Goal: Task Accomplishment & Management: Complete application form

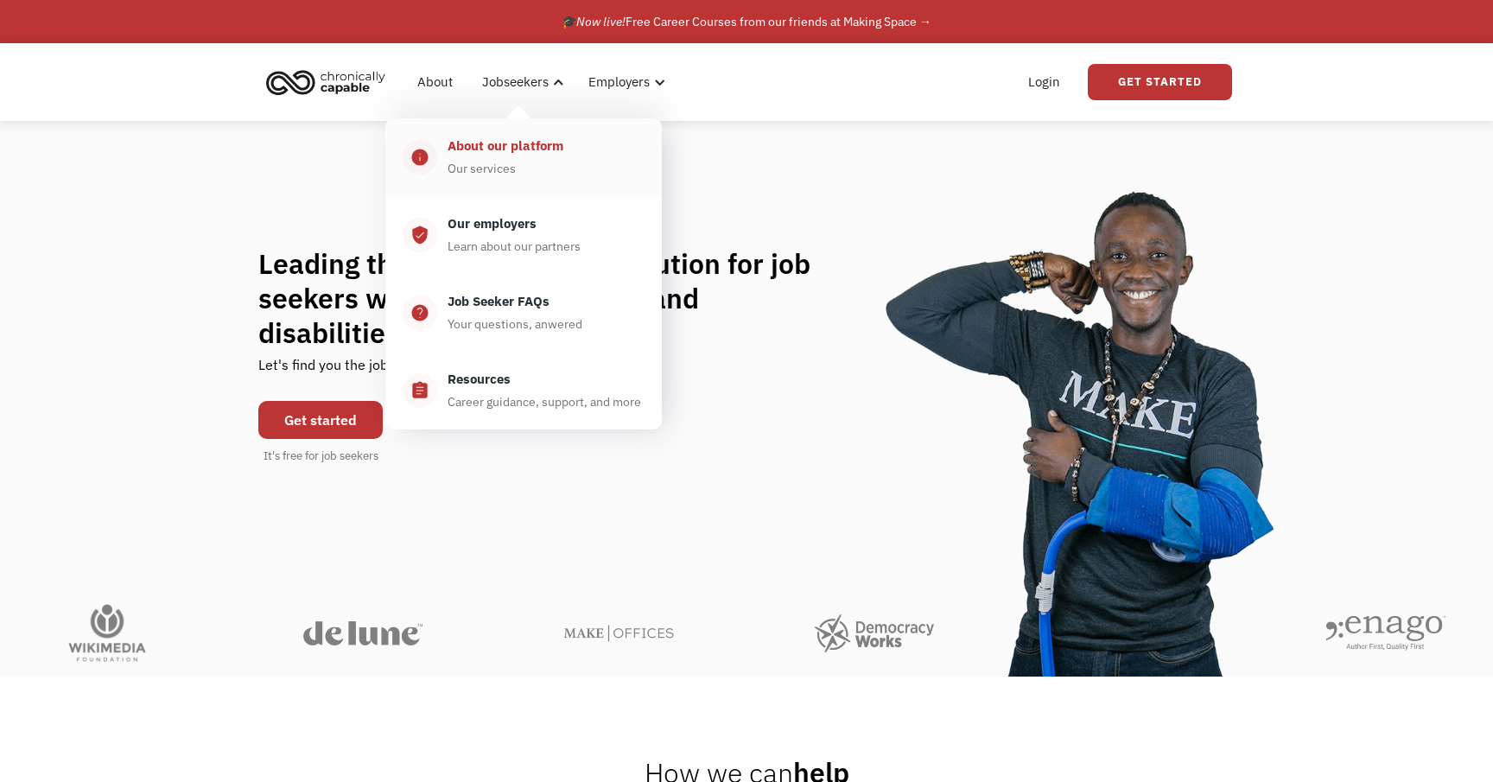
click at [499, 162] on div "Our services" at bounding box center [482, 168] width 68 height 21
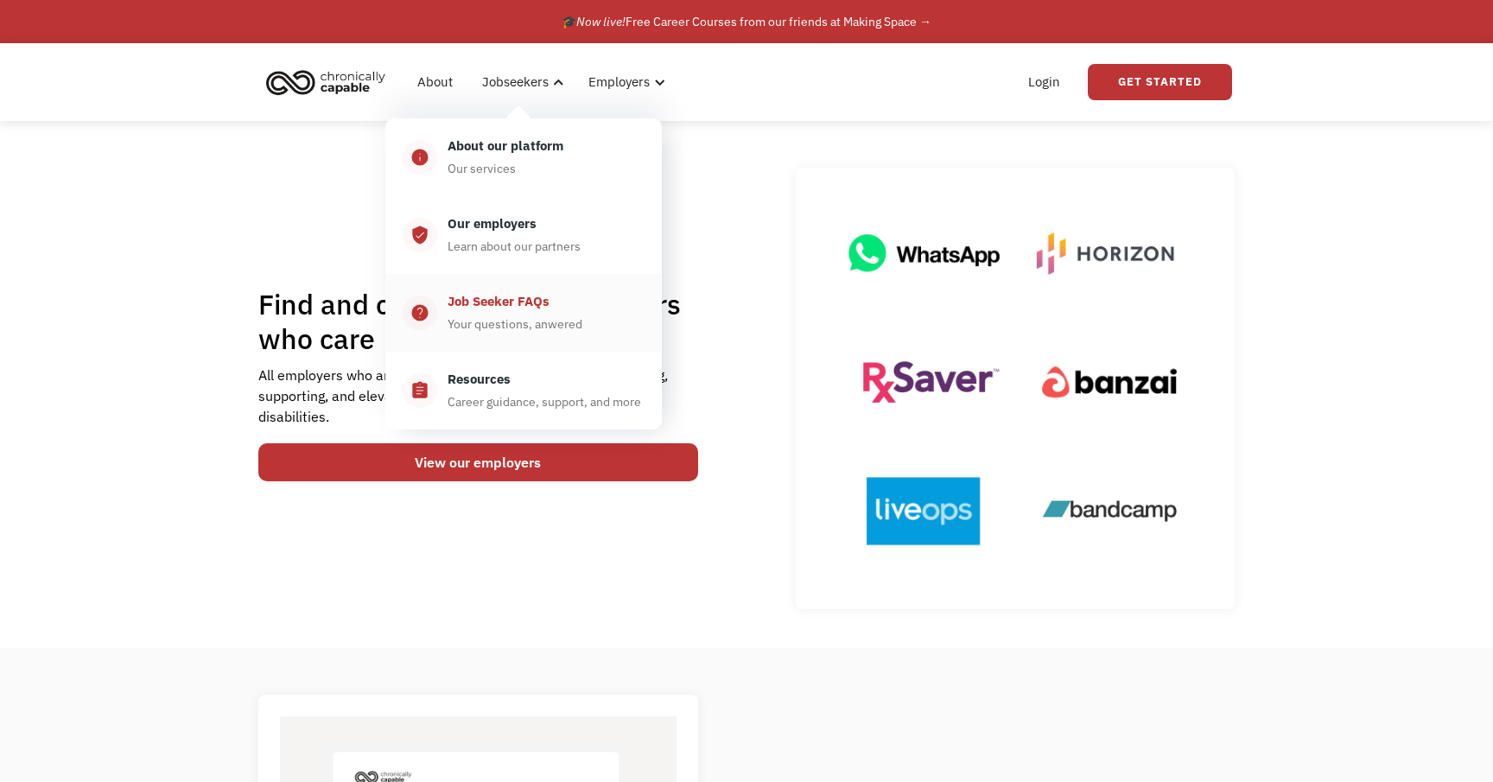
click at [512, 281] on link "help_center Job Seeker FAQs Your questions, anwered" at bounding box center [523, 313] width 277 height 78
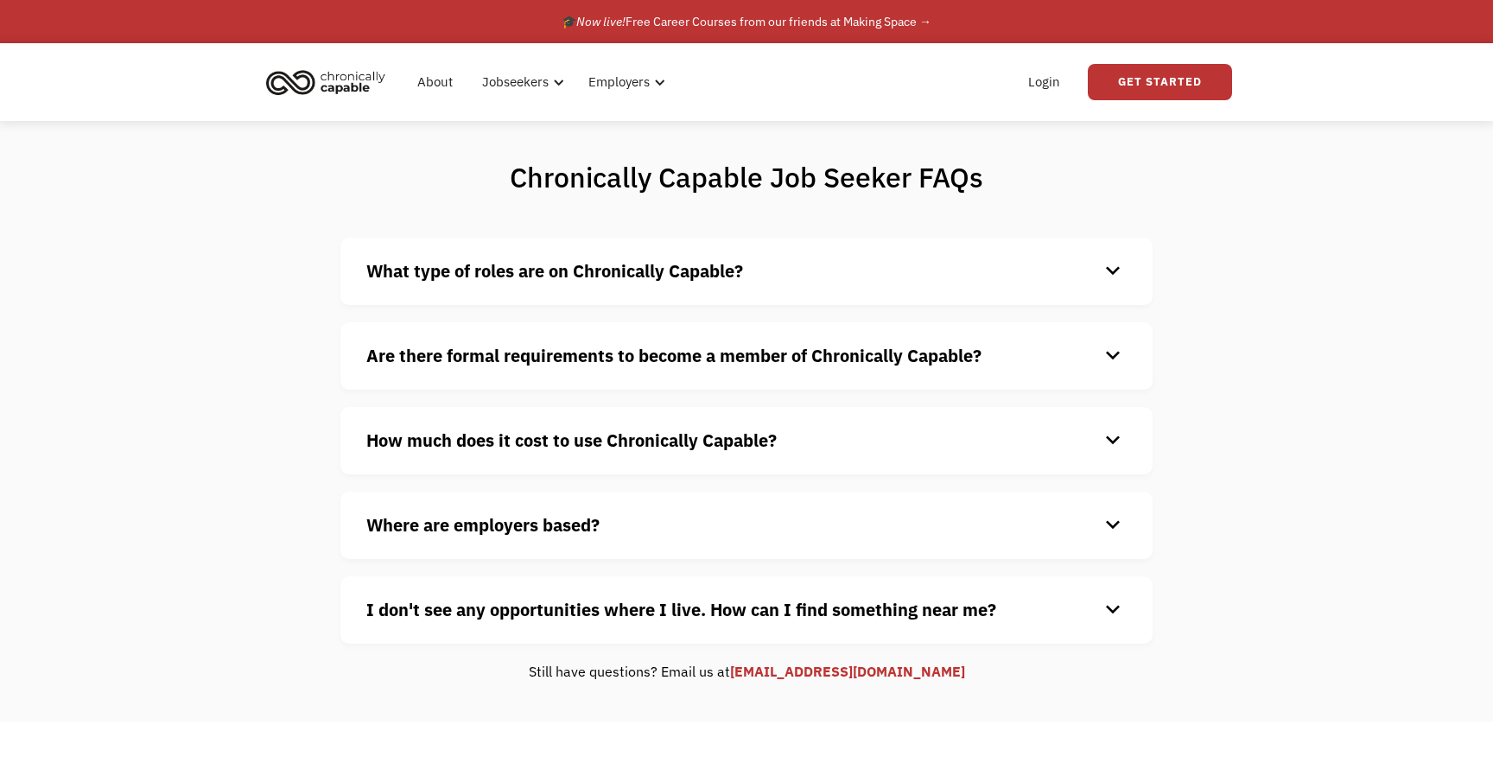
click at [519, 336] on div "Are there formal requirements to become a member of Chronically Capable? keyboa…" at bounding box center [747, 355] width 812 height 67
click at [513, 347] on strong "Are there formal requirements to become a member of Chronically Capable?" at bounding box center [673, 355] width 615 height 23
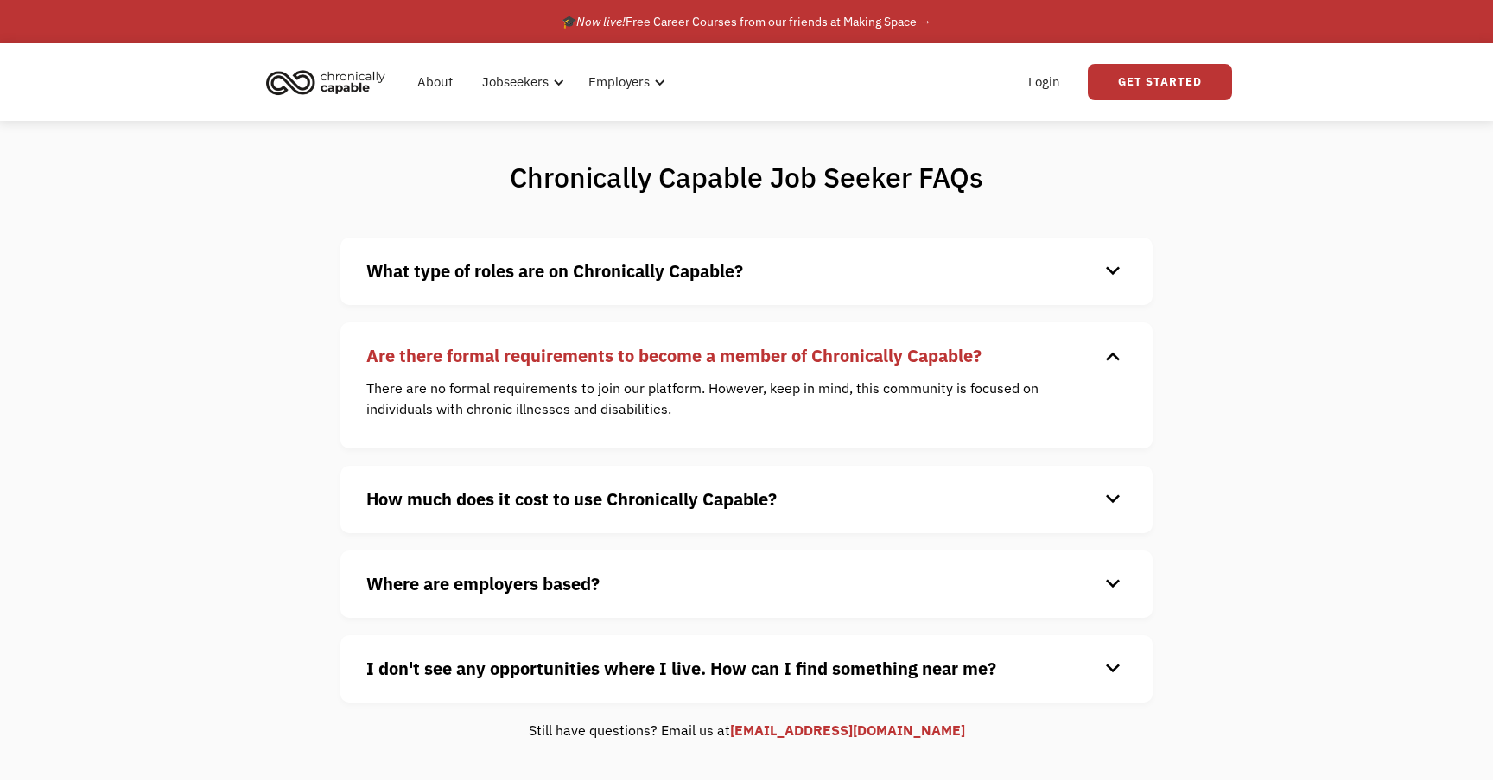
click at [513, 346] on strong "Are there formal requirements to become a member of Chronically Capable?" at bounding box center [673, 355] width 615 height 23
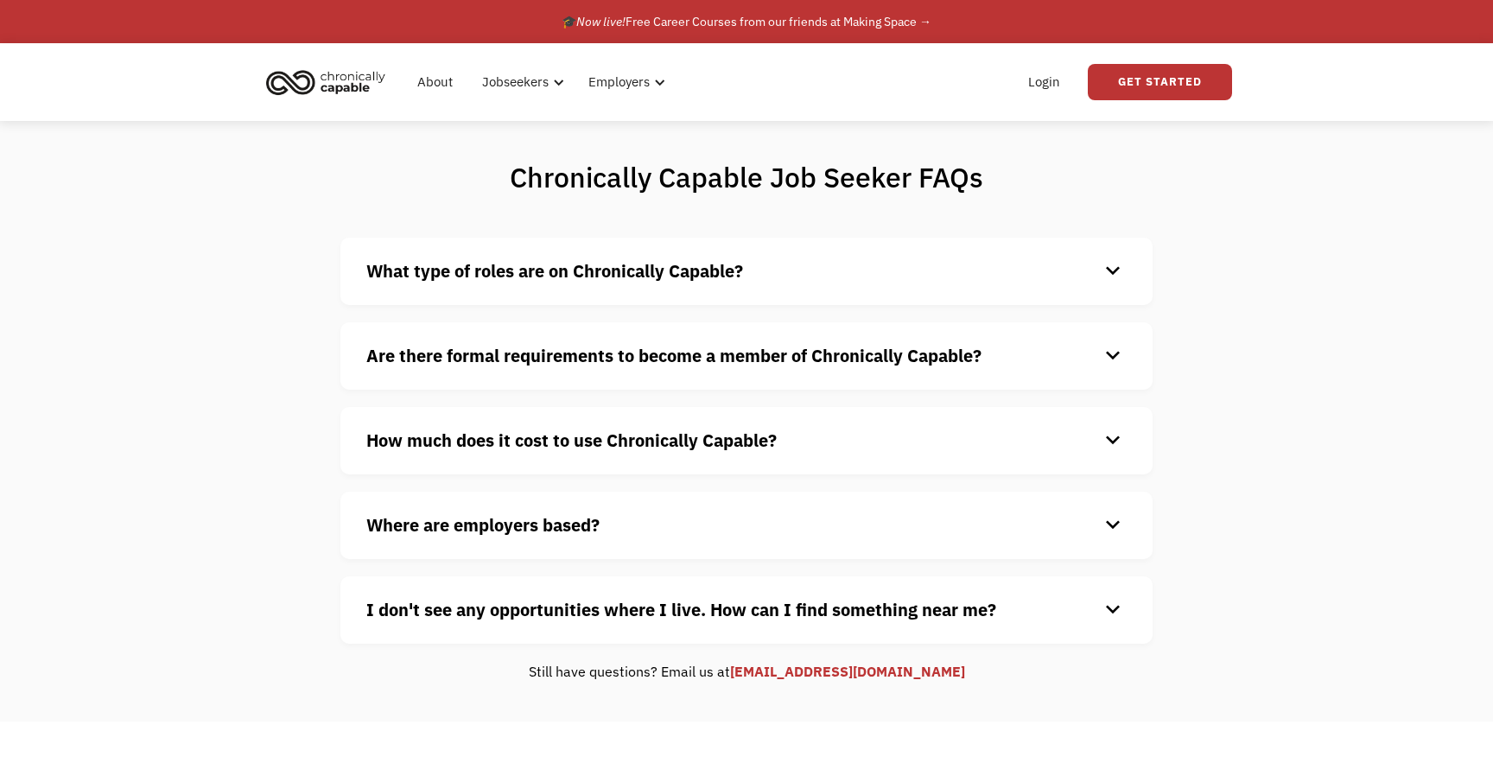
click at [513, 346] on strong "Are there formal requirements to become a member of Chronically Capable?" at bounding box center [673, 355] width 615 height 23
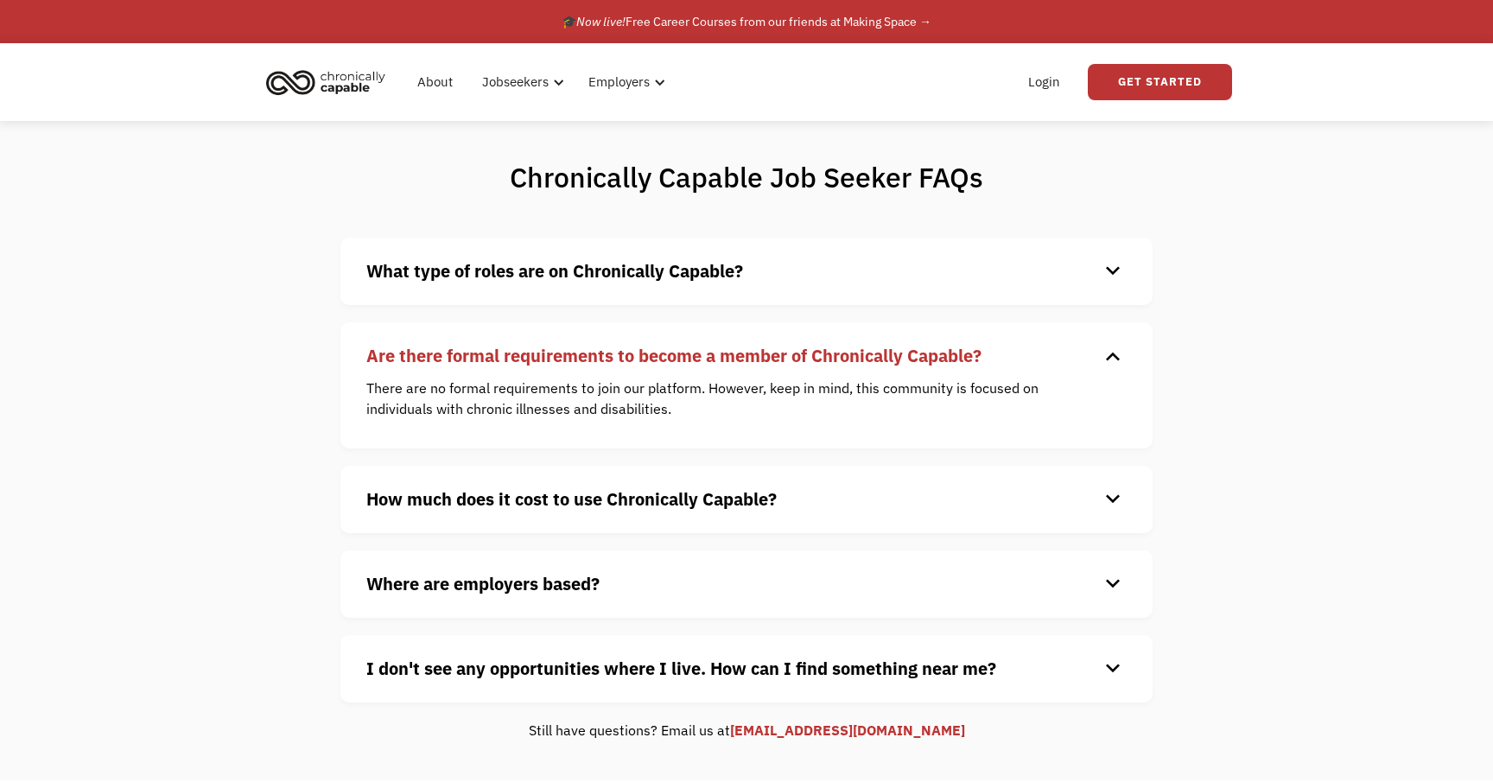
click at [513, 346] on strong "Are there formal requirements to become a member of Chronically Capable?" at bounding box center [673, 355] width 615 height 23
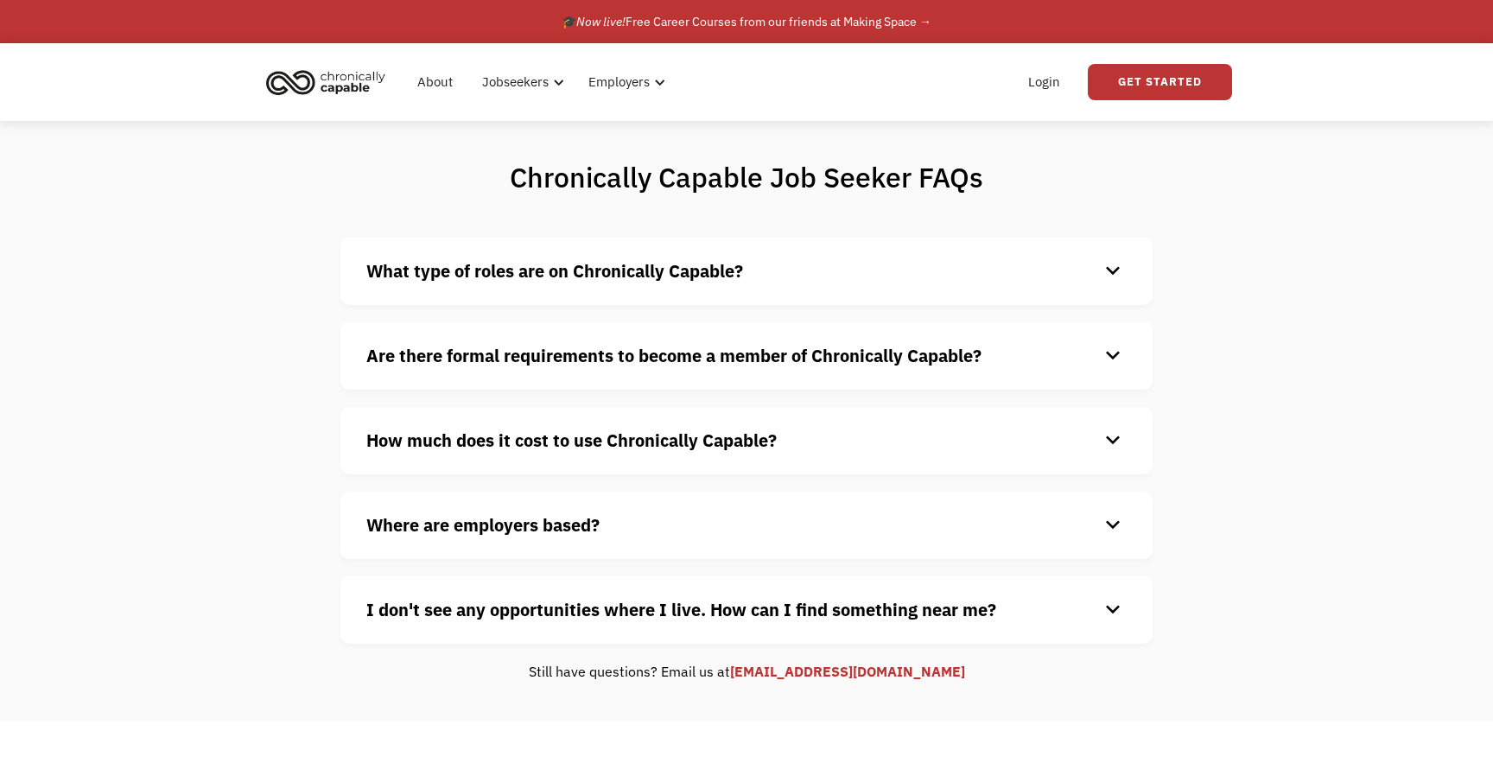
click at [532, 435] on strong "How much does it cost to use Chronically Capable?" at bounding box center [571, 440] width 411 height 23
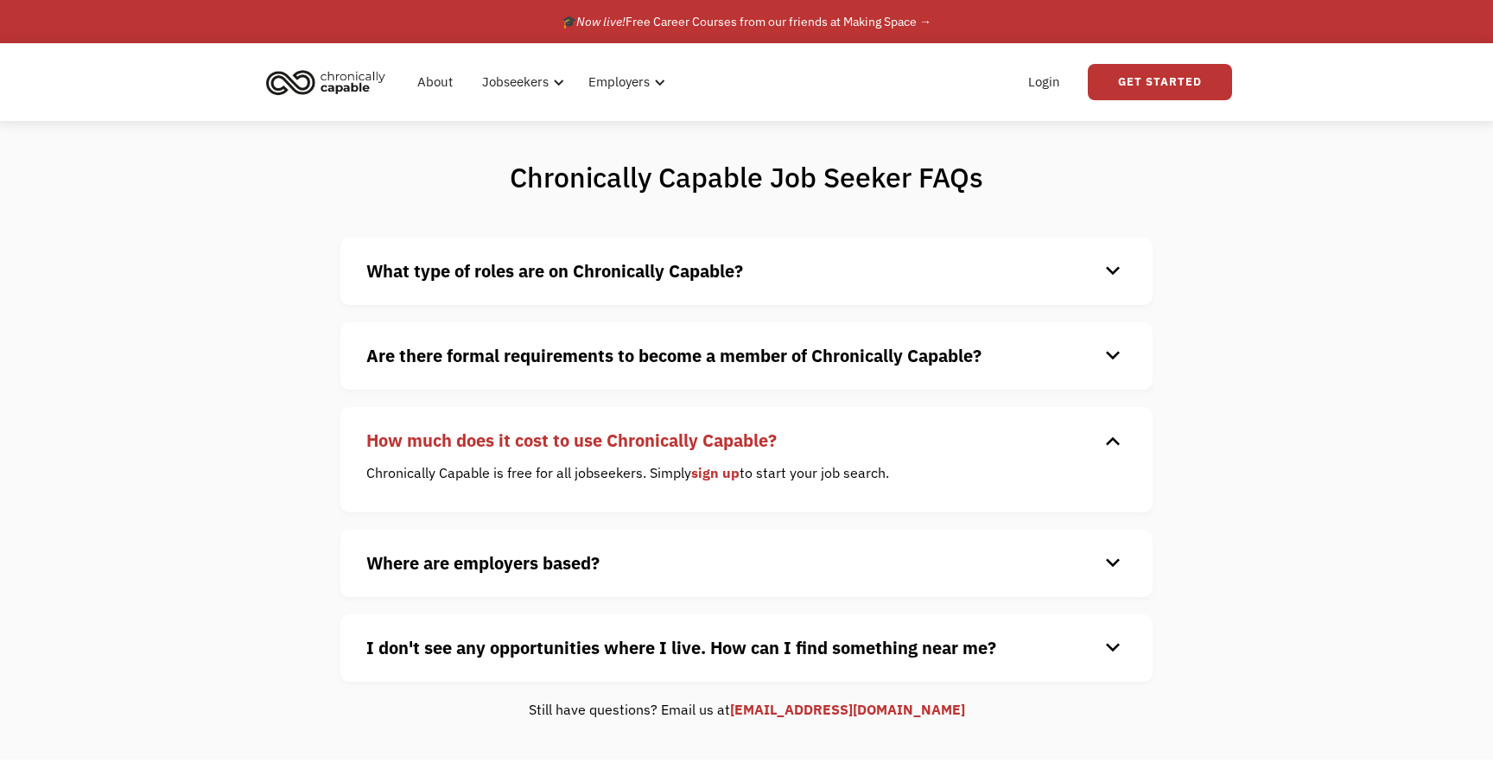
click at [530, 443] on strong "How much does it cost to use Chronically Capable?" at bounding box center [571, 440] width 411 height 23
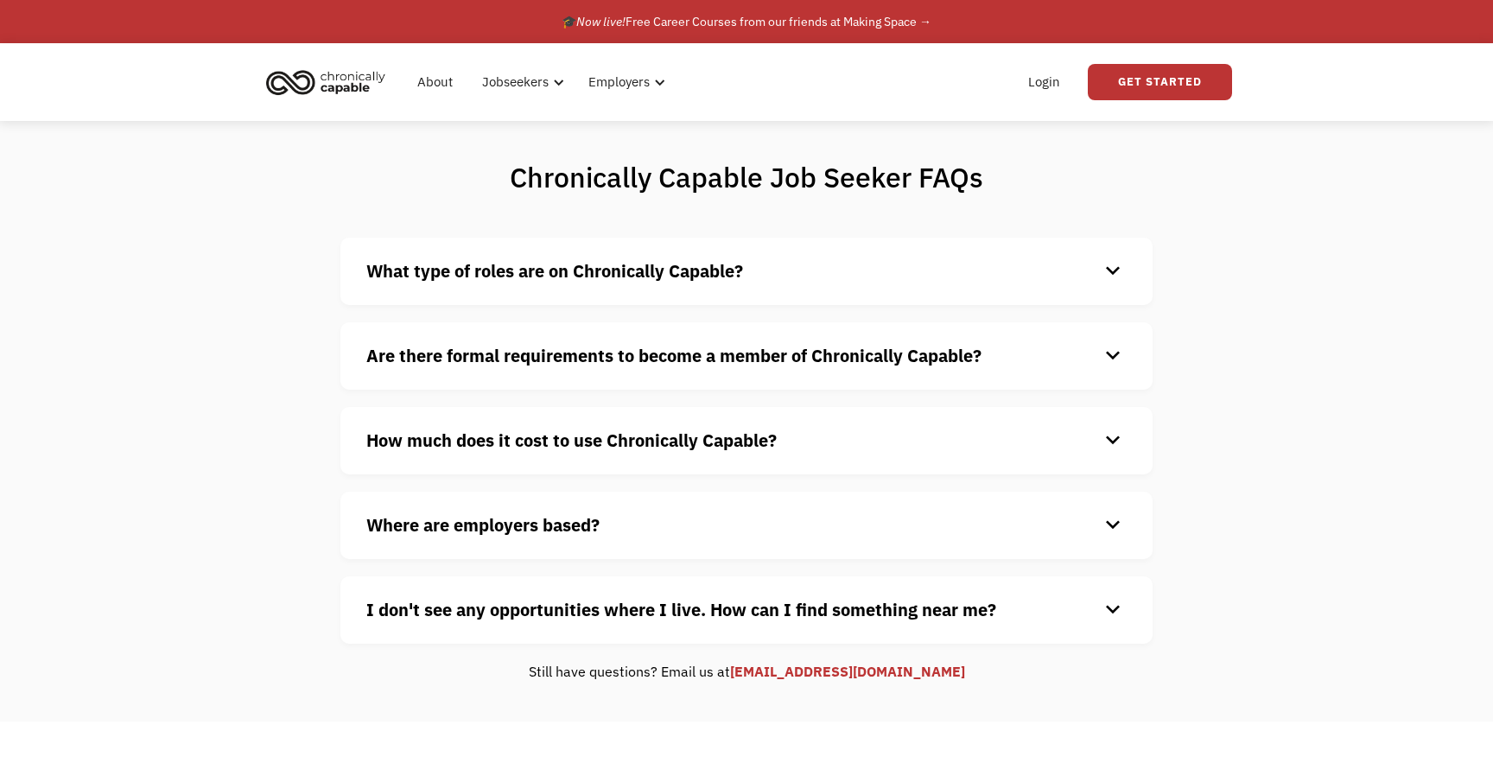
click at [522, 529] on strong "Where are employers based?" at bounding box center [482, 524] width 233 height 23
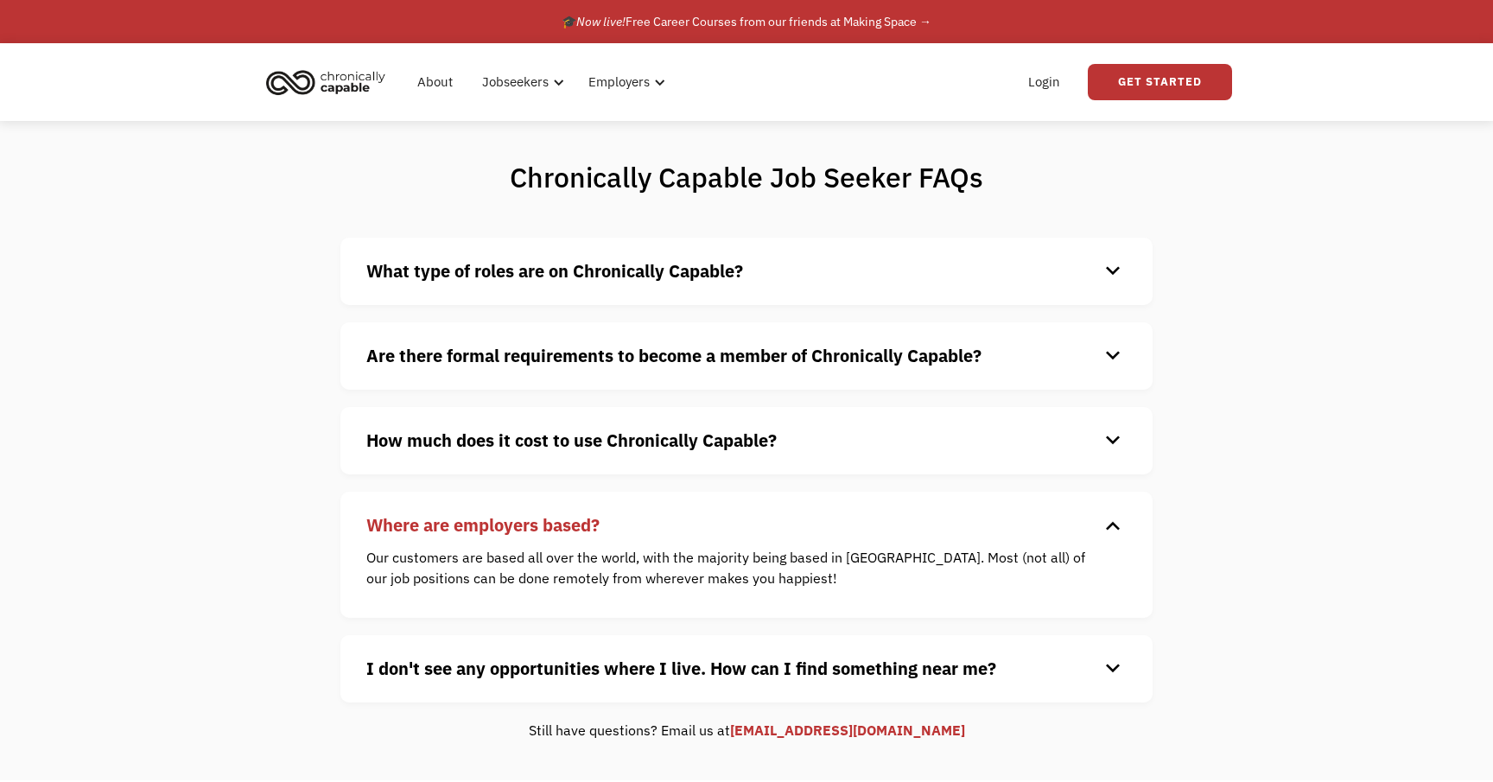
click at [521, 529] on strong "Where are employers based?" at bounding box center [482, 524] width 233 height 23
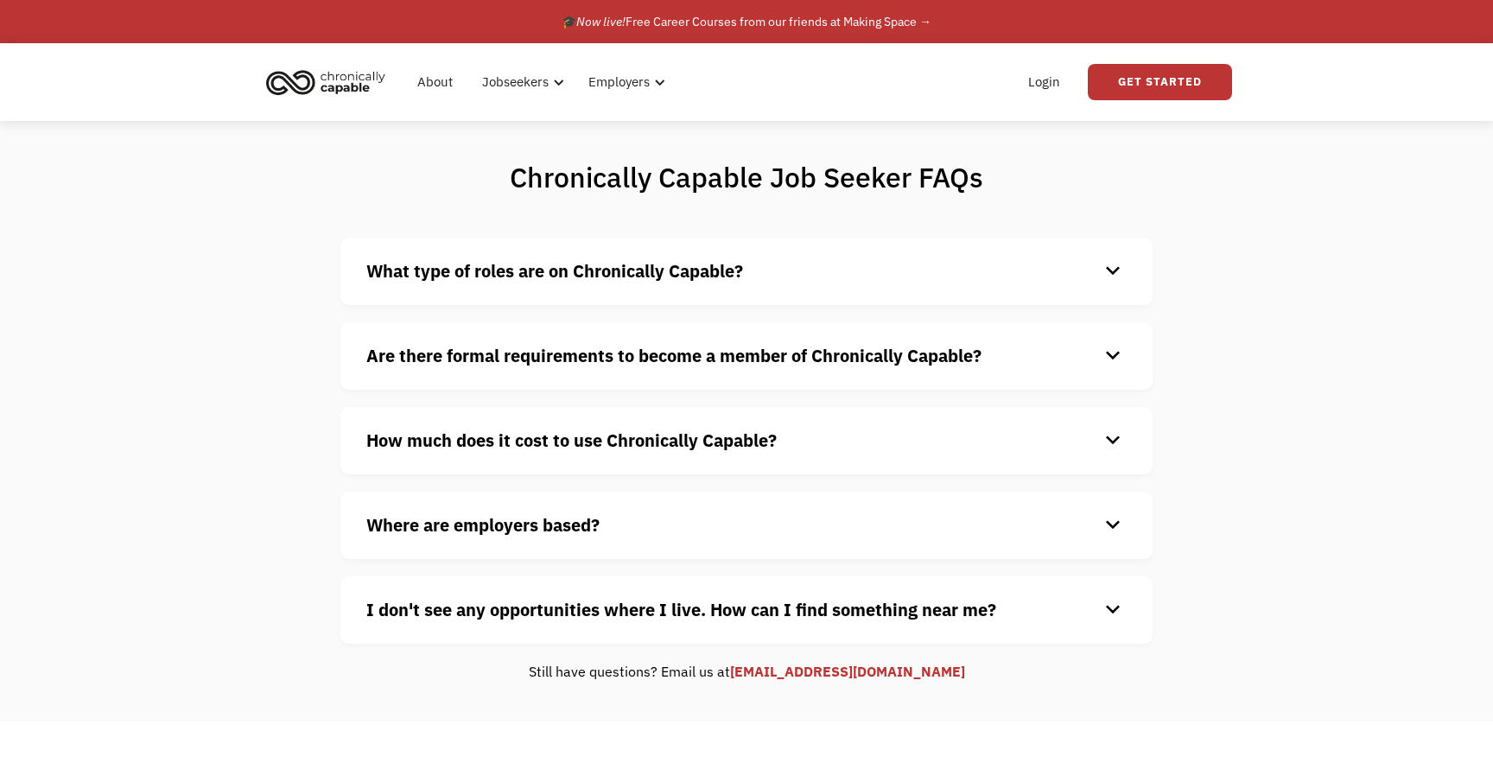
click at [543, 303] on div "What type of roles are on Chronically Capable? keyboard_arrow_down We offer a r…" at bounding box center [747, 271] width 812 height 67
click at [544, 296] on div "What type of roles are on Chronically Capable? keyboard_arrow_down We offer a r…" at bounding box center [747, 271] width 812 height 67
click at [1149, 89] on link "Get Started" at bounding box center [1160, 82] width 144 height 36
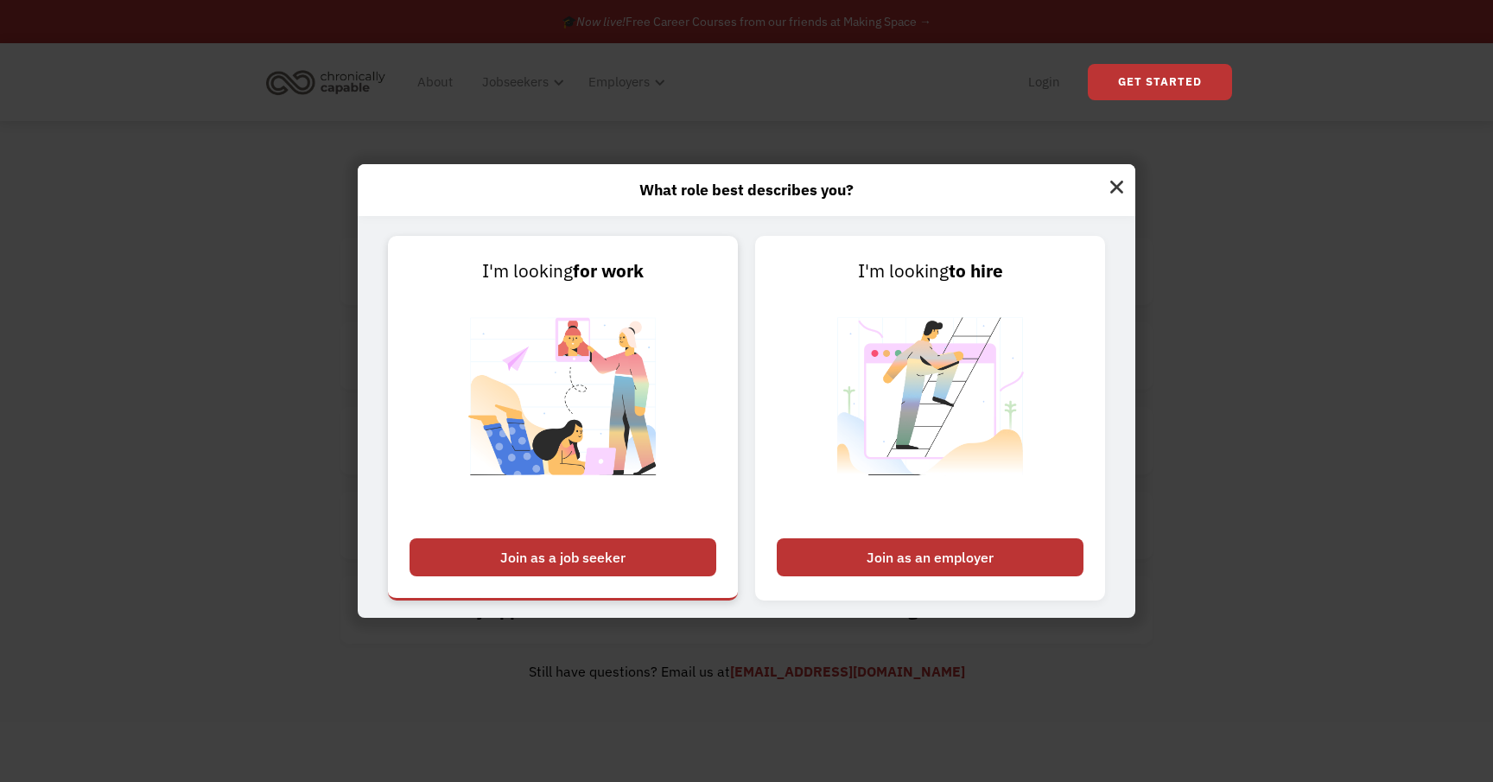
click at [565, 501] on img at bounding box center [562, 407] width 215 height 245
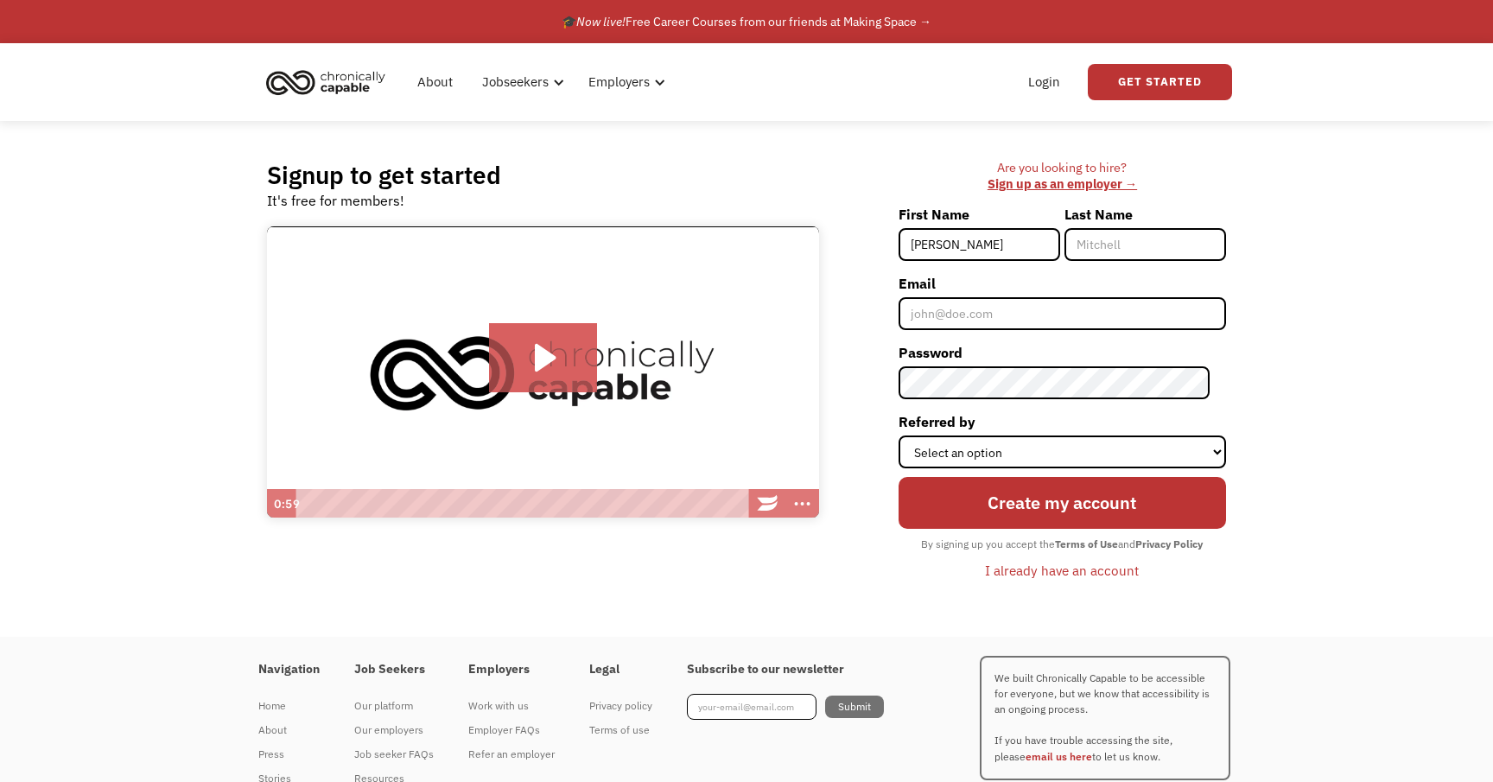
type input "Margaret"
type input "Hamar"
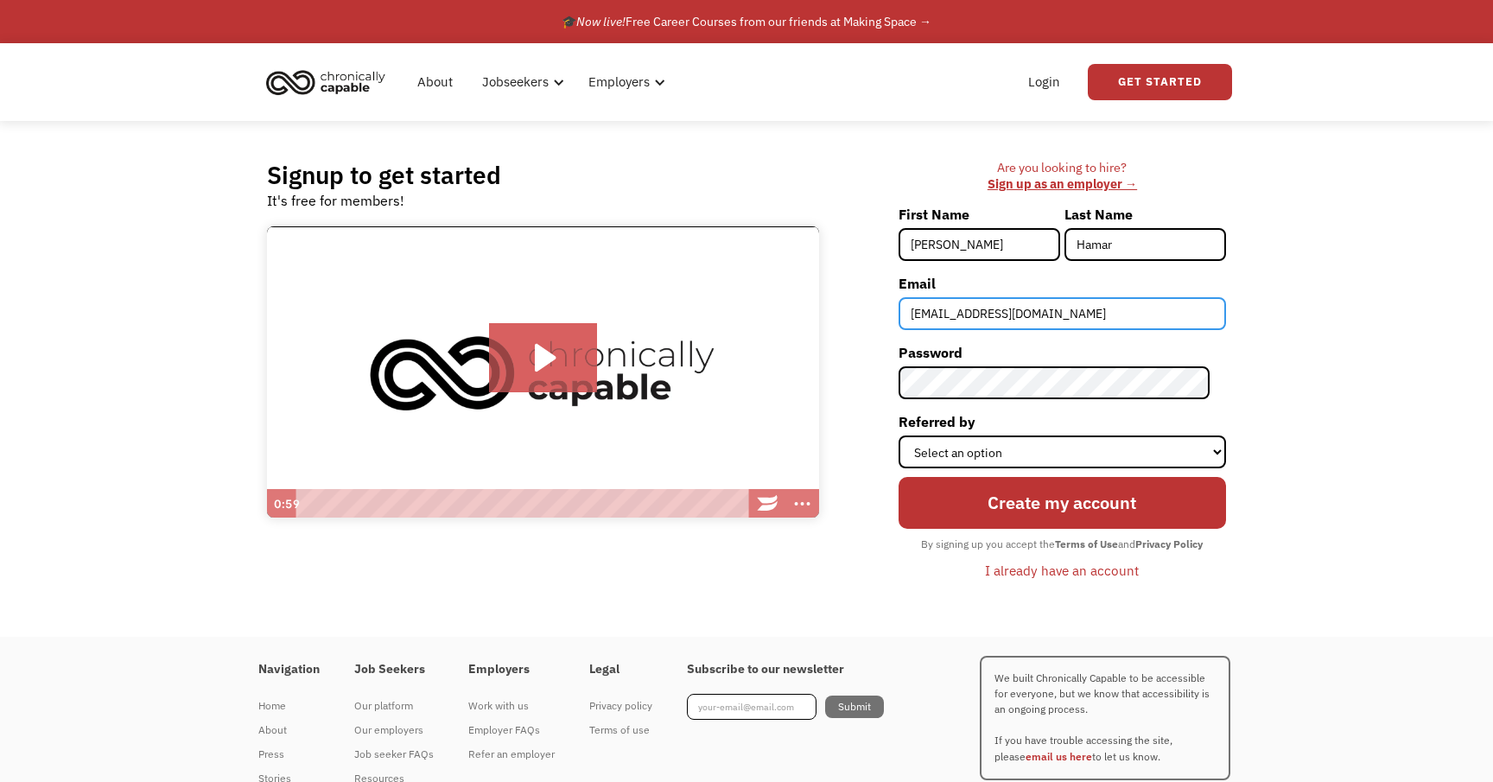
type input "[EMAIL_ADDRESS][DOMAIN_NAME]"
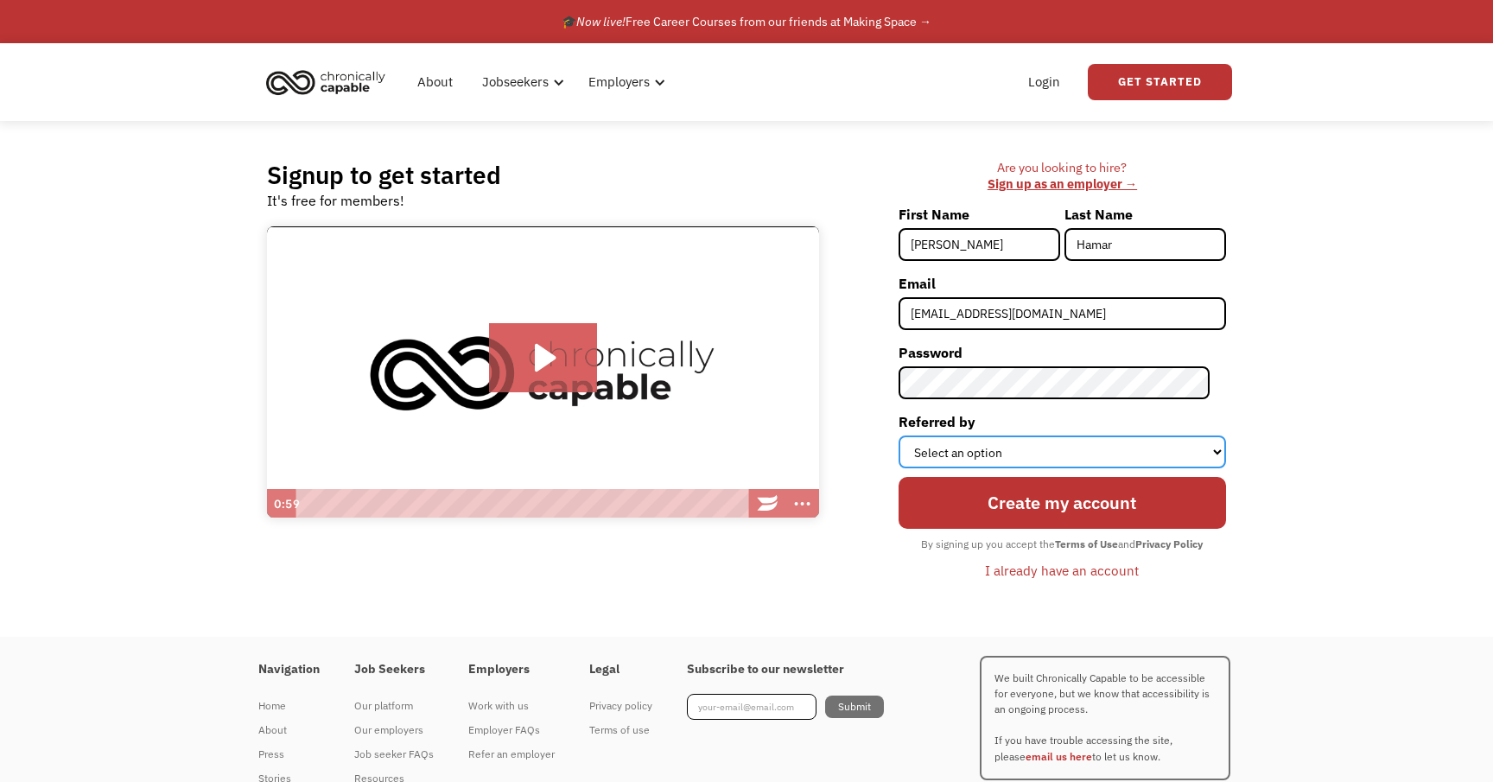
click at [966, 463] on select "Select an option Instagram Facebook Twitter Search Engine News Article Word of …" at bounding box center [1063, 452] width 328 height 33
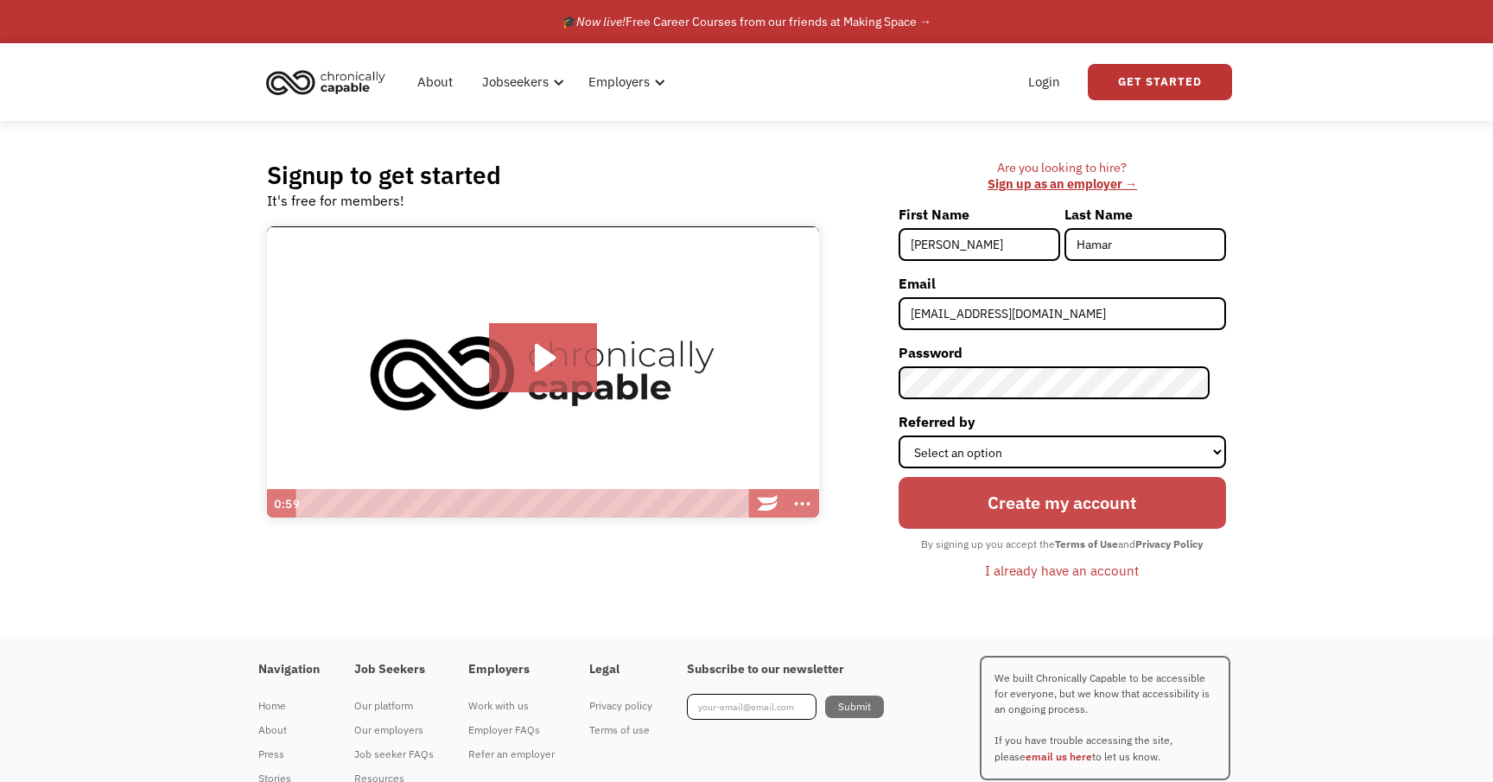
click at [1006, 498] on input "Create my account" at bounding box center [1063, 503] width 328 height 52
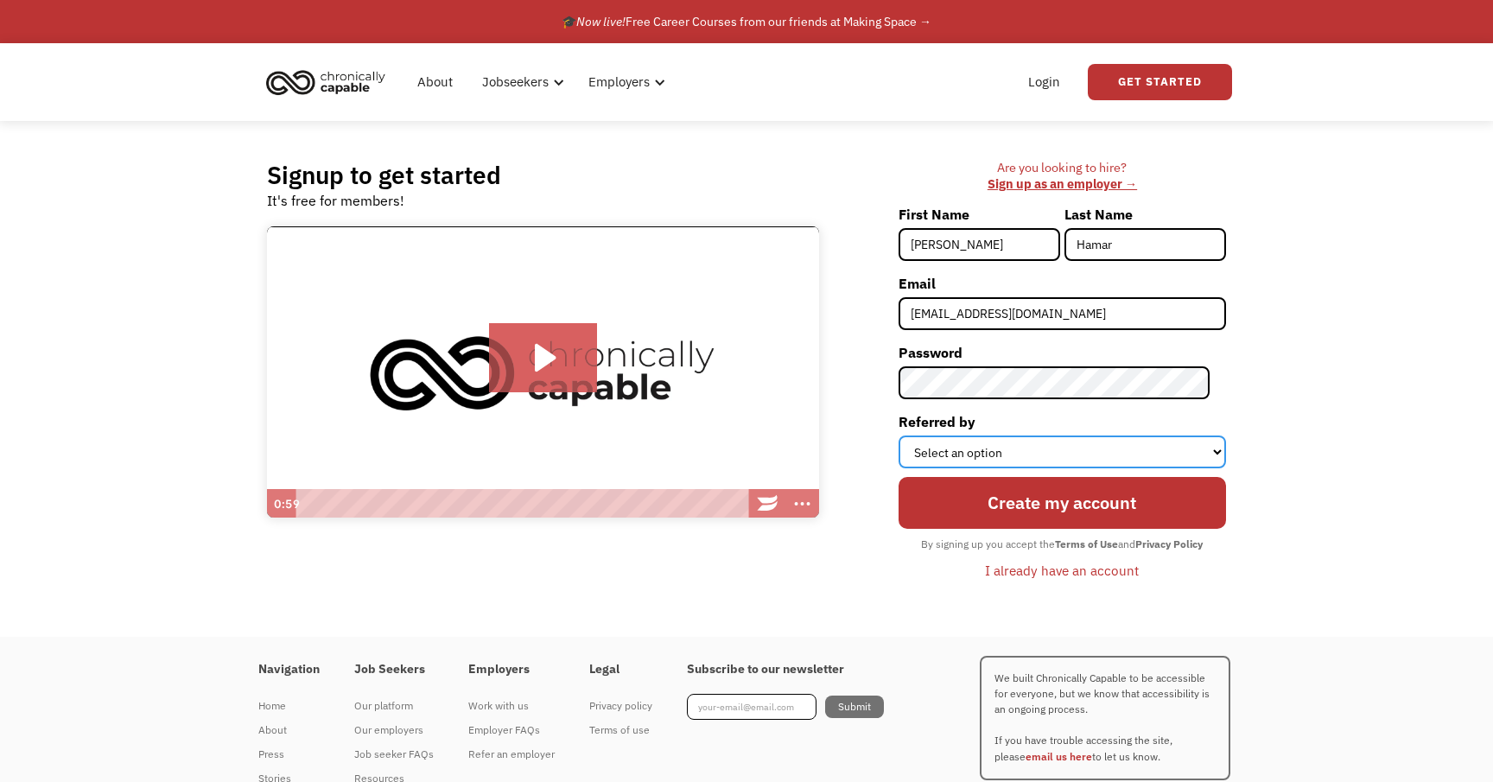
click at [1006, 449] on select "Select an option Instagram Facebook Twitter Search Engine News Article Word of …" at bounding box center [1063, 452] width 328 height 33
select select "Other"
click at [914, 436] on select "Select an option Instagram Facebook Twitter Search Engine News Article Word of …" at bounding box center [1063, 452] width 328 height 33
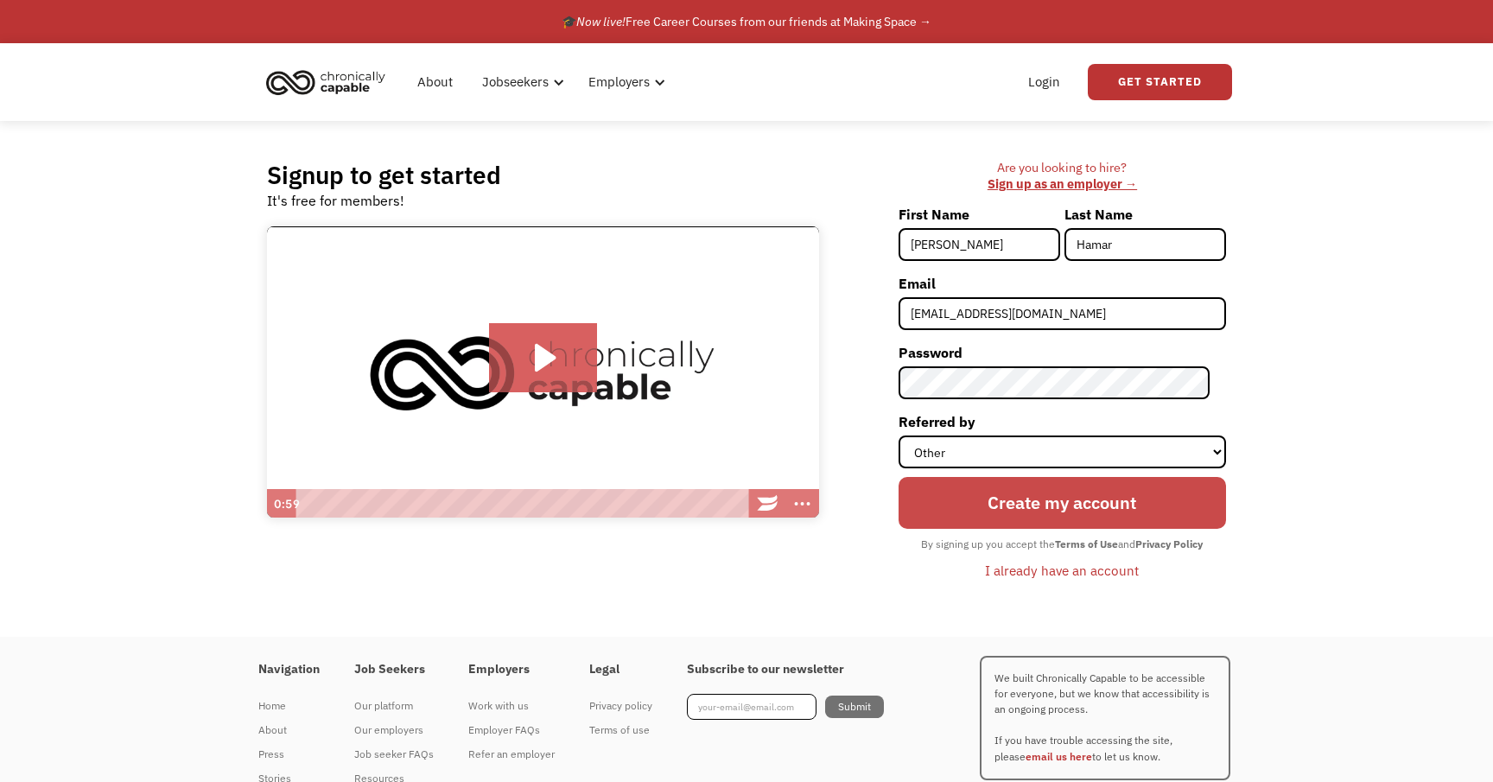
click at [993, 491] on input "Create my account" at bounding box center [1063, 503] width 328 height 52
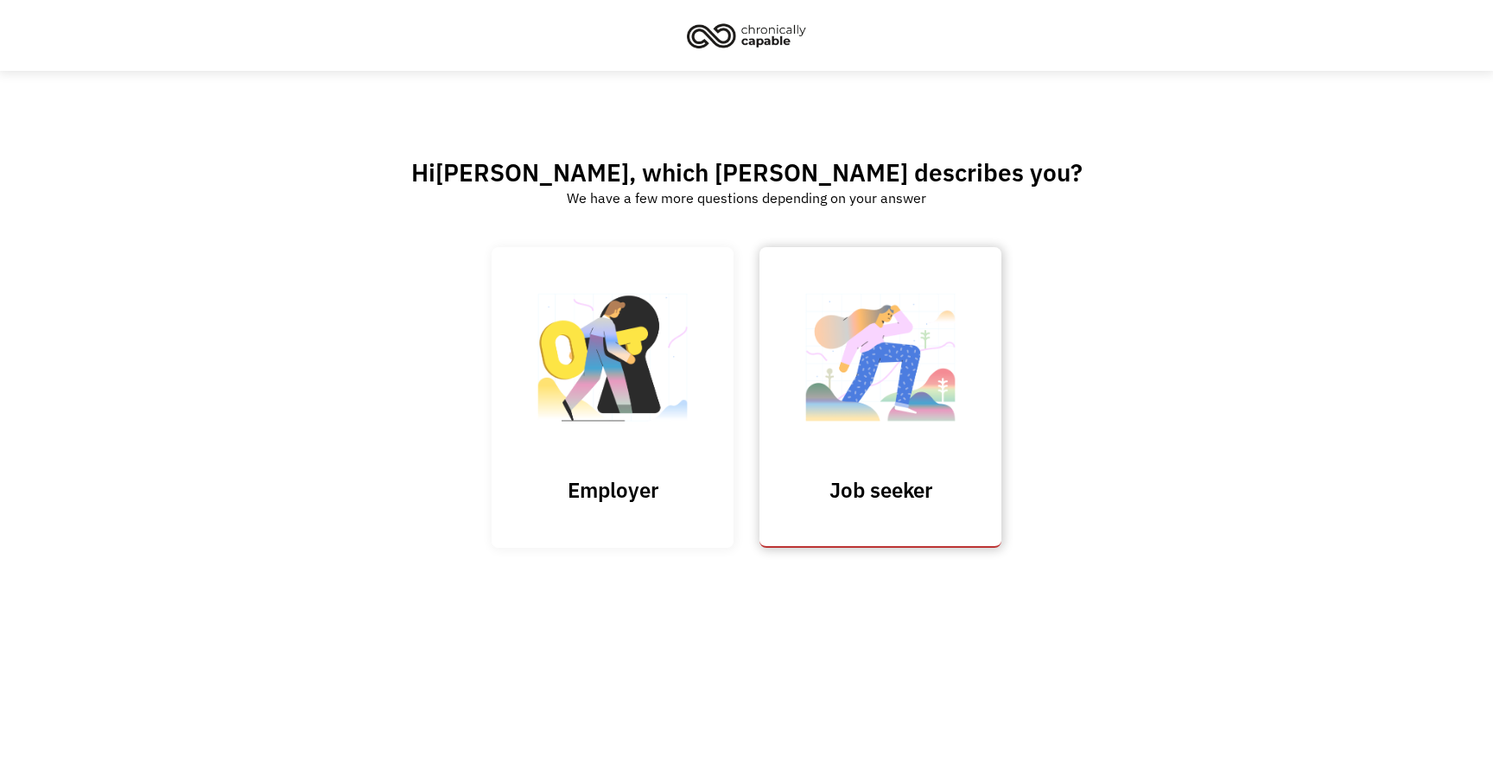
click at [884, 322] on img at bounding box center [880, 366] width 173 height 169
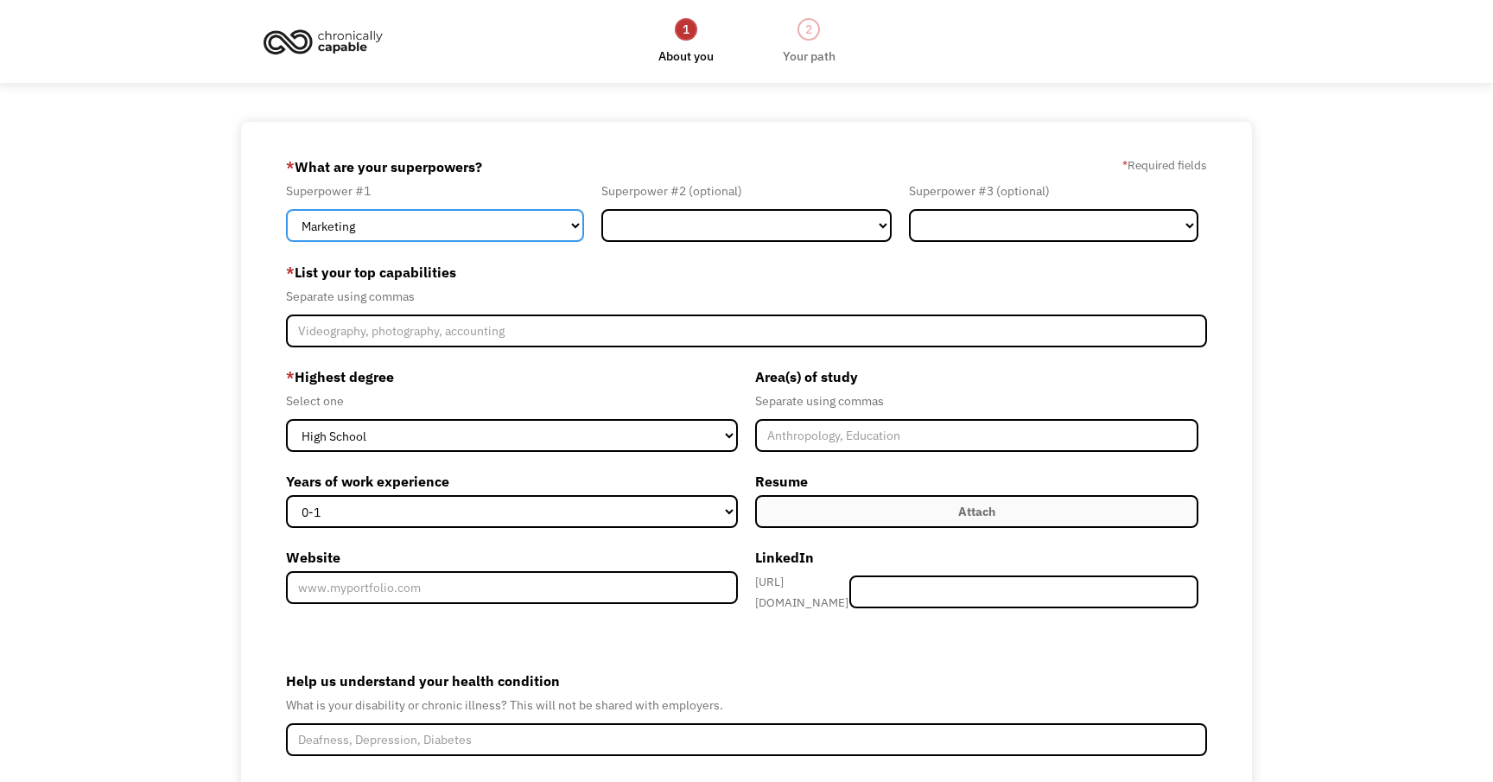
click at [446, 238] on select "Marketing Human Resources Finance Technology Operations Sales Industrial & Manu…" at bounding box center [435, 225] width 298 height 33
select select "Customer Service"
click at [286, 209] on select "Marketing Human Resources Finance Technology Operations Sales Industrial & Manu…" at bounding box center [435, 225] width 298 height 33
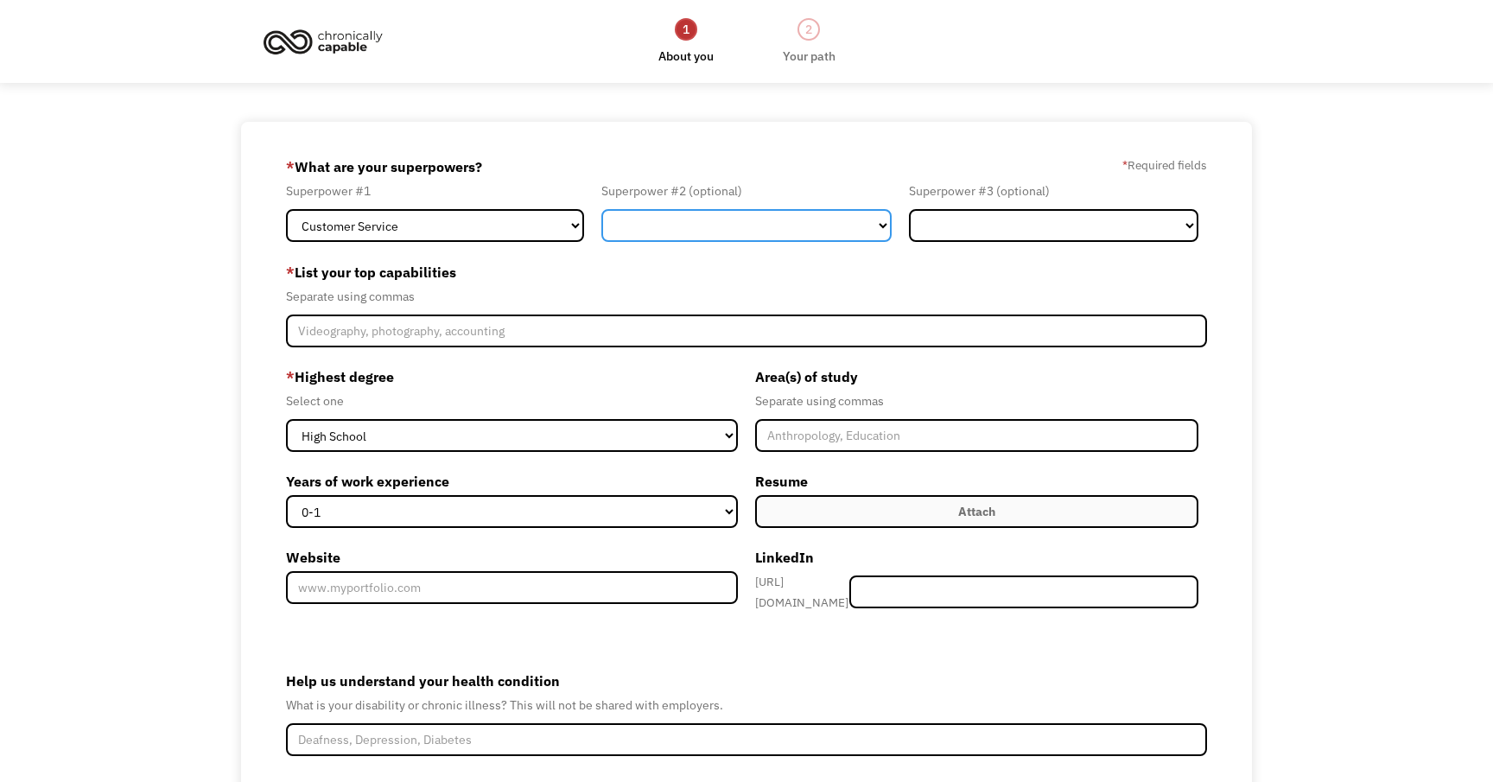
click at [707, 240] on select "Marketing Human Resources Finance Technology Operations Sales Industrial & Manu…" at bounding box center [747, 225] width 290 height 33
select select "Design"
click at [602, 209] on select "Marketing Human Resources Finance Technology Operations Sales Industrial & Manu…" at bounding box center [747, 225] width 290 height 33
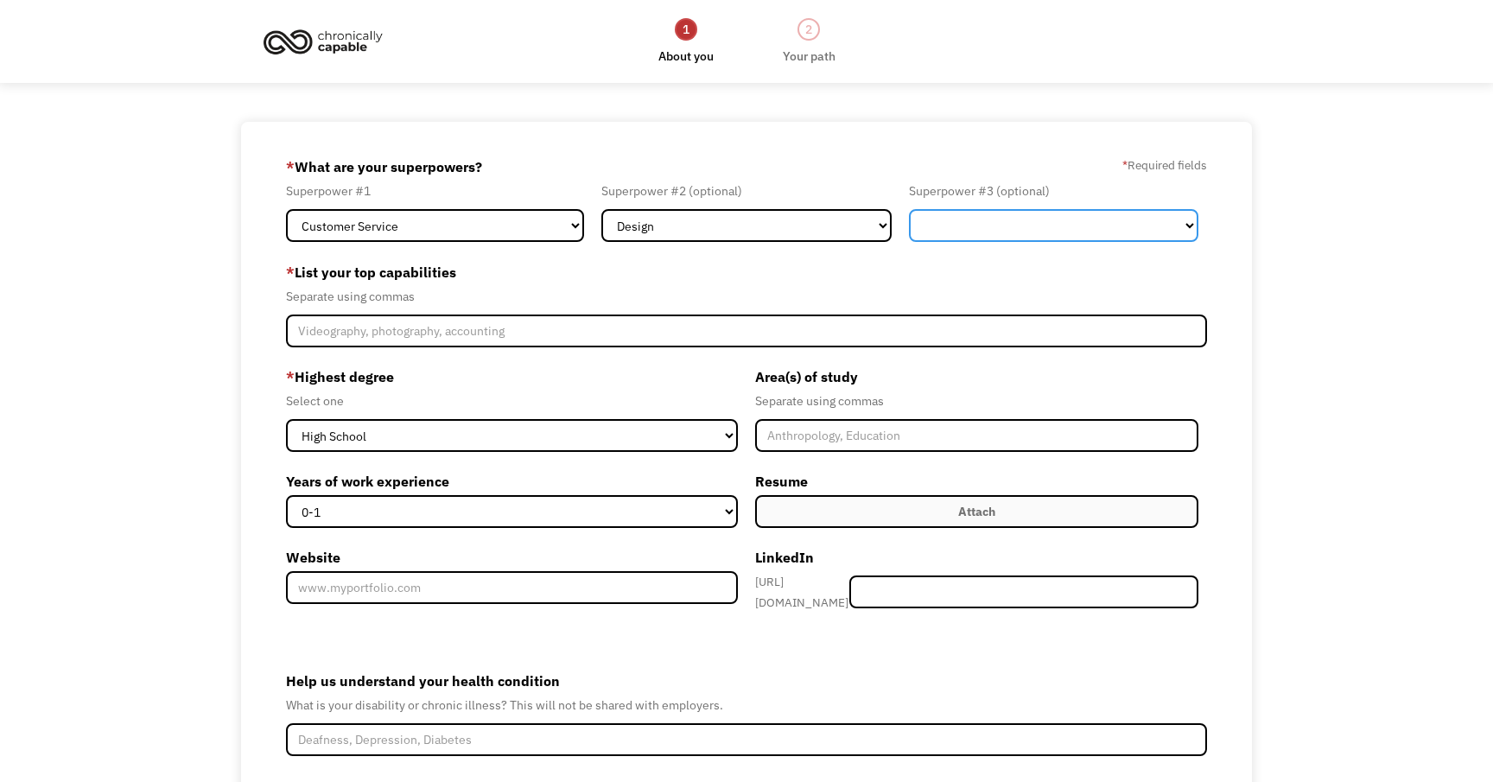
click at [985, 217] on select "Marketing Human Resources Finance Technology Operations Sales Industrial & Manu…" at bounding box center [1054, 225] width 290 height 33
select select "Other"
click at [909, 209] on select "Marketing Human Resources Finance Technology Operations Sales Industrial & Manu…" at bounding box center [1054, 225] width 290 height 33
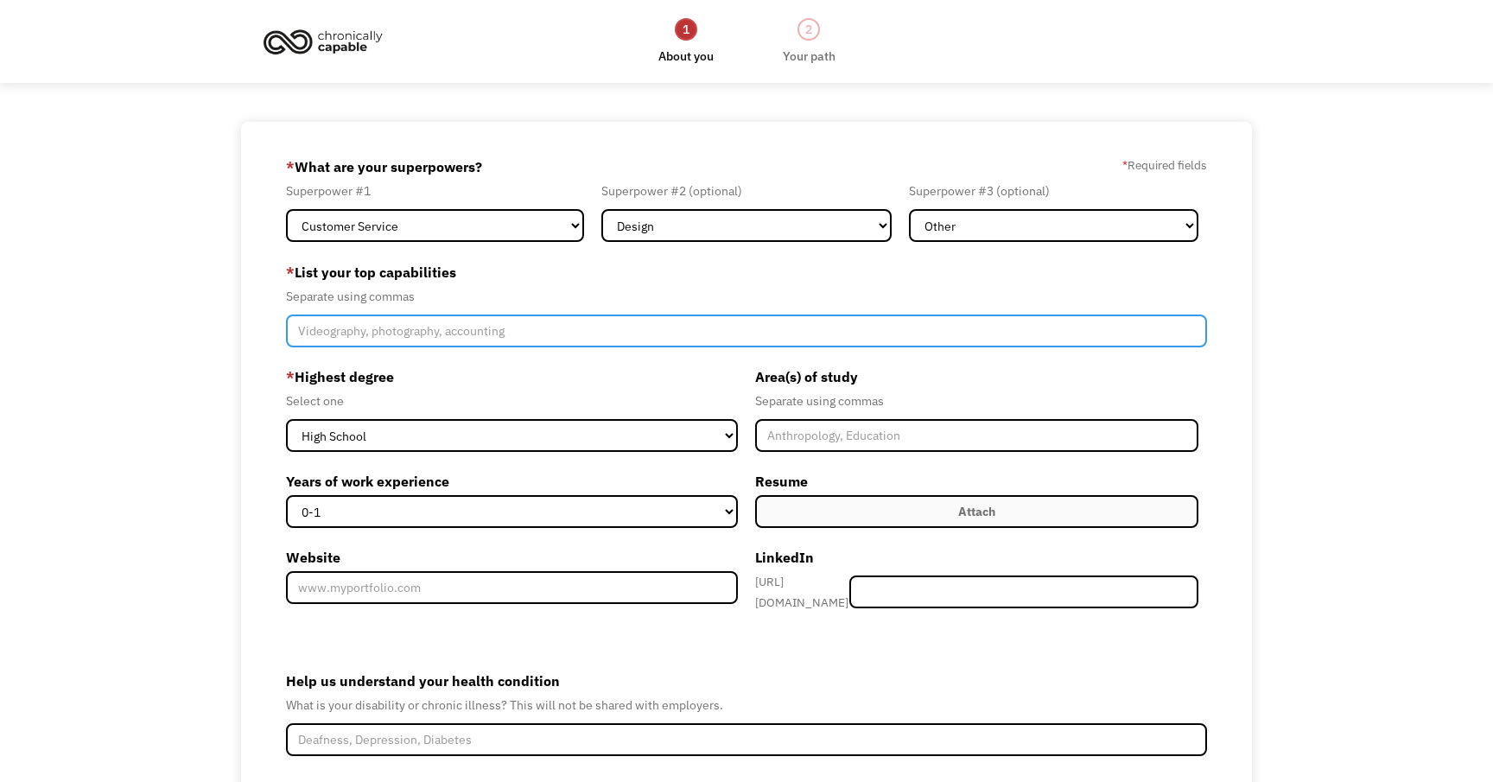
click at [907, 334] on input "Member-Create-Step1" at bounding box center [746, 331] width 921 height 33
type input "Customer service,"
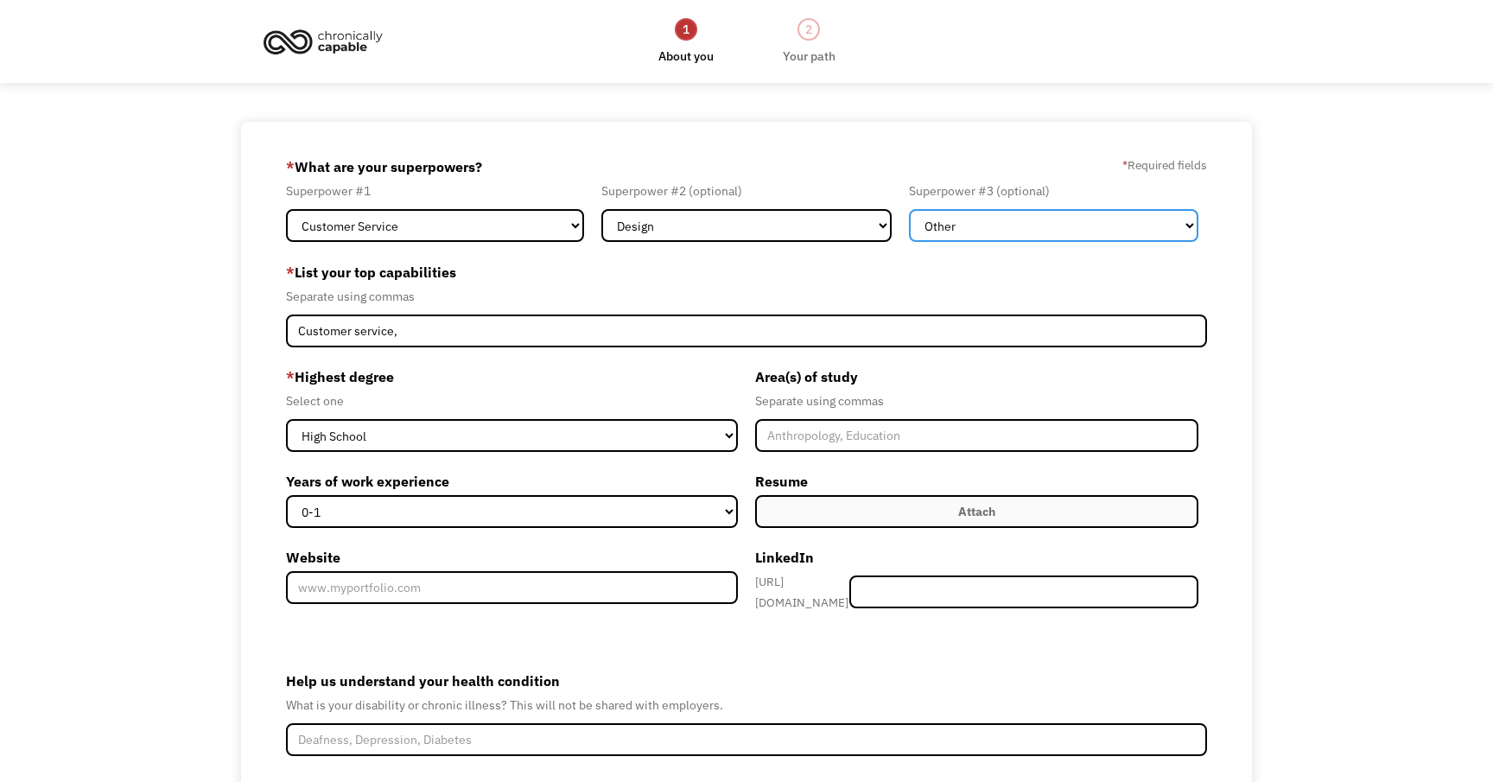
click at [1072, 226] on select "Marketing Human Resources Finance Technology Operations Sales Industrial & Manu…" at bounding box center [1054, 225] width 290 height 33
select select "Sales"
click at [909, 209] on select "Marketing Human Resources Finance Technology Operations Sales Industrial & Manu…" at bounding box center [1054, 225] width 290 height 33
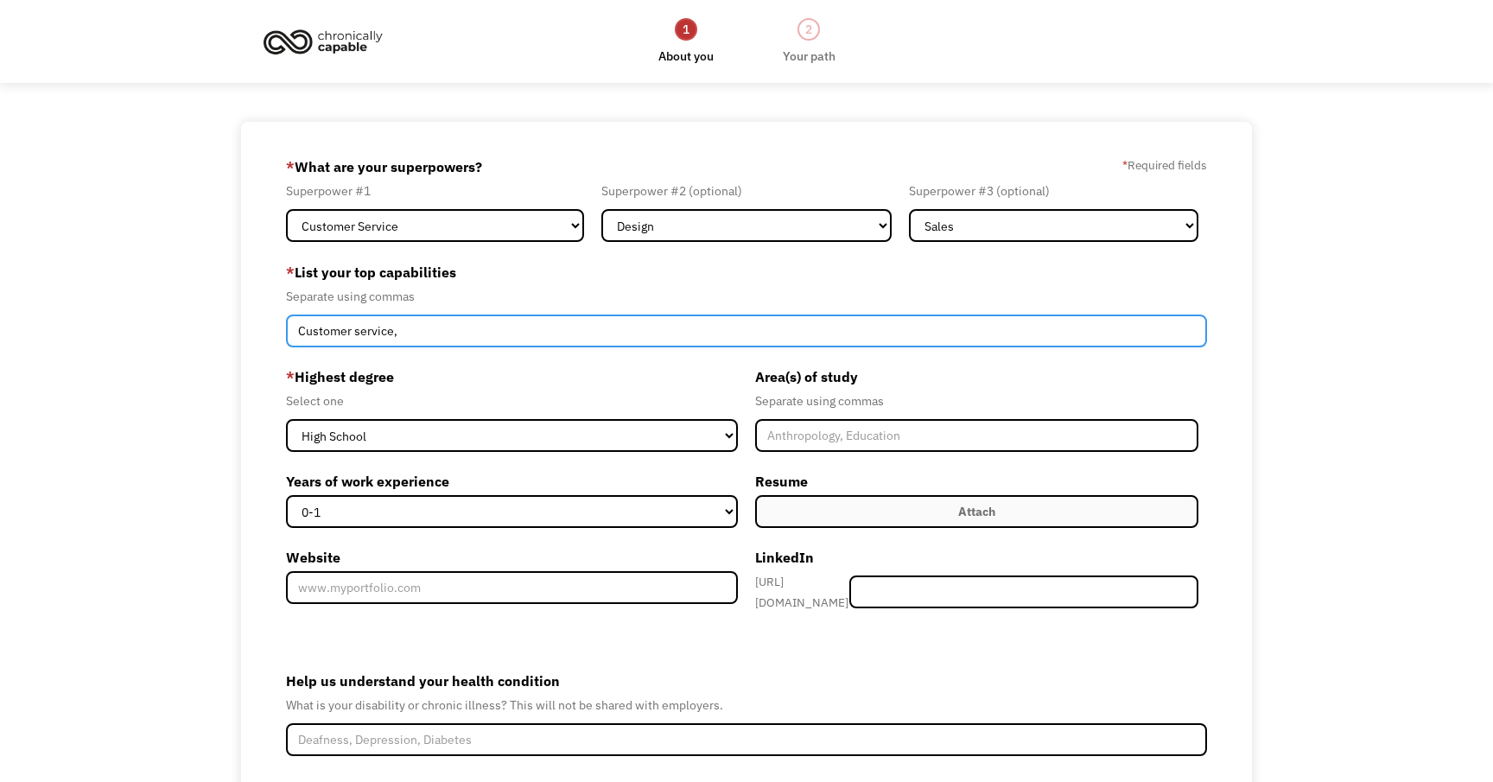
click at [664, 334] on input "Customer service," at bounding box center [746, 331] width 921 height 33
type input "Customer service, sales, multitasking, cleaning, organization, drawing, fashion,"
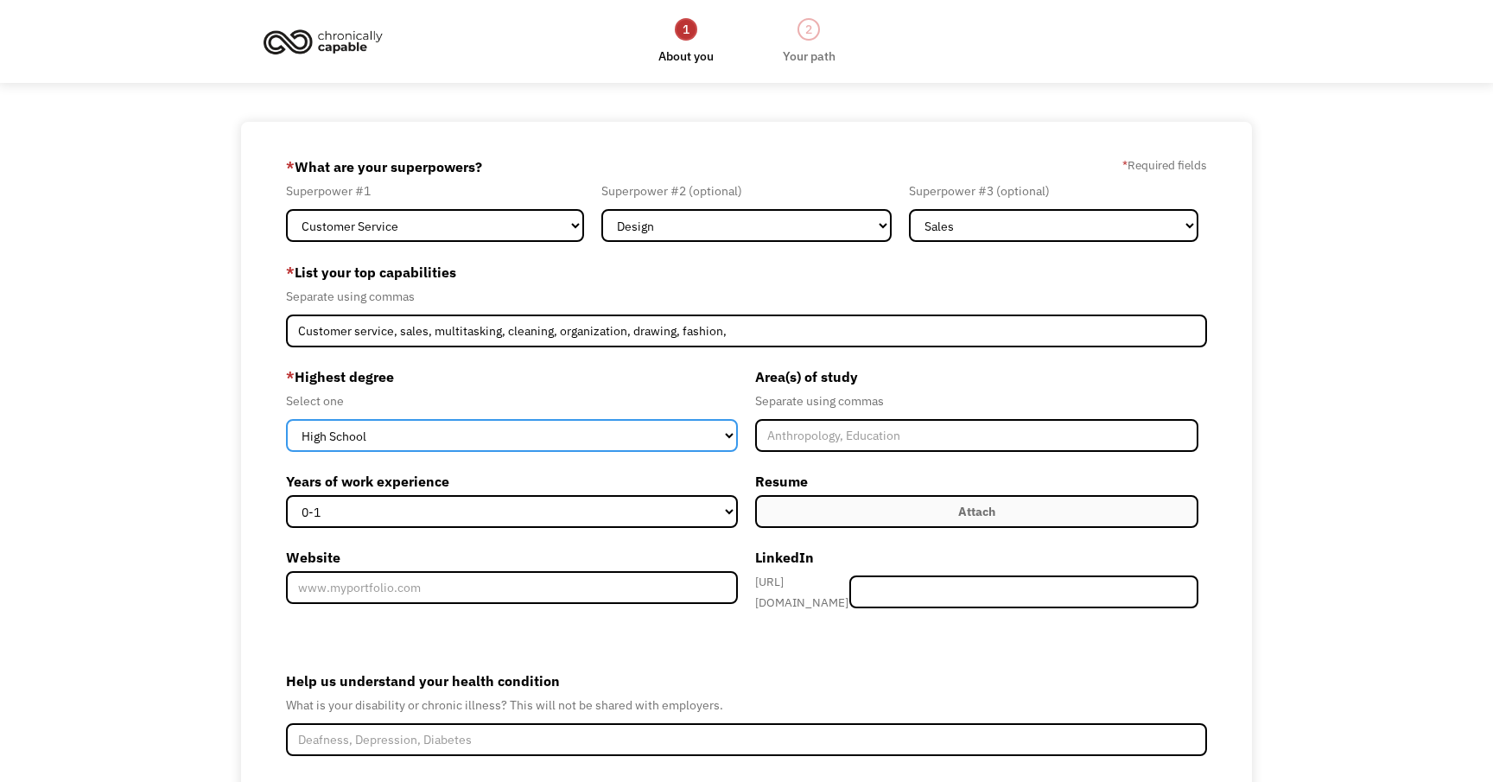
click at [524, 425] on select "High School Associates Bachelors Master's PhD" at bounding box center [512, 435] width 452 height 33
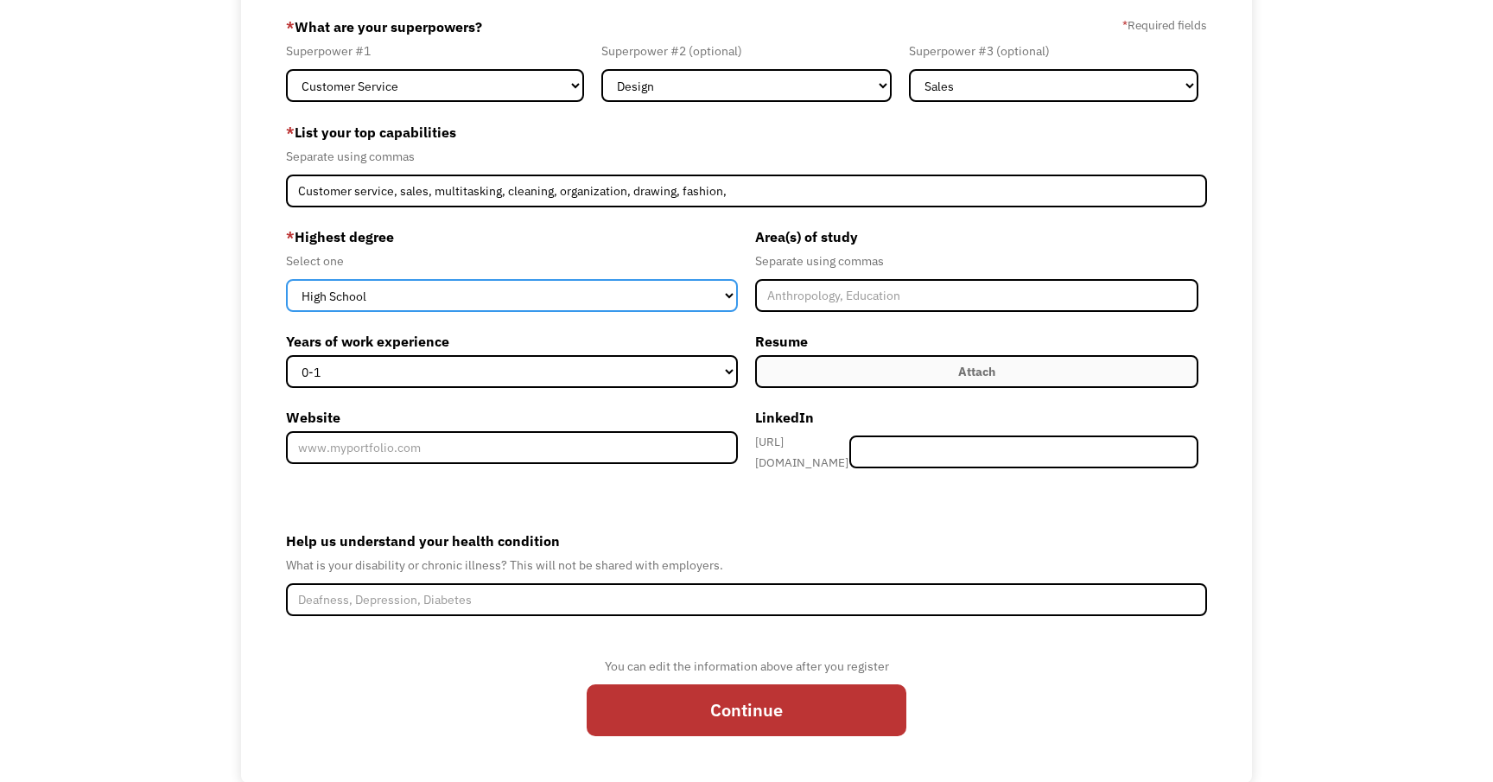
scroll to position [142, 0]
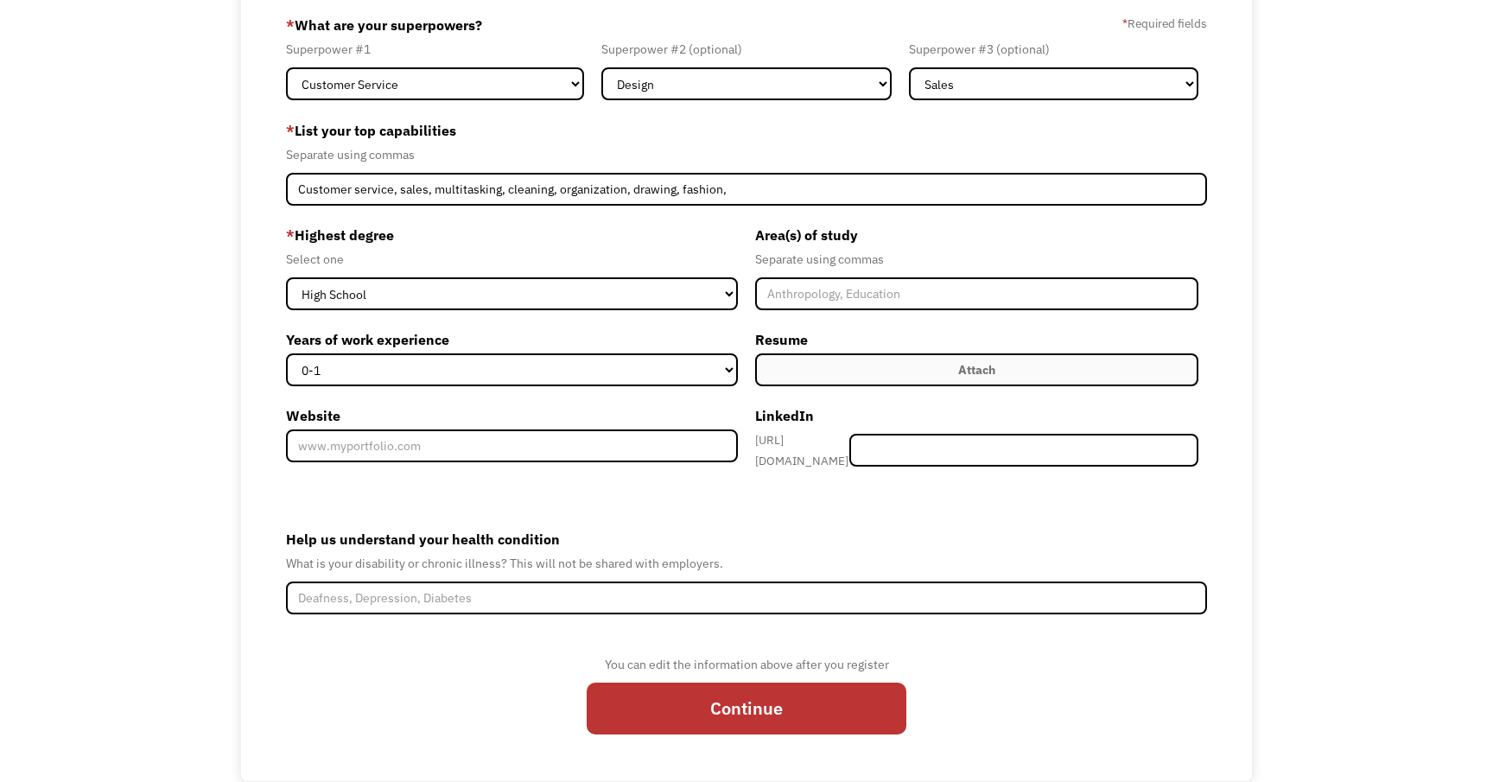
click at [567, 276] on div "* Highest degree Select one High School Associates Bachelors Master's PhD" at bounding box center [512, 265] width 452 height 89
click at [564, 290] on select "High School Associates Bachelors Master's PhD" at bounding box center [512, 293] width 452 height 33
click at [522, 375] on select "0-1 2-4 5-10 11-15 15+" at bounding box center [512, 369] width 452 height 33
select select "2-4"
click at [286, 353] on select "0-1 2-4 5-10 11-15 15+" at bounding box center [512, 369] width 452 height 33
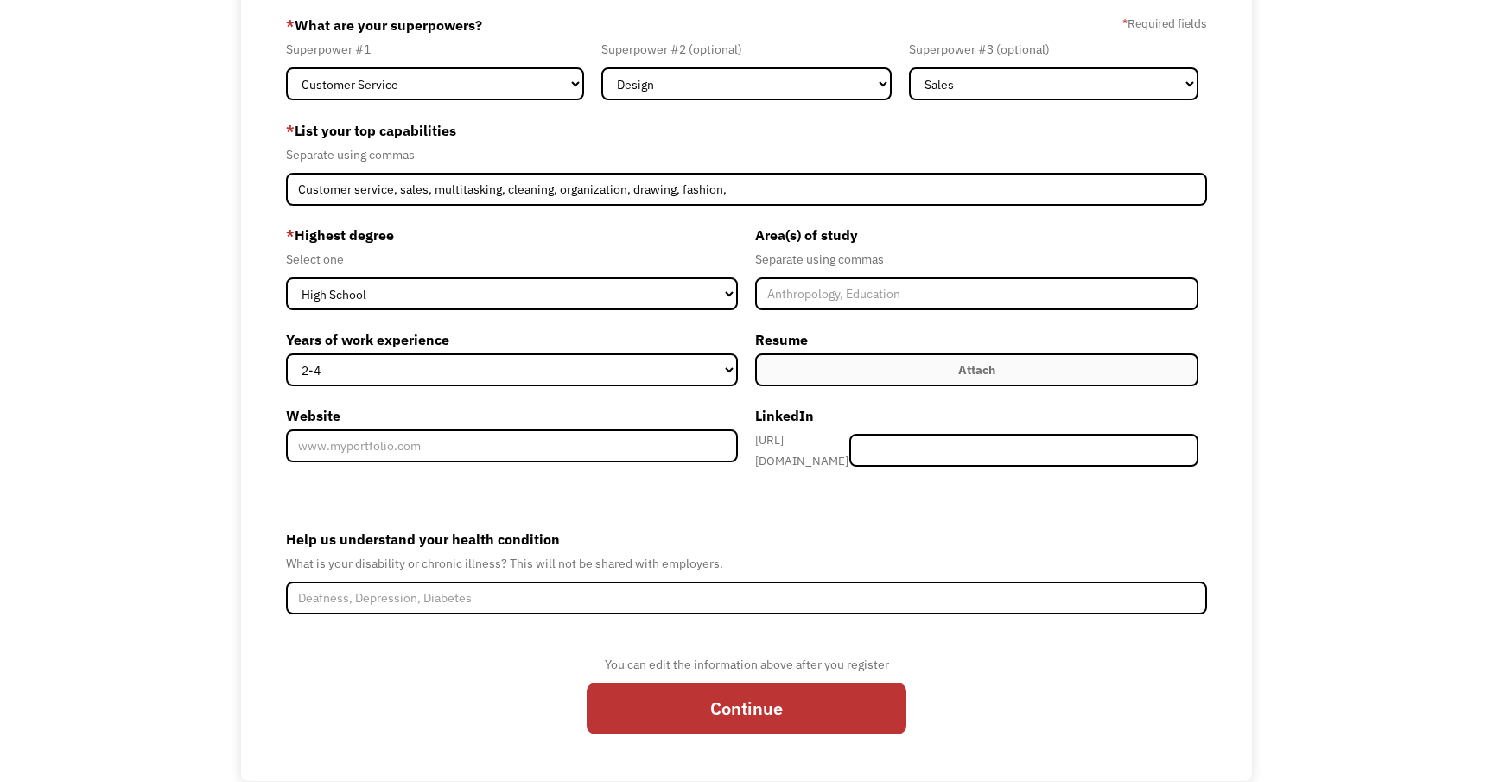
click at [473, 400] on div "* Highest degree Select one High School Associates Bachelors Master's PhD Years…" at bounding box center [516, 349] width 461 height 257
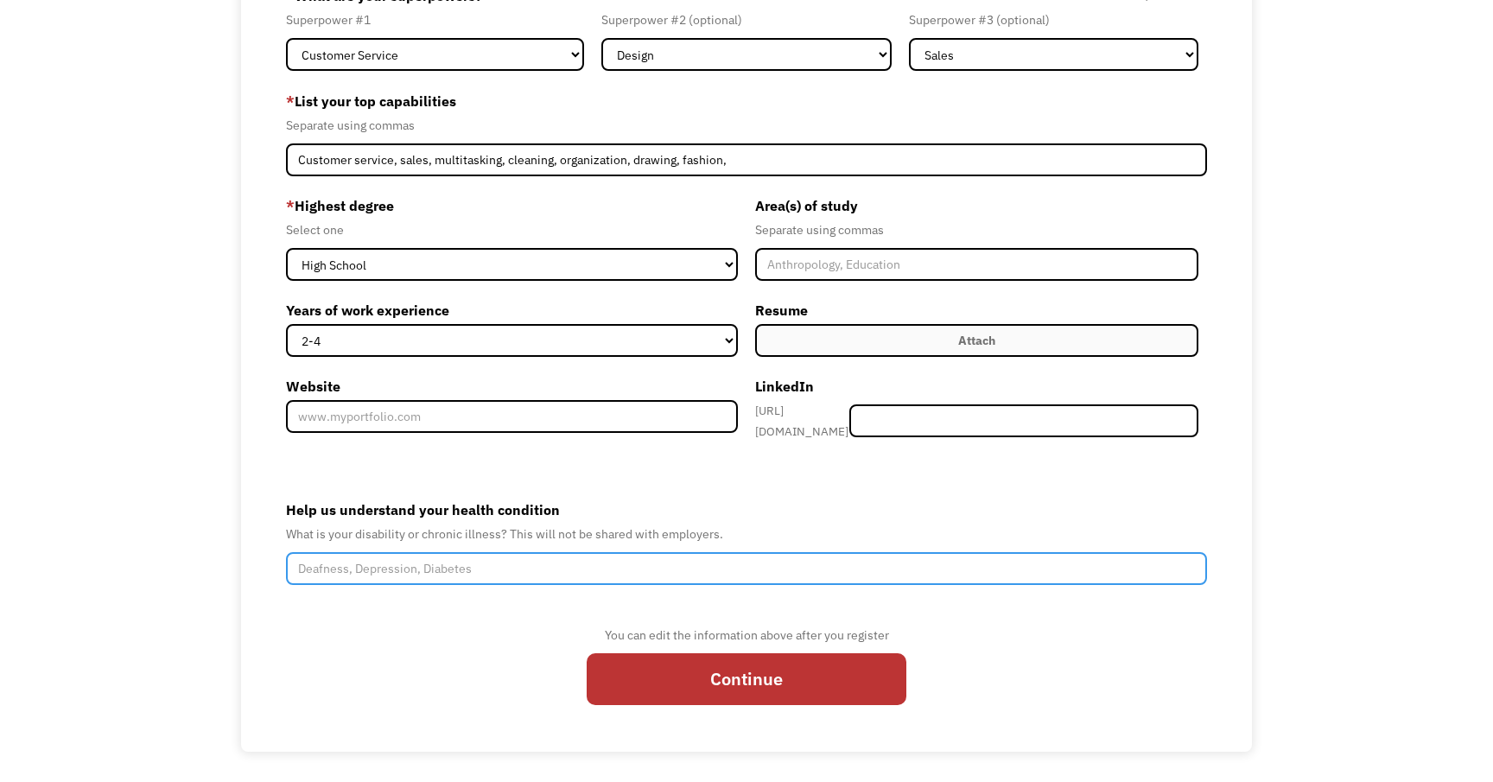
click at [437, 552] on input "Help us understand your health condition" at bounding box center [746, 568] width 921 height 33
type input "Chronic pain, migraines"
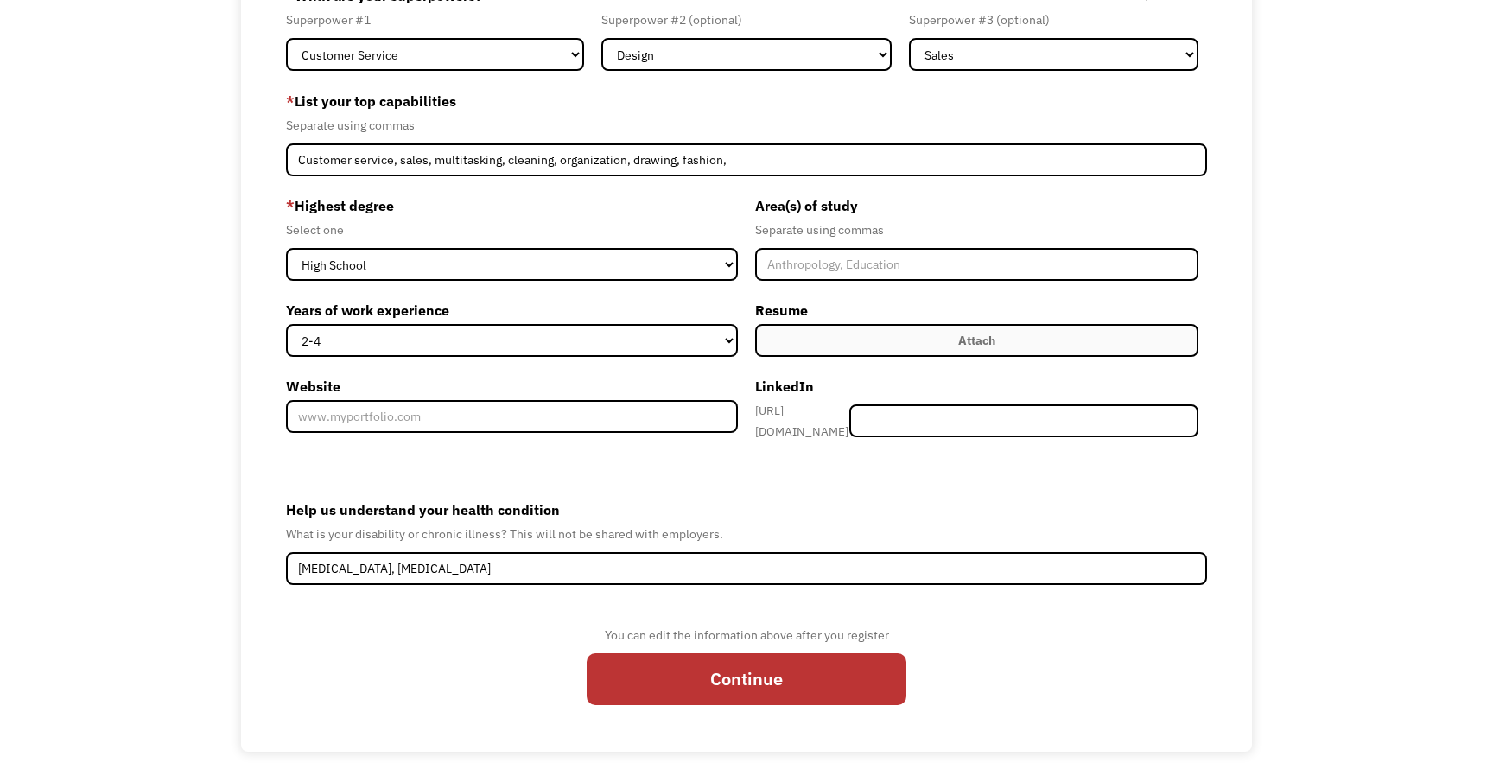
click at [390, 602] on form "68d3383b5a6130484406be05 maggieahamar@gmail.com Margaret Hamar Other * What are…" at bounding box center [746, 351] width 921 height 738
click at [686, 658] on input "Continue" at bounding box center [747, 679] width 320 height 52
type input "Please wait..."
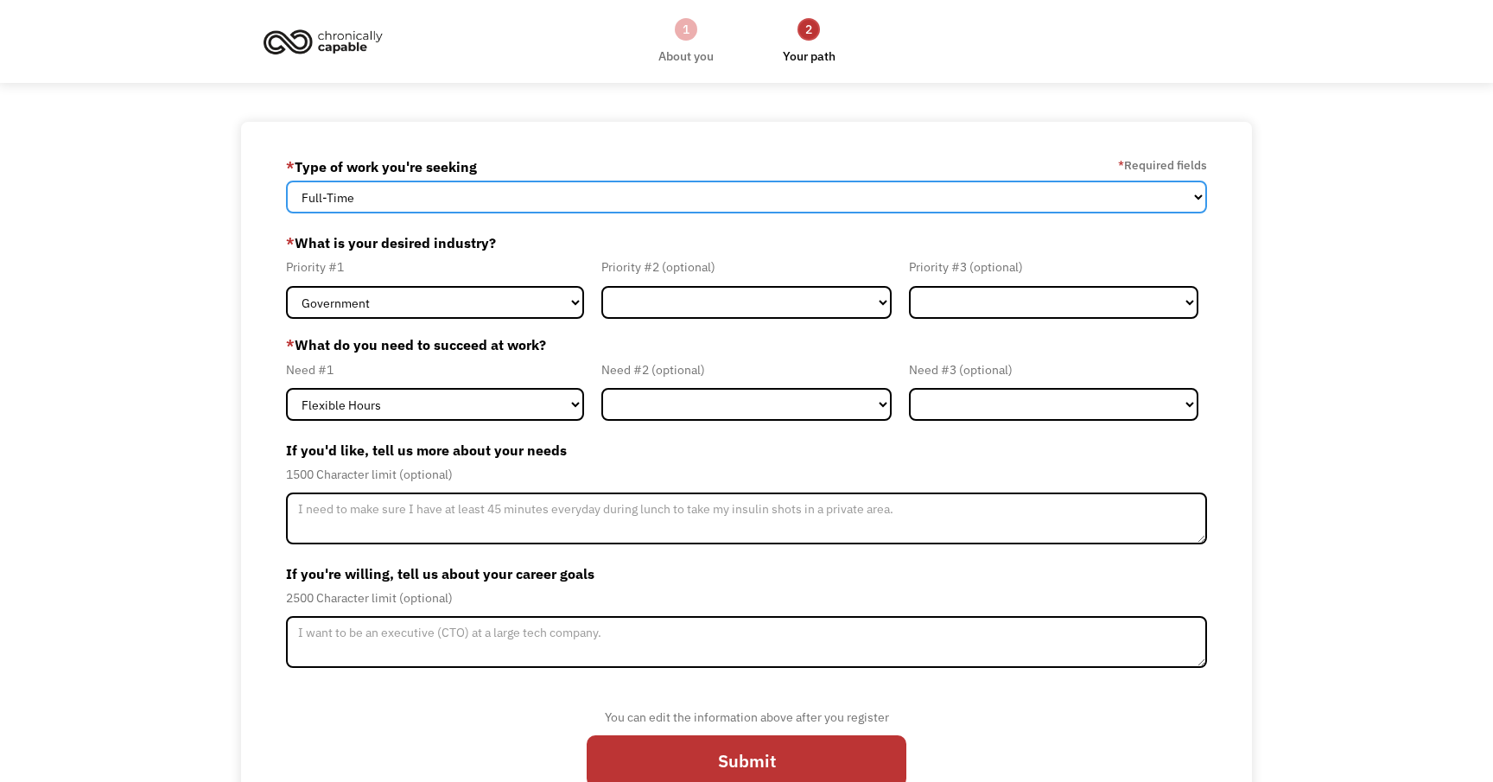
click at [551, 192] on select "Full-Time Part-Time Both Full-Time and Part-Time" at bounding box center [746, 197] width 921 height 33
select select "Both Full-Time and Part-Time"
click at [286, 181] on select "Full-Time Part-Time Both Full-Time and Part-Time" at bounding box center [746, 197] width 921 height 33
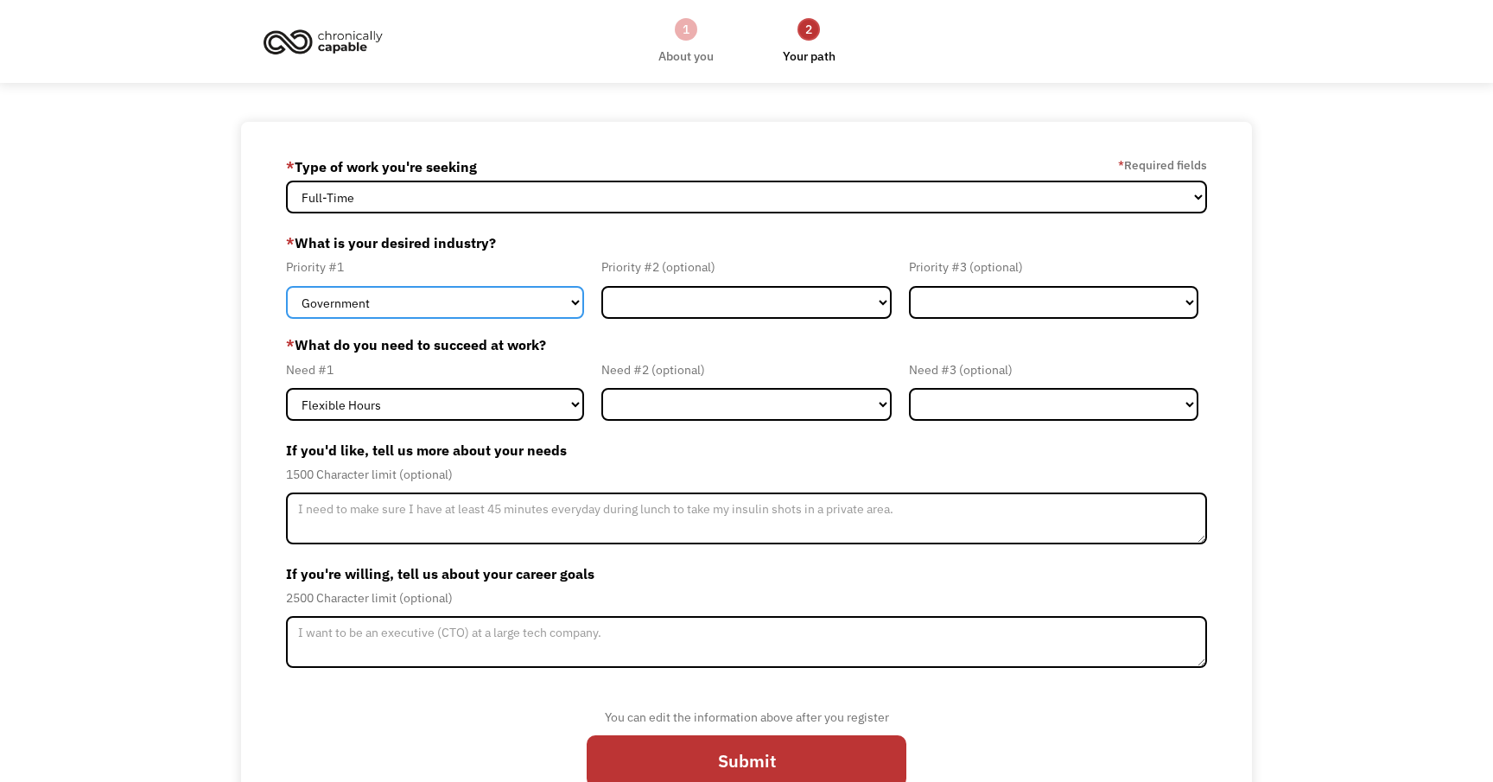
click at [486, 296] on select "Government Finance & Insurance Health & Social Care Tech & Engineering Creative…" at bounding box center [435, 302] width 298 height 33
click at [323, 304] on select "Government Finance & Insurance Health & Social Care Tech & Engineering Creative…" at bounding box center [435, 302] width 298 height 33
click at [286, 286] on select "Government Finance & Insurance Health & Social Care Tech & Engineering Creative…" at bounding box center [435, 302] width 298 height 33
click at [394, 307] on select "Government Finance & Insurance Health & Social Care Tech & Engineering Creative…" at bounding box center [435, 302] width 298 height 33
select select "Other"
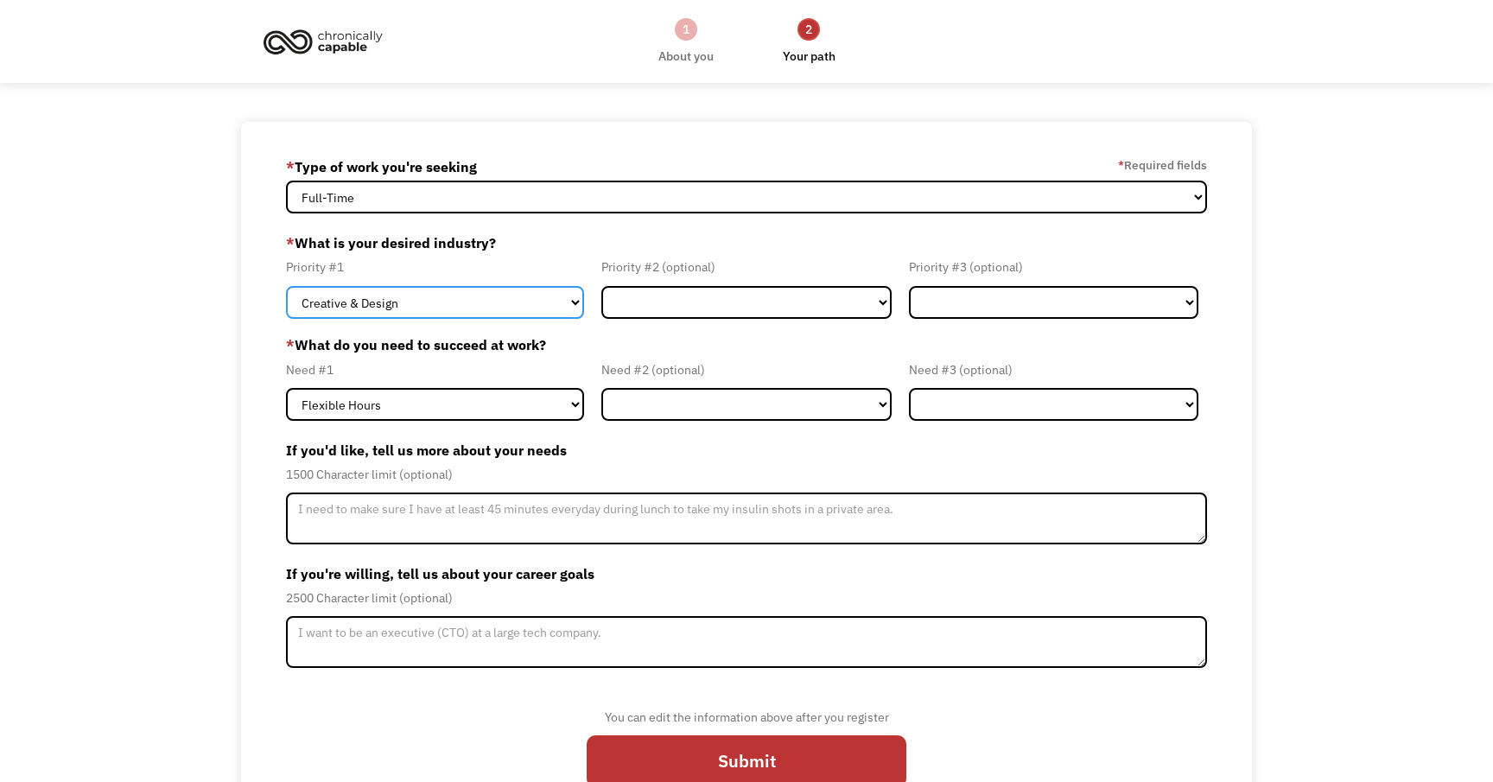
click at [286, 286] on select "Government Finance & Insurance Health & Social Care Tech & Engineering Creative…" at bounding box center [435, 302] width 298 height 33
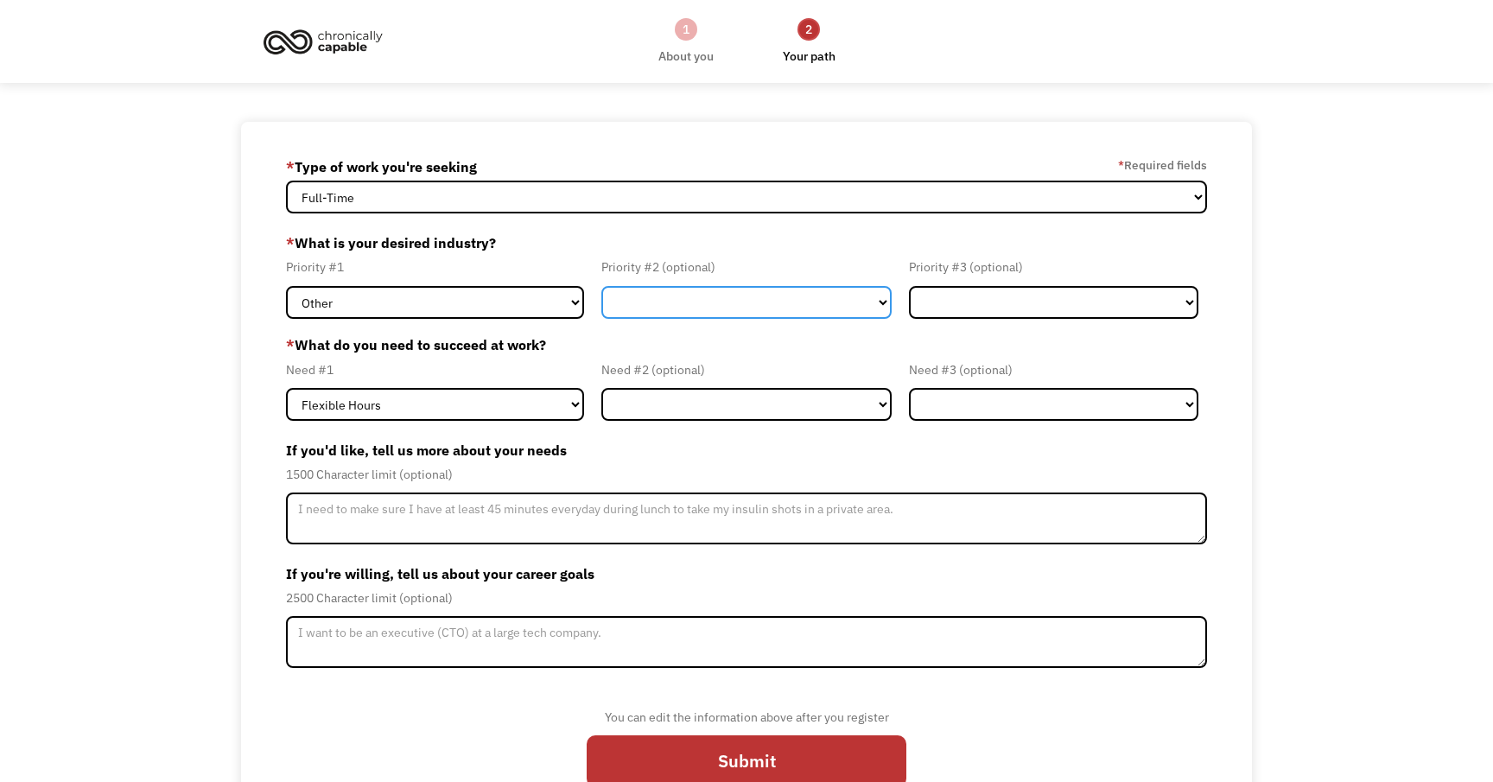
click at [672, 296] on select "Government Finance & Insurance Health & Social Care Tech & Engineering Creative…" at bounding box center [747, 302] width 290 height 33
select select "Government"
click at [602, 286] on select "Government Finance & Insurance Health & Social Care Tech & Engineering Creative…" at bounding box center [747, 302] width 290 height 33
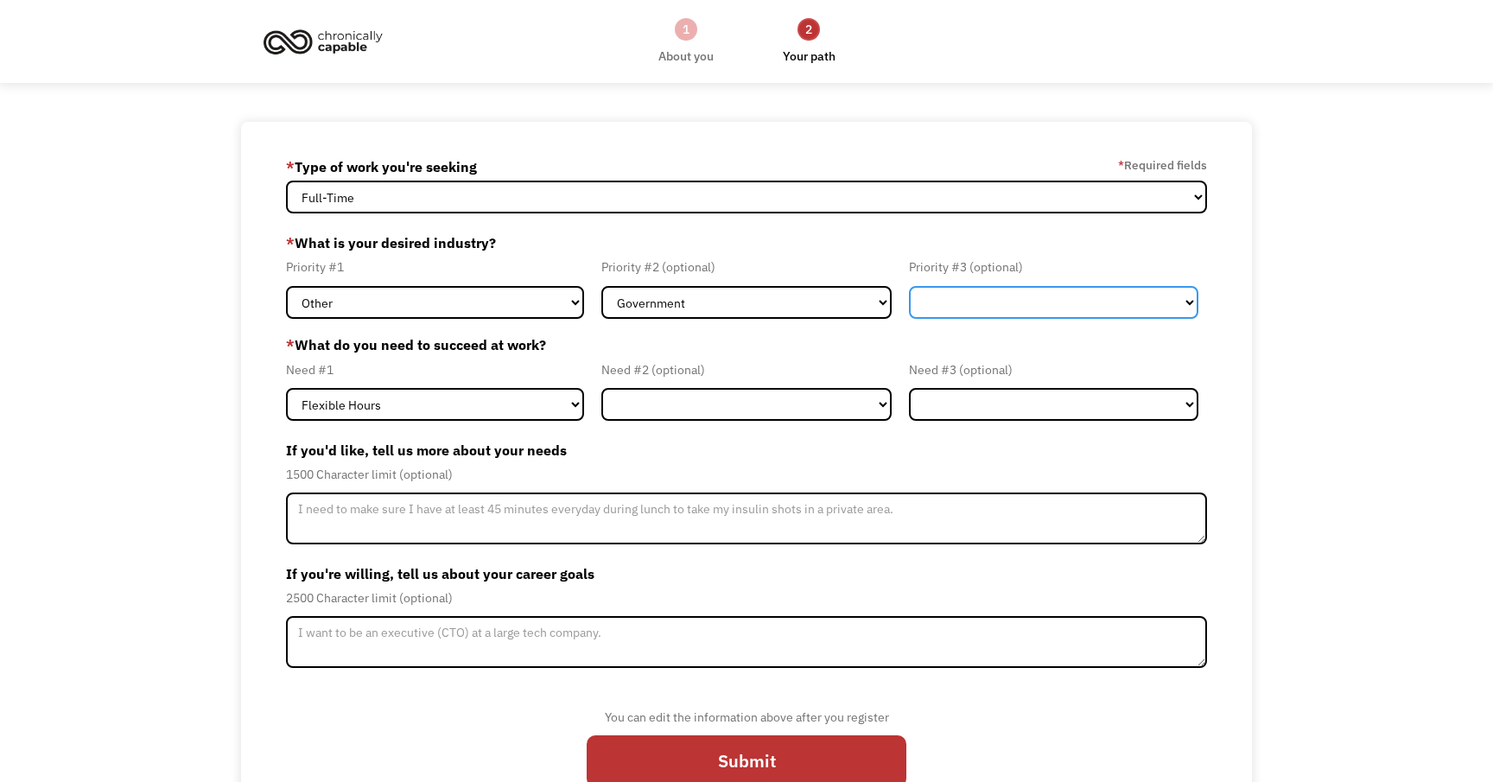
click at [1037, 291] on select "Government Finance & Insurance Health & Social Care Tech & Engineering Creative…" at bounding box center [1054, 302] width 290 height 33
select select "Creative & Design"
click at [909, 286] on select "Government Finance & Insurance Health & Social Care Tech & Engineering Creative…" at bounding box center [1054, 302] width 290 height 33
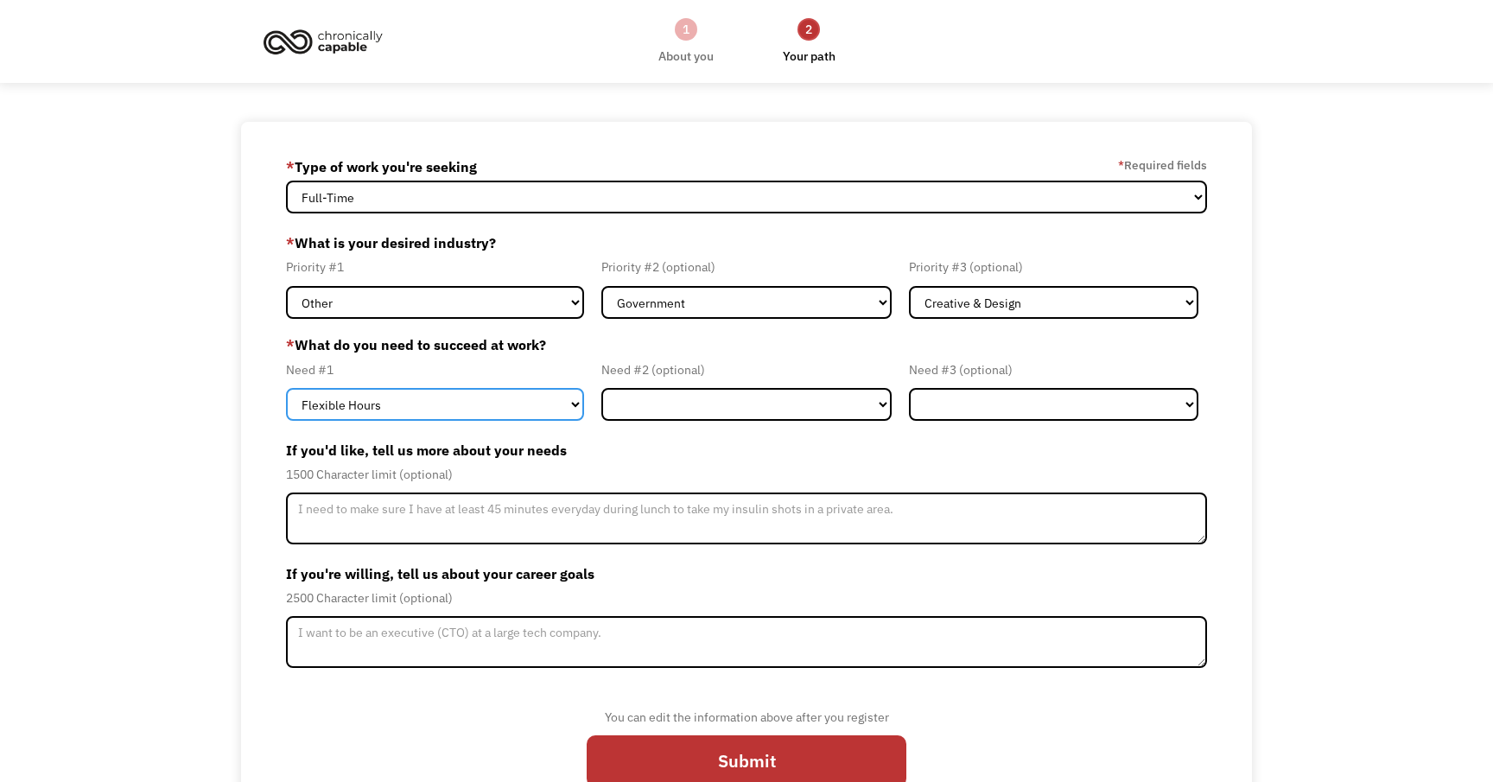
click at [437, 410] on select "Flexible Hours Remote Work Service Animal On-site Accommodations Visual Support…" at bounding box center [435, 404] width 298 height 33
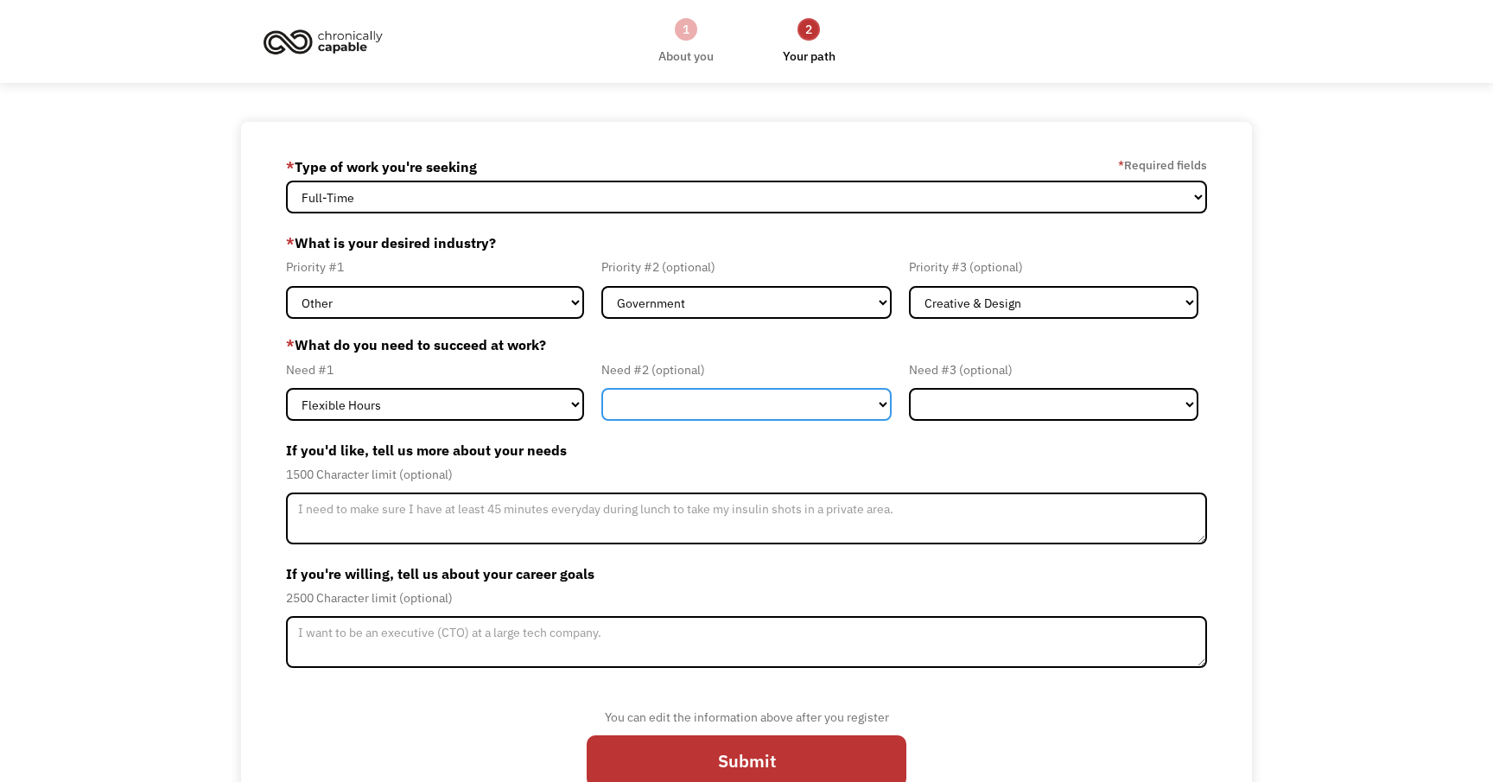
click at [696, 395] on select "Flexible Hours Remote Work Service Animal On-site Accommodations Visual Support…" at bounding box center [747, 404] width 290 height 33
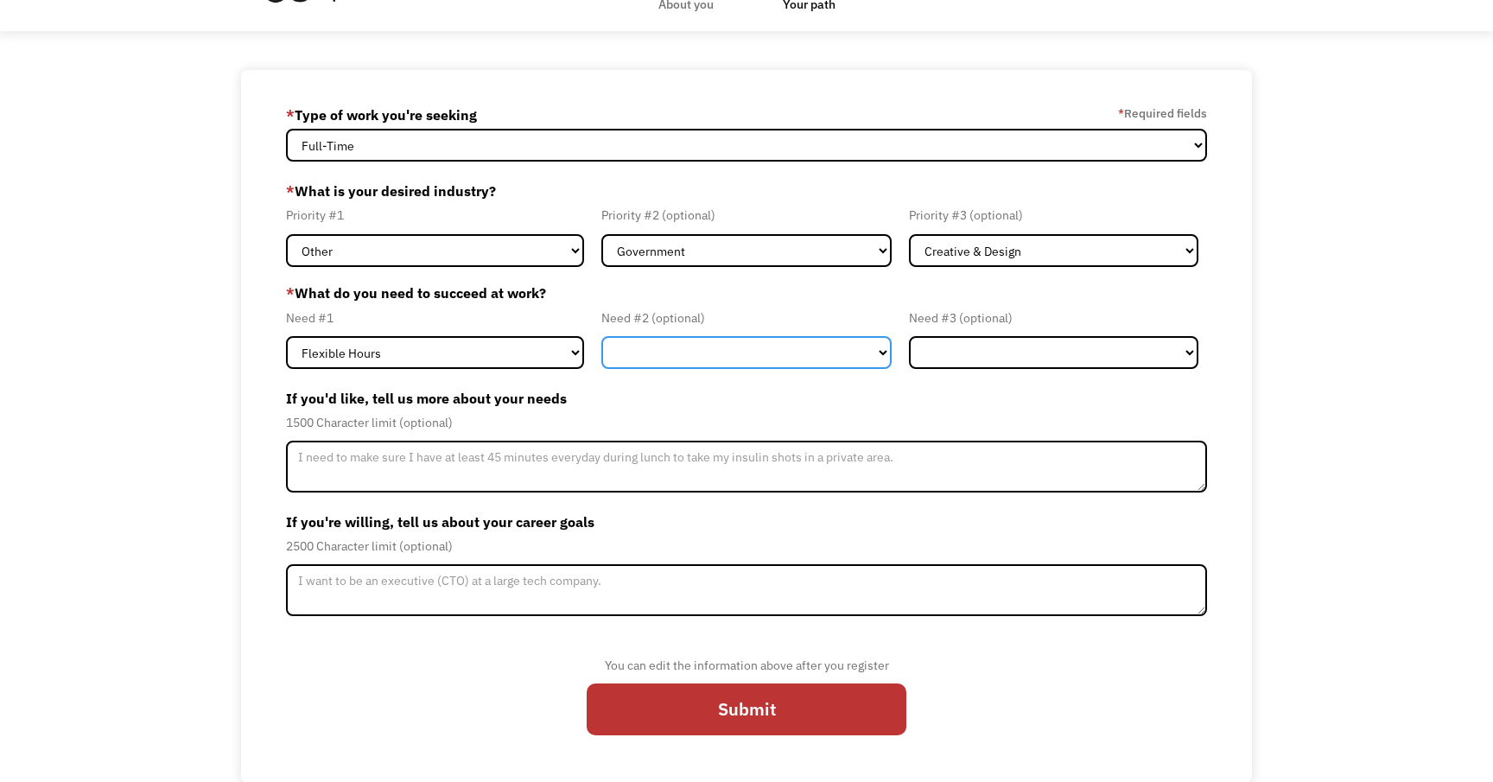
scroll to position [52, 0]
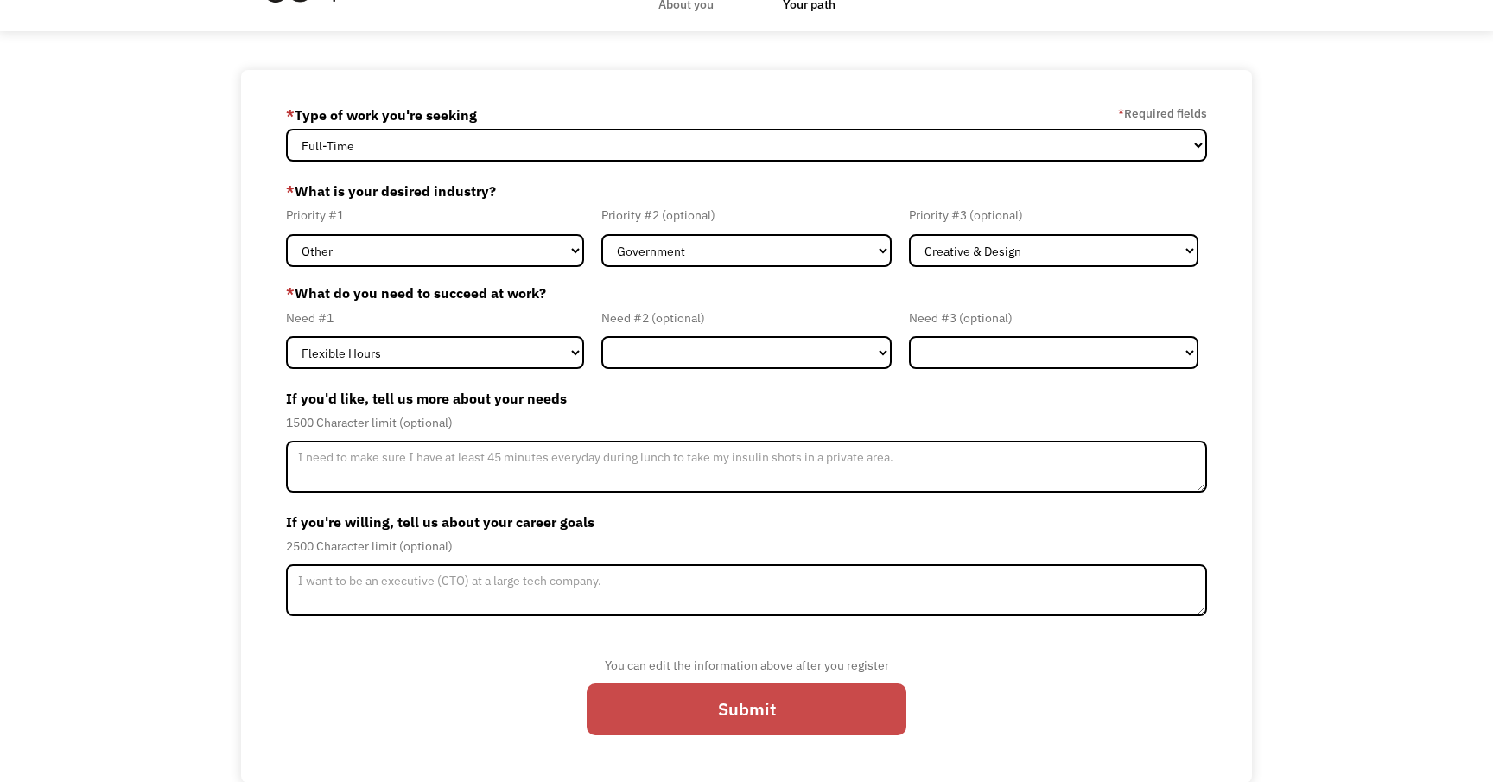
click at [661, 714] on input "Submit" at bounding box center [747, 710] width 320 height 52
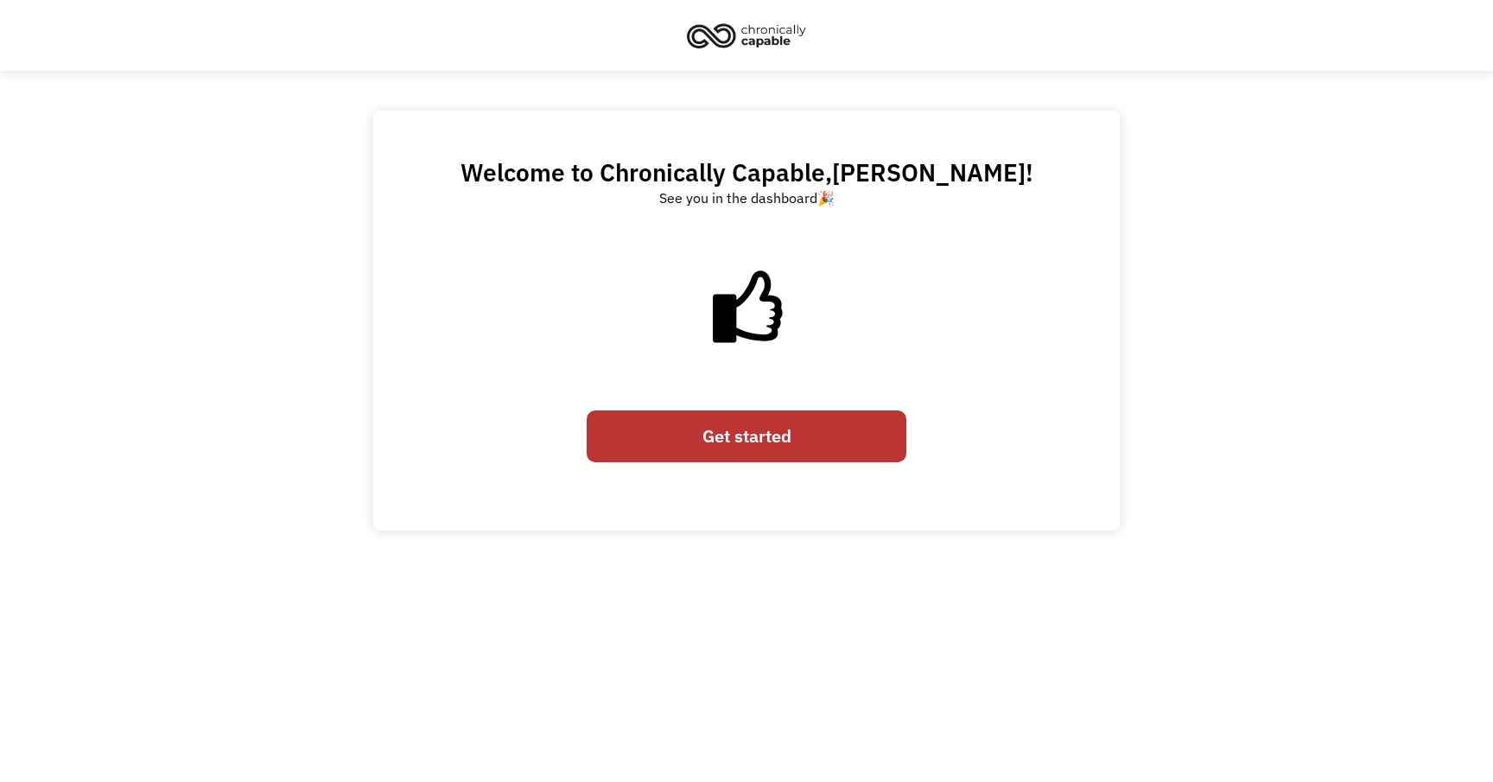
click at [745, 444] on link "Get started" at bounding box center [747, 437] width 320 height 52
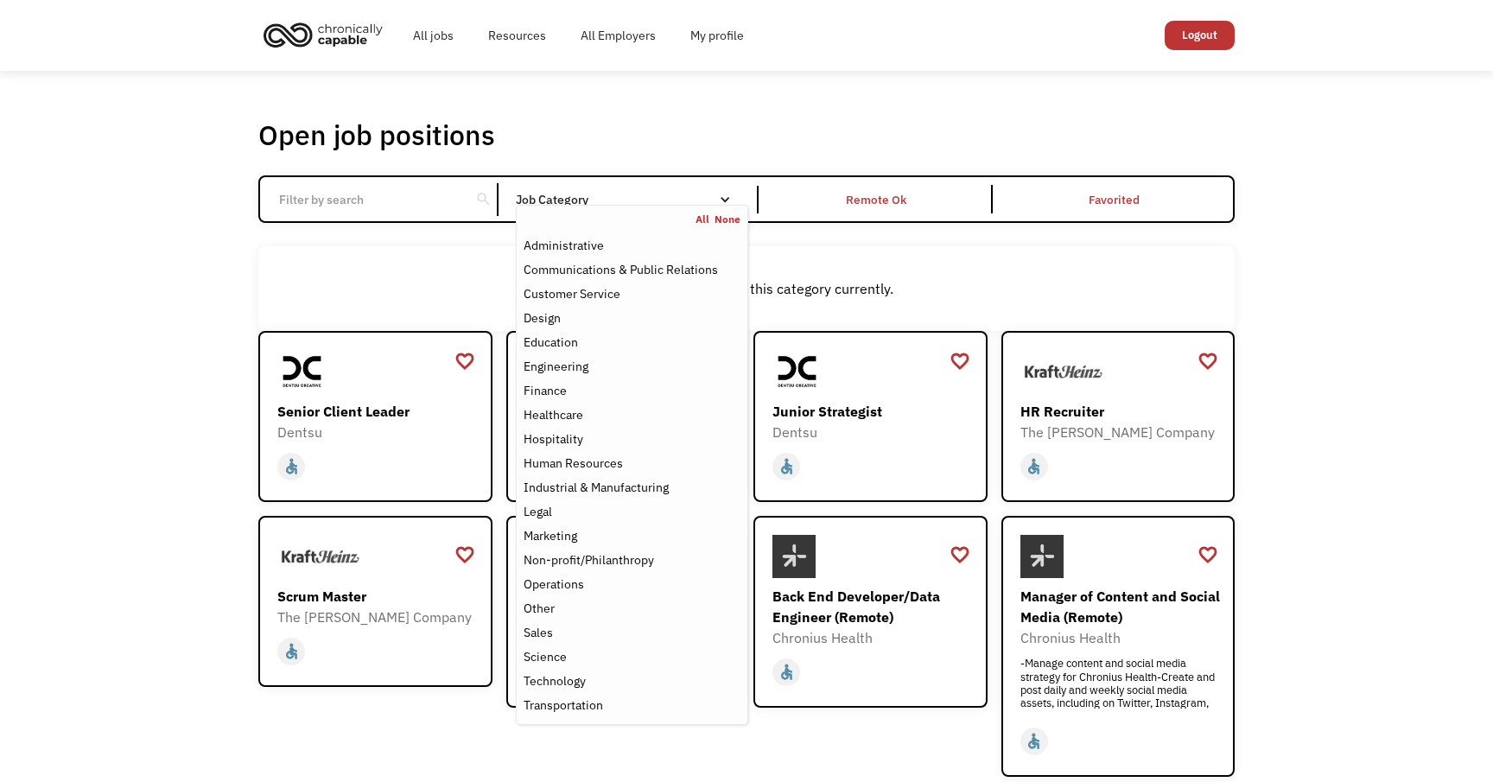
click at [583, 198] on div "Job Category" at bounding box center [632, 200] width 232 height 12
click at [571, 297] on div "Customer Service" at bounding box center [572, 293] width 97 height 21
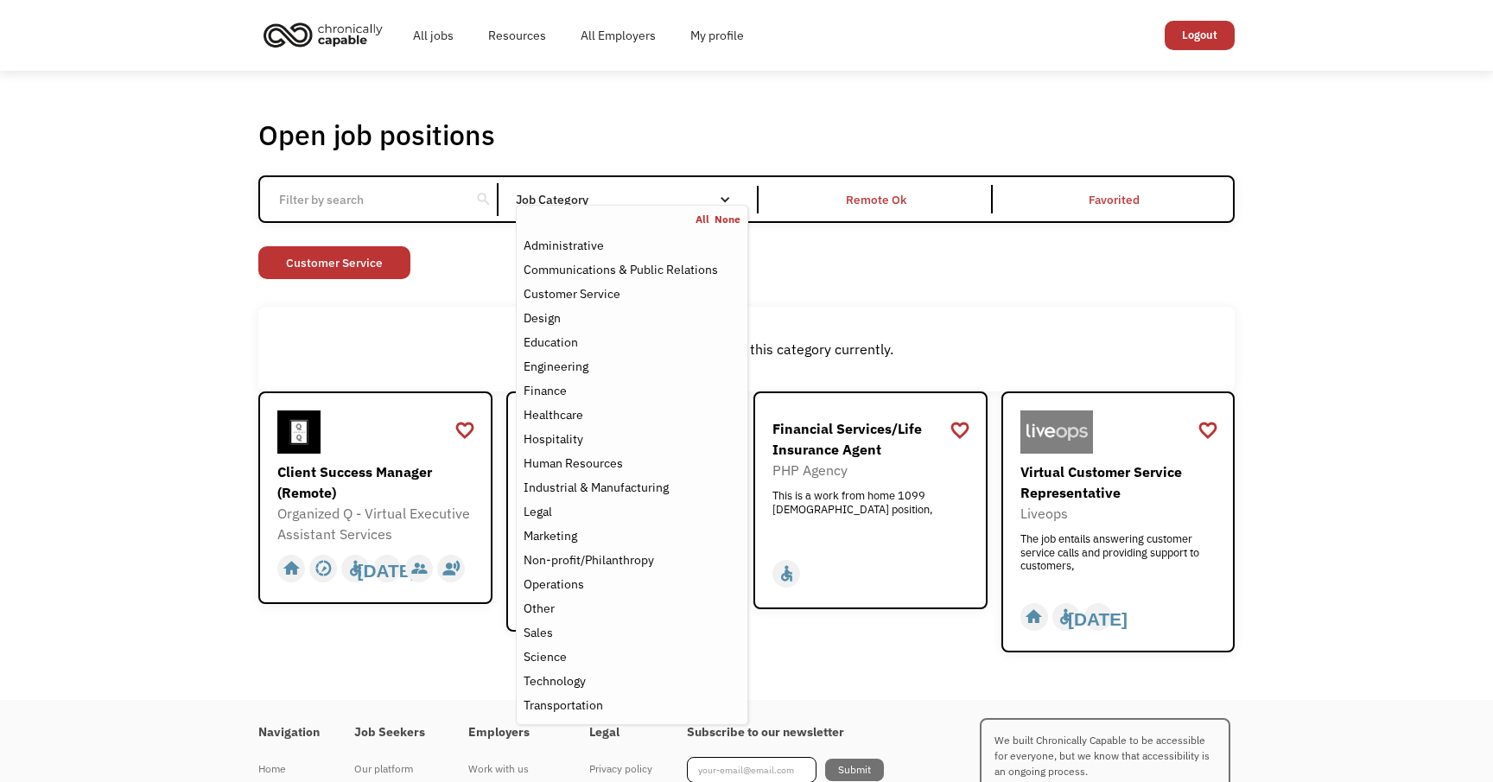
click at [251, 310] on div "Open job positions You have X liked items Search search Filter by category Admi…" at bounding box center [746, 385] width 1011 height 551
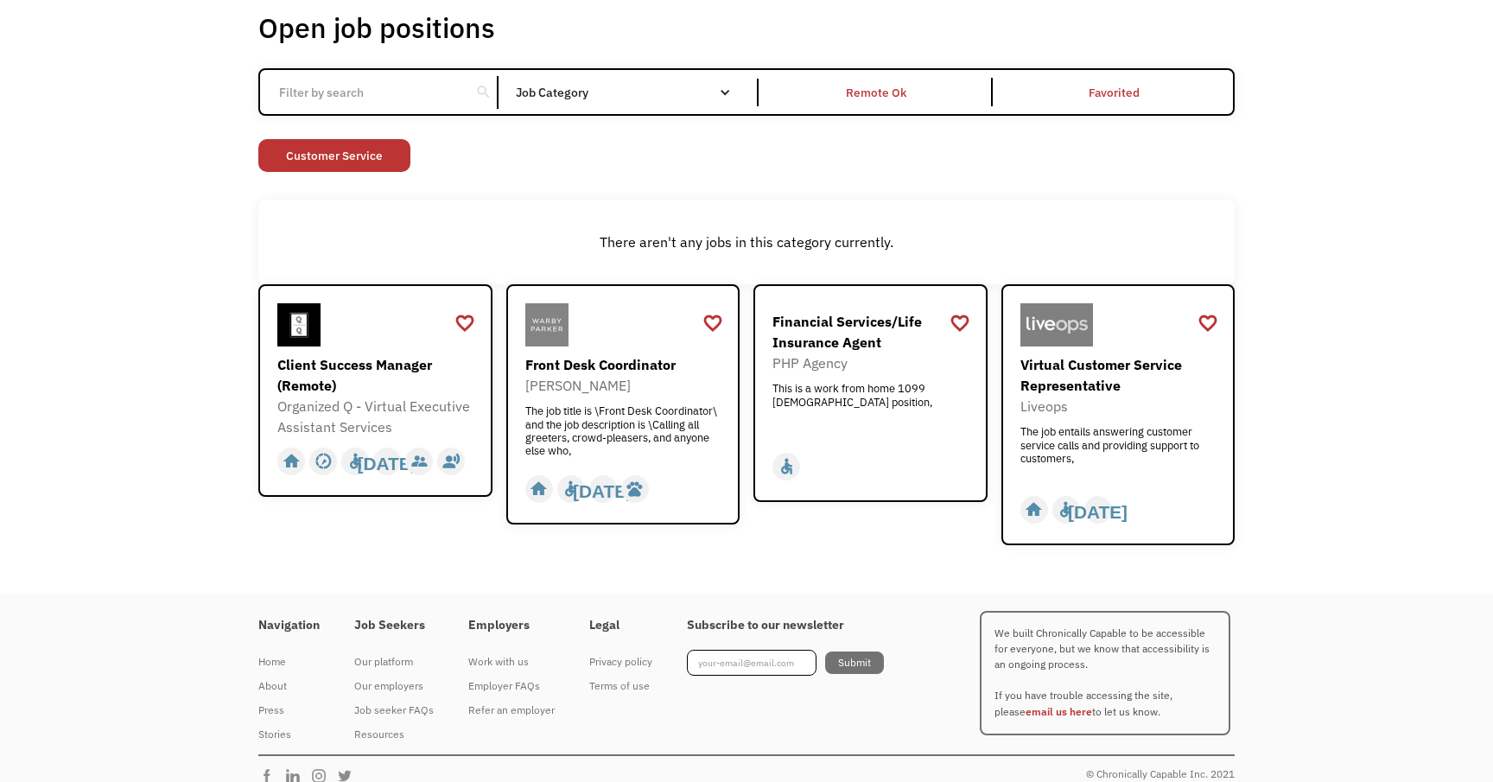
scroll to position [125, 0]
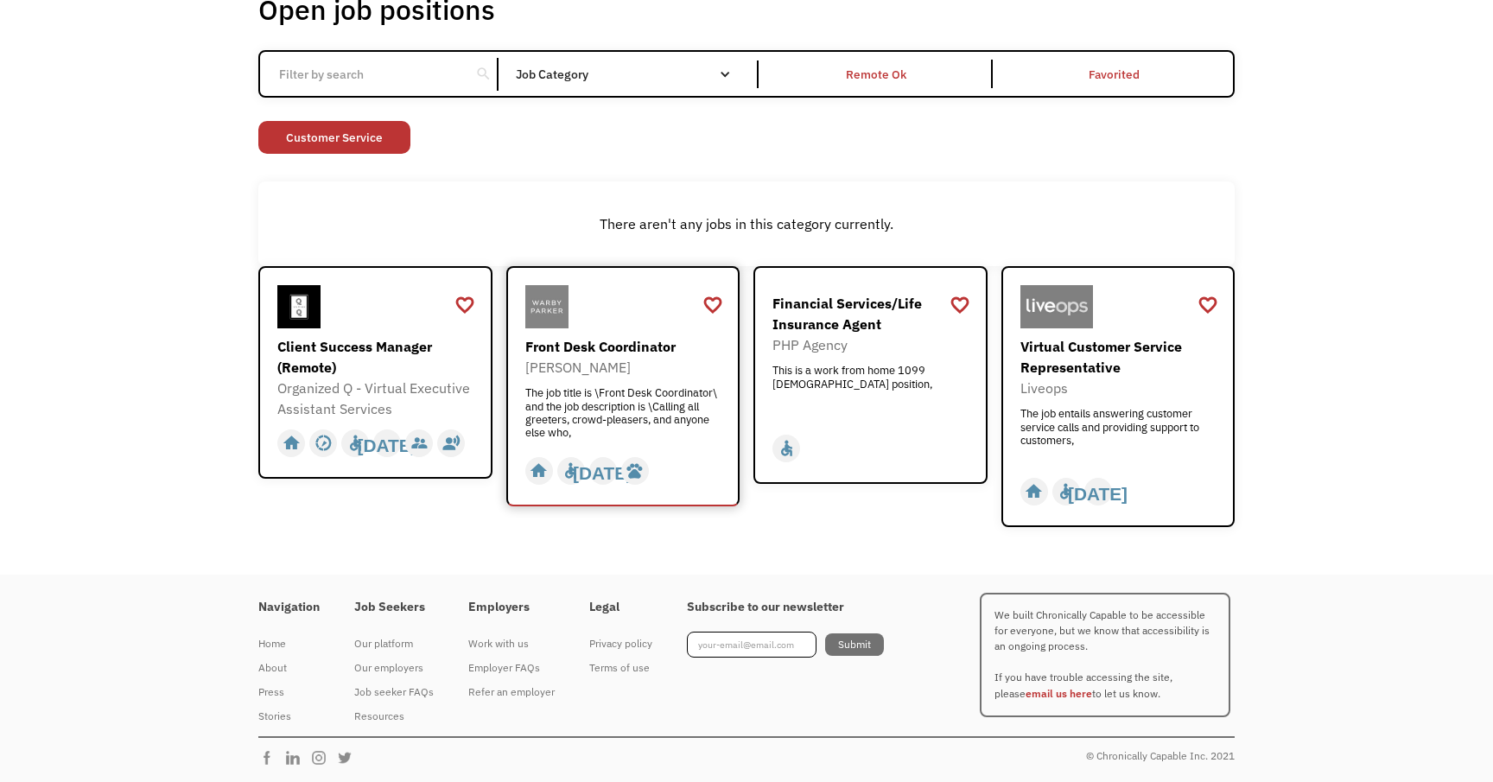
click at [616, 341] on div "Front Desk Coordinator" at bounding box center [625, 346] width 201 height 21
click at [402, 78] on input "Email Form" at bounding box center [365, 74] width 193 height 33
click at [375, 139] on link "Customer Service" at bounding box center [334, 137] width 152 height 33
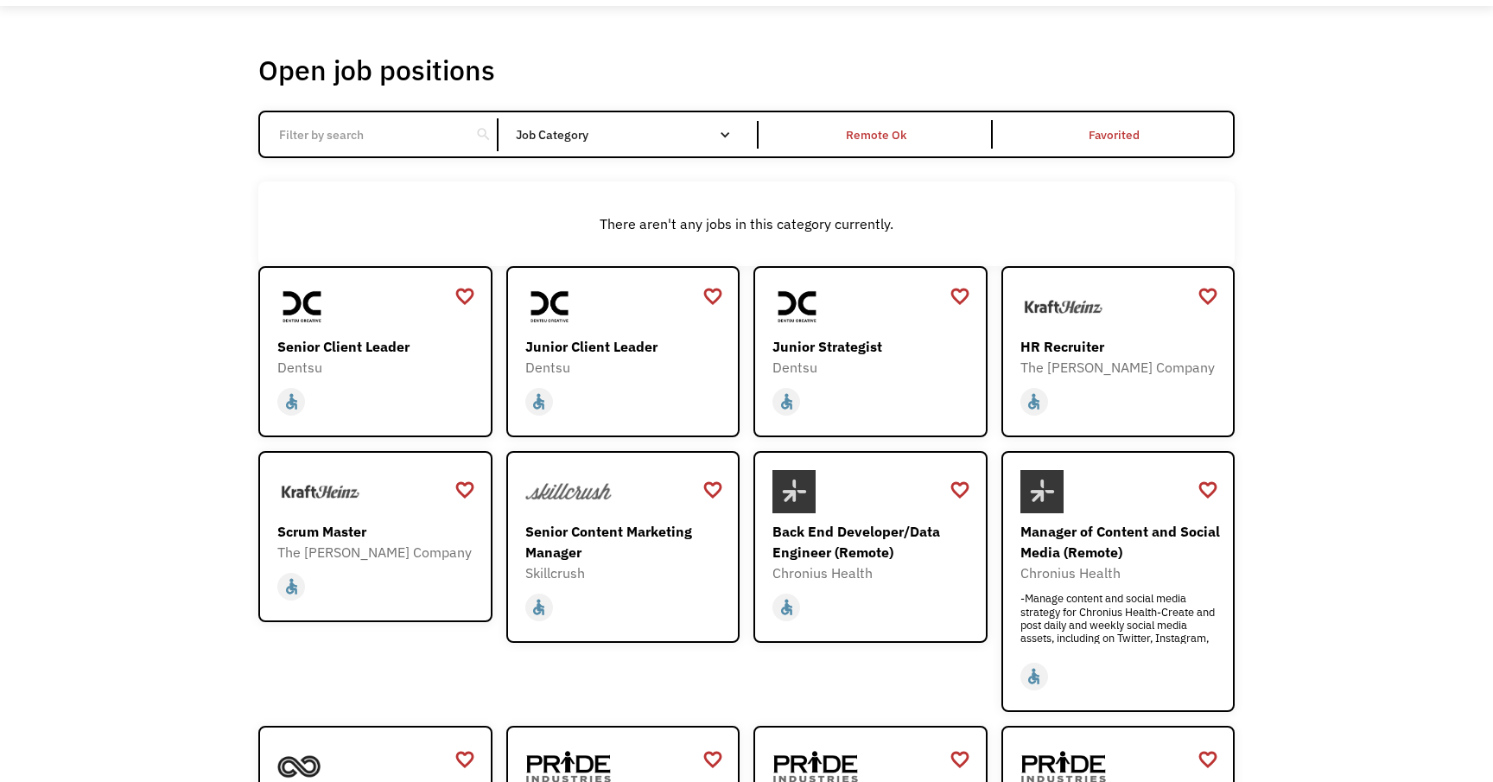
click at [382, 116] on div "search Filter by category Administration Communications & Public Relations Cust…" at bounding box center [746, 134] width 977 height 47
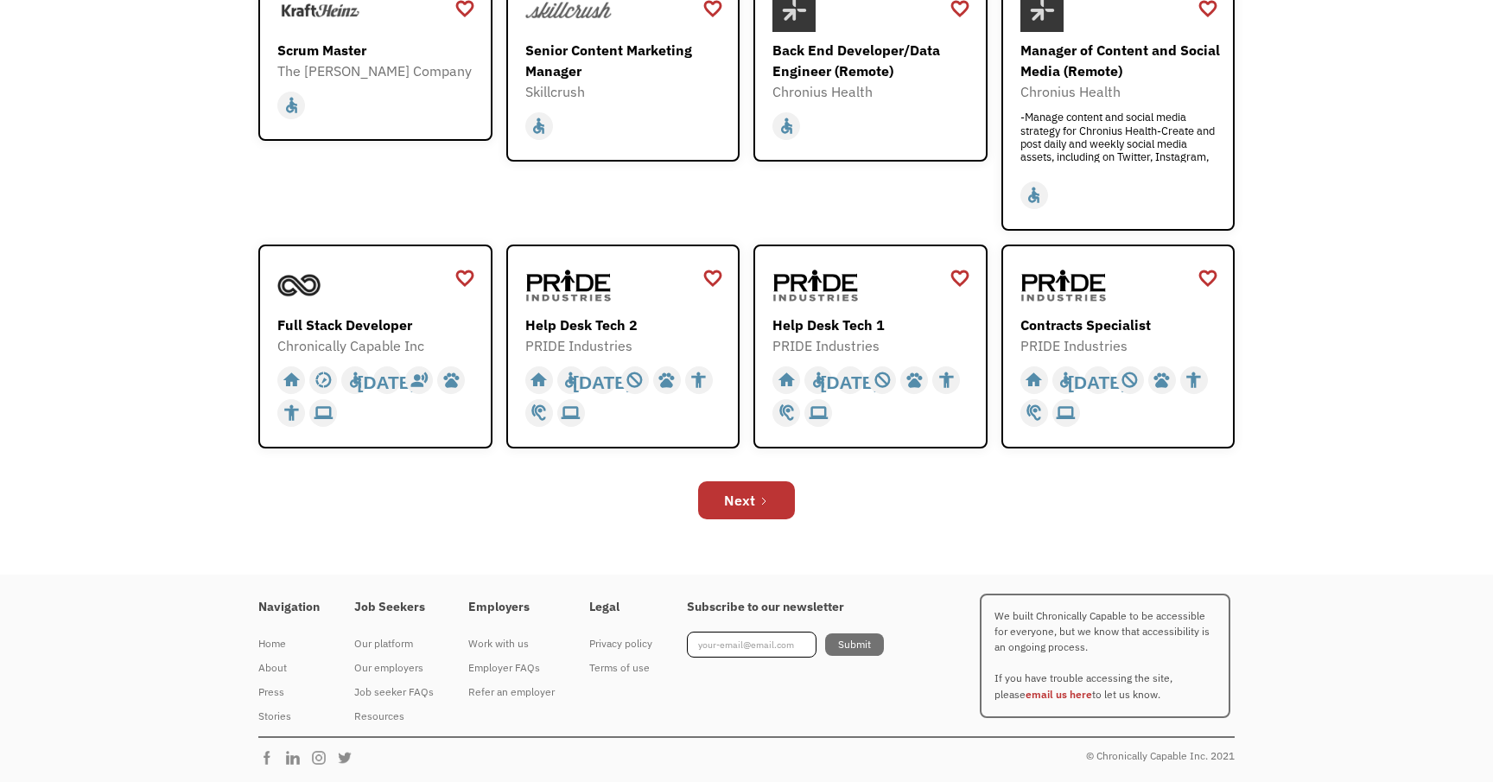
scroll to position [0, 0]
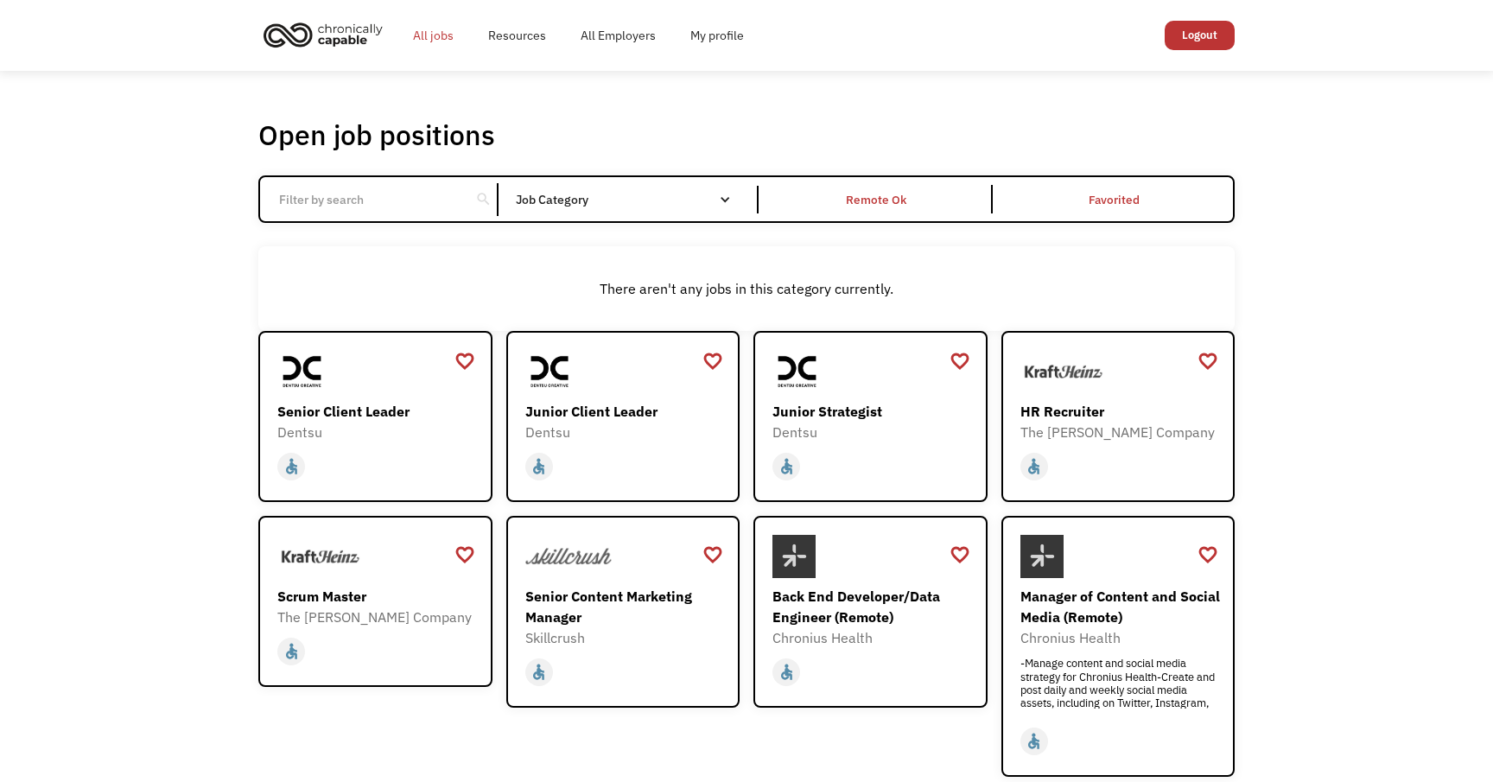
click at [431, 41] on link "All jobs" at bounding box center [433, 35] width 75 height 55
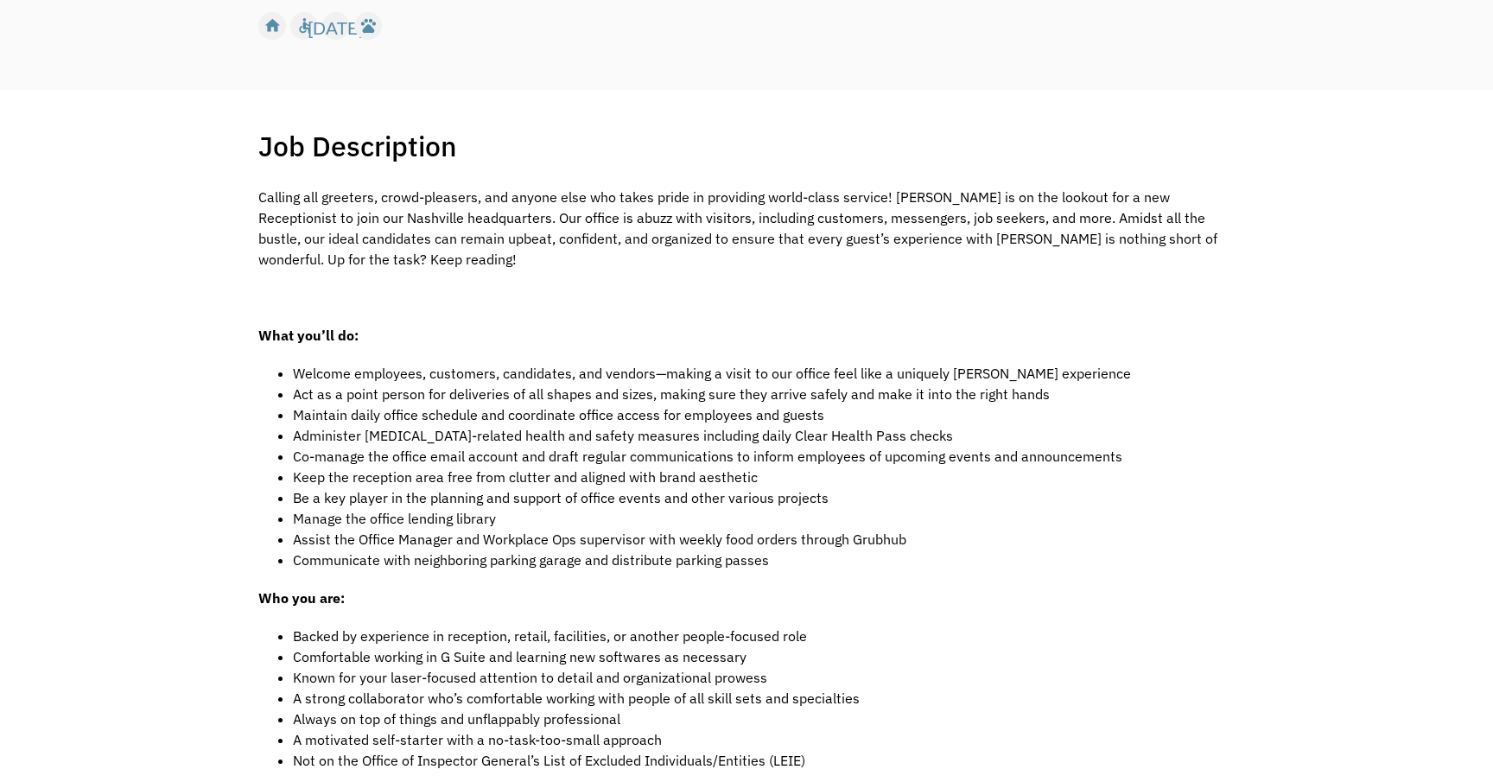
scroll to position [289, 0]
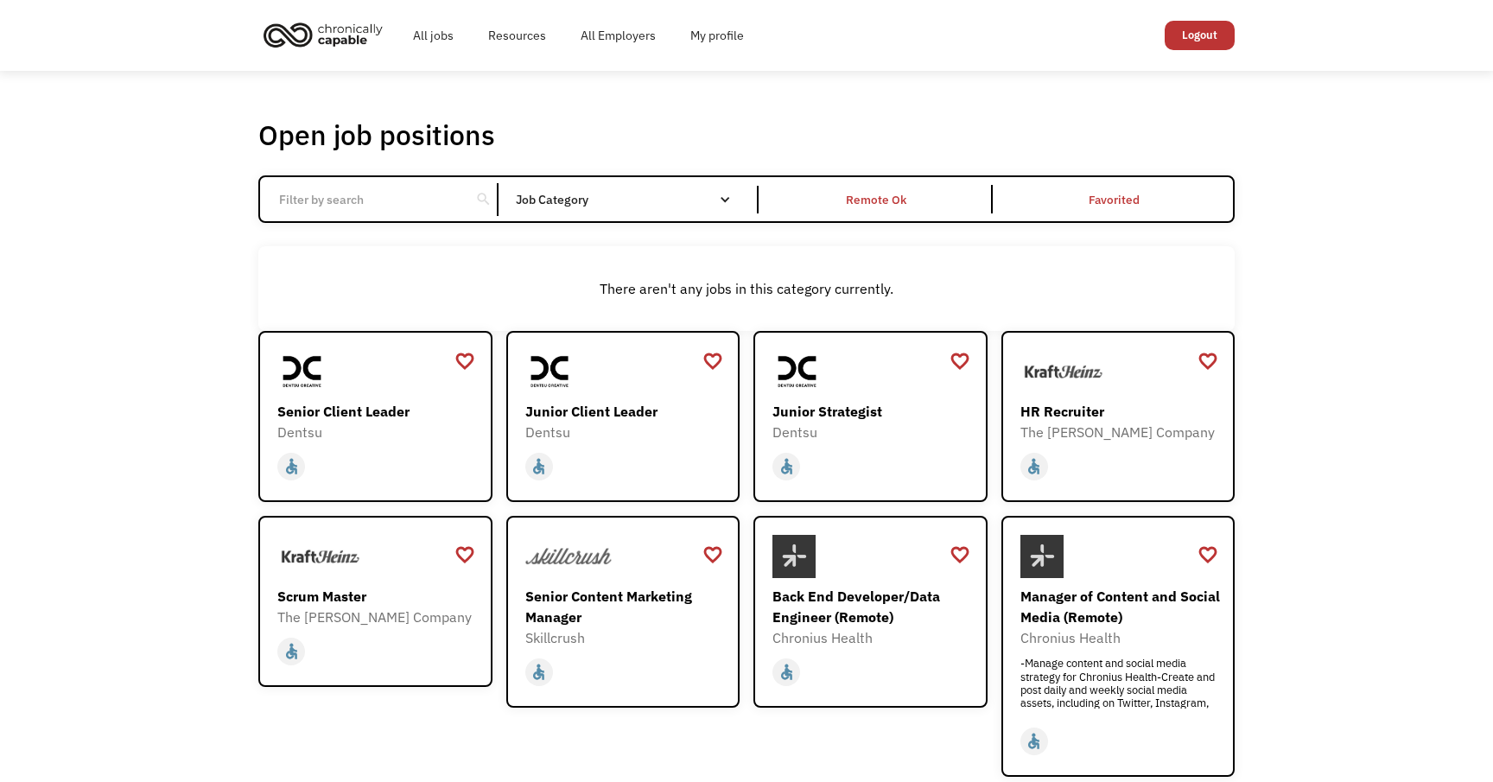
click at [342, 35] on img "home" at bounding box center [323, 35] width 130 height 38
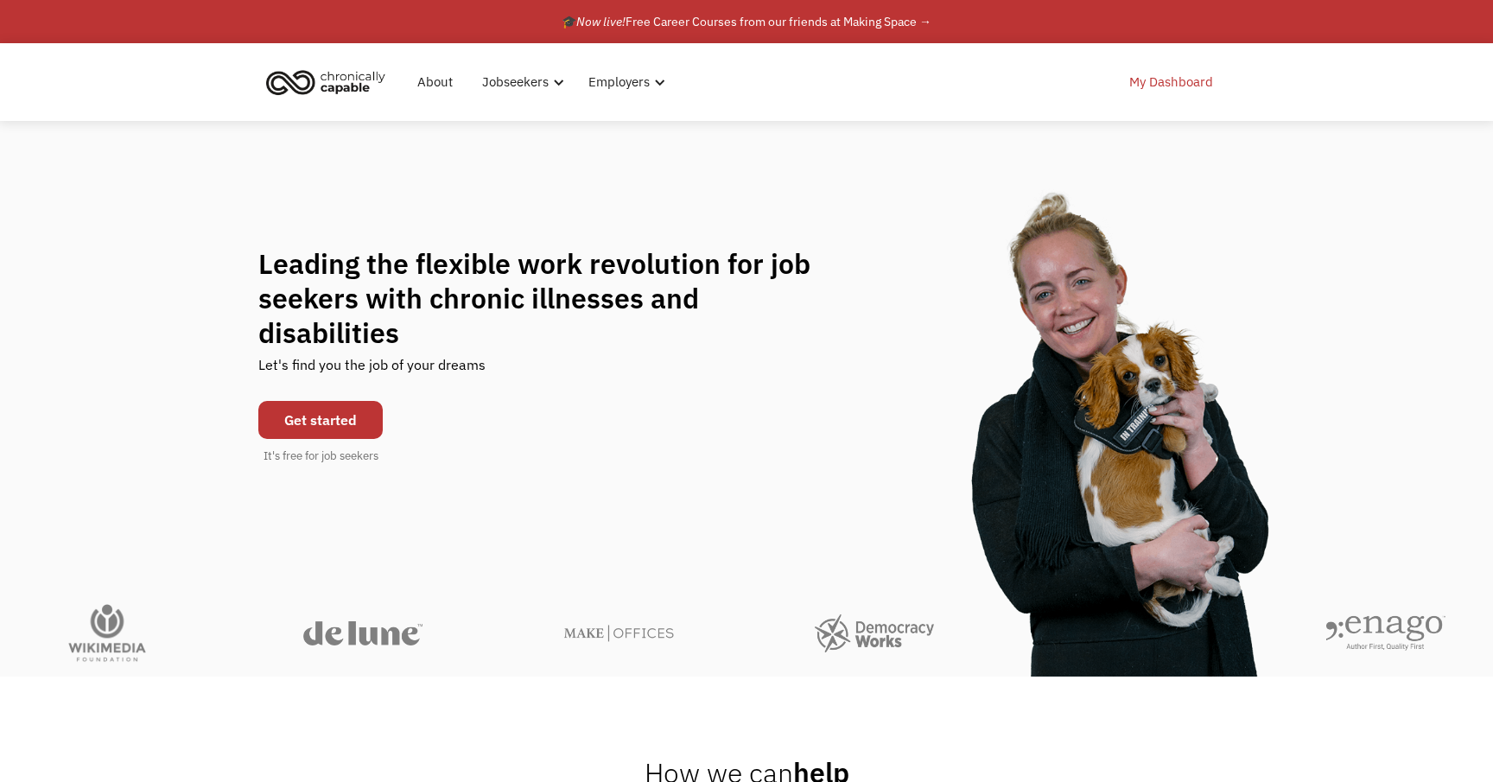
click at [1208, 68] on link "My Dashboard" at bounding box center [1171, 81] width 105 height 55
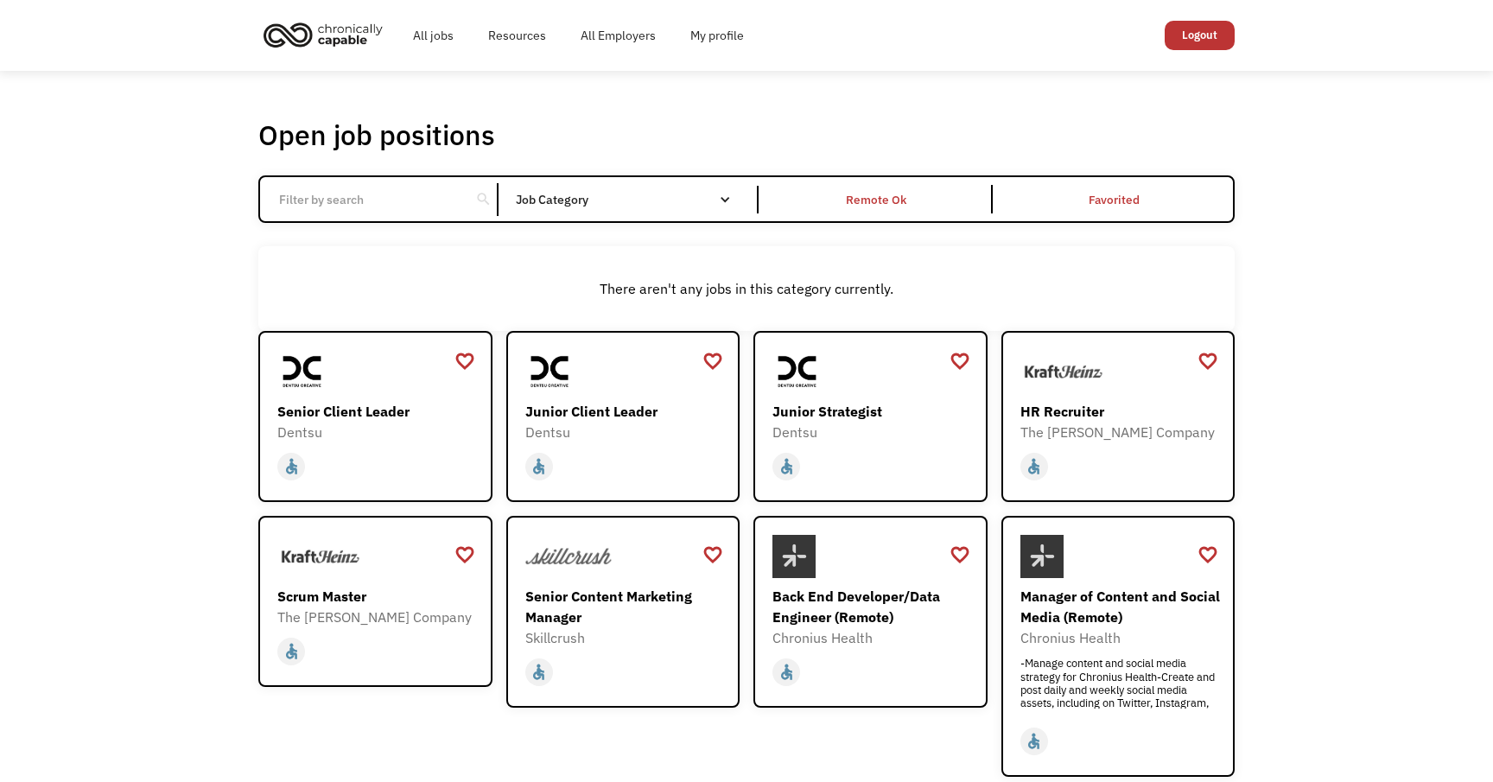
click at [455, 202] on input "Email Form" at bounding box center [365, 199] width 193 height 33
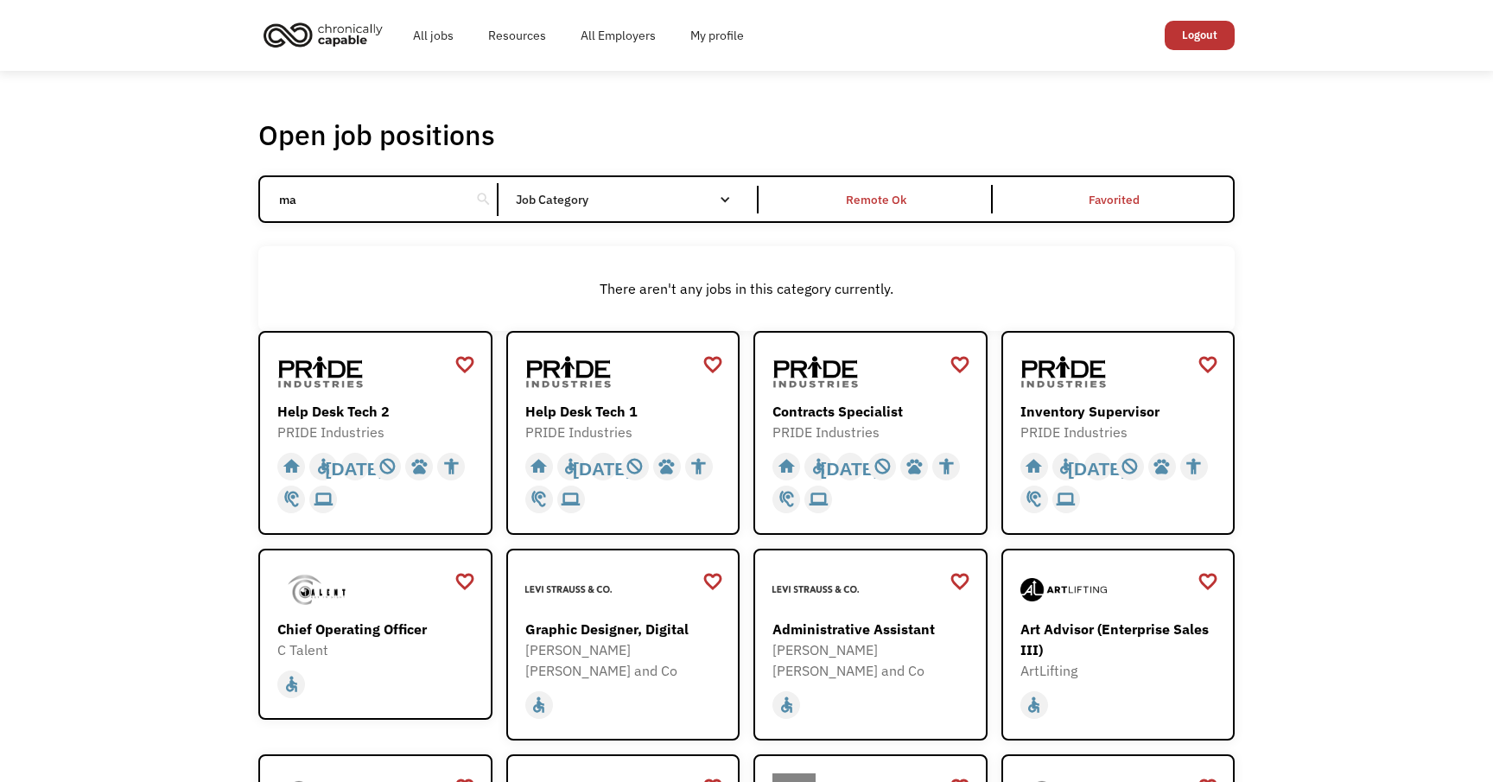
type input "m"
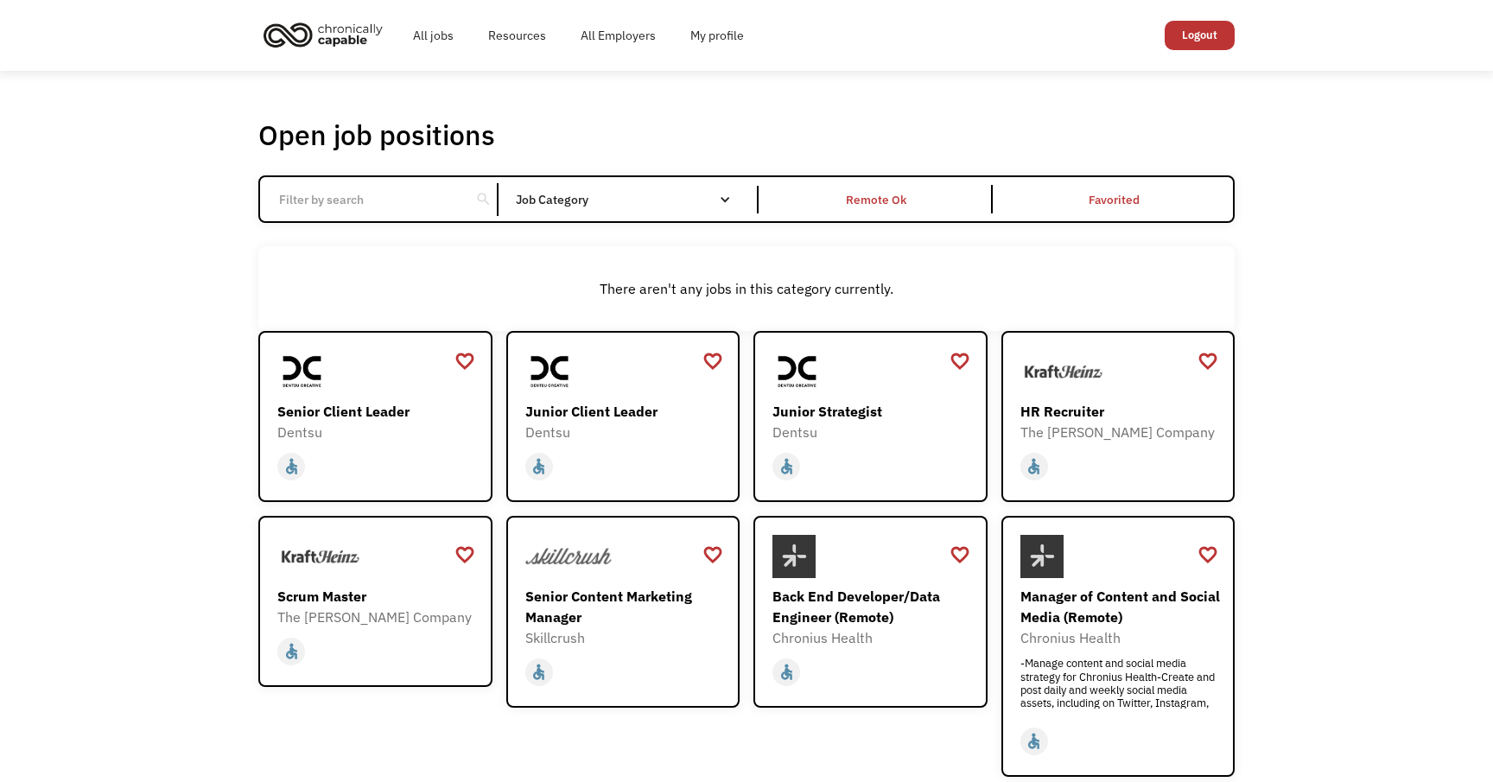
click at [162, 365] on div "Open job positions You have X liked items Search search Filter by category Admi…" at bounding box center [746, 596] width 1493 height 1050
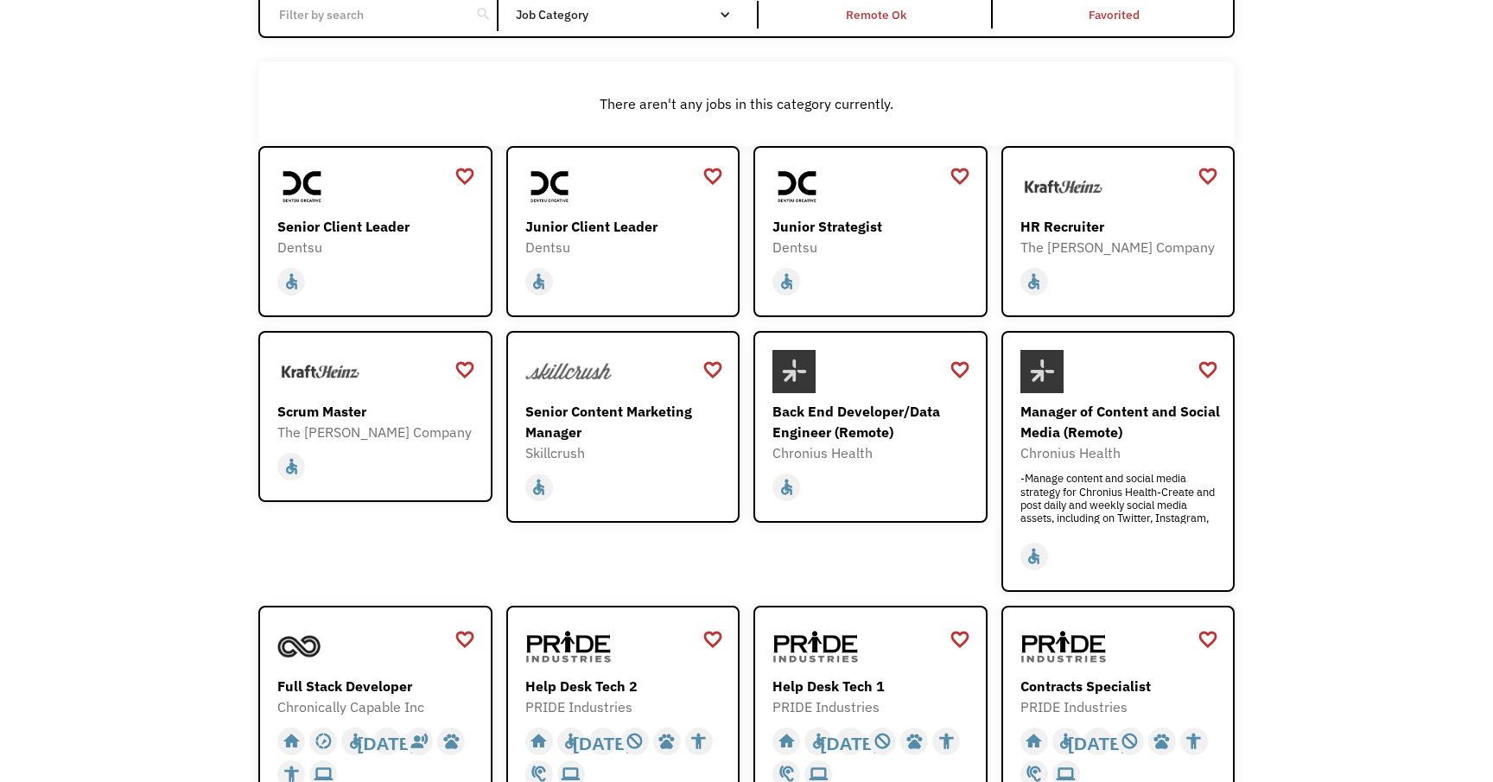
scroll to position [226, 0]
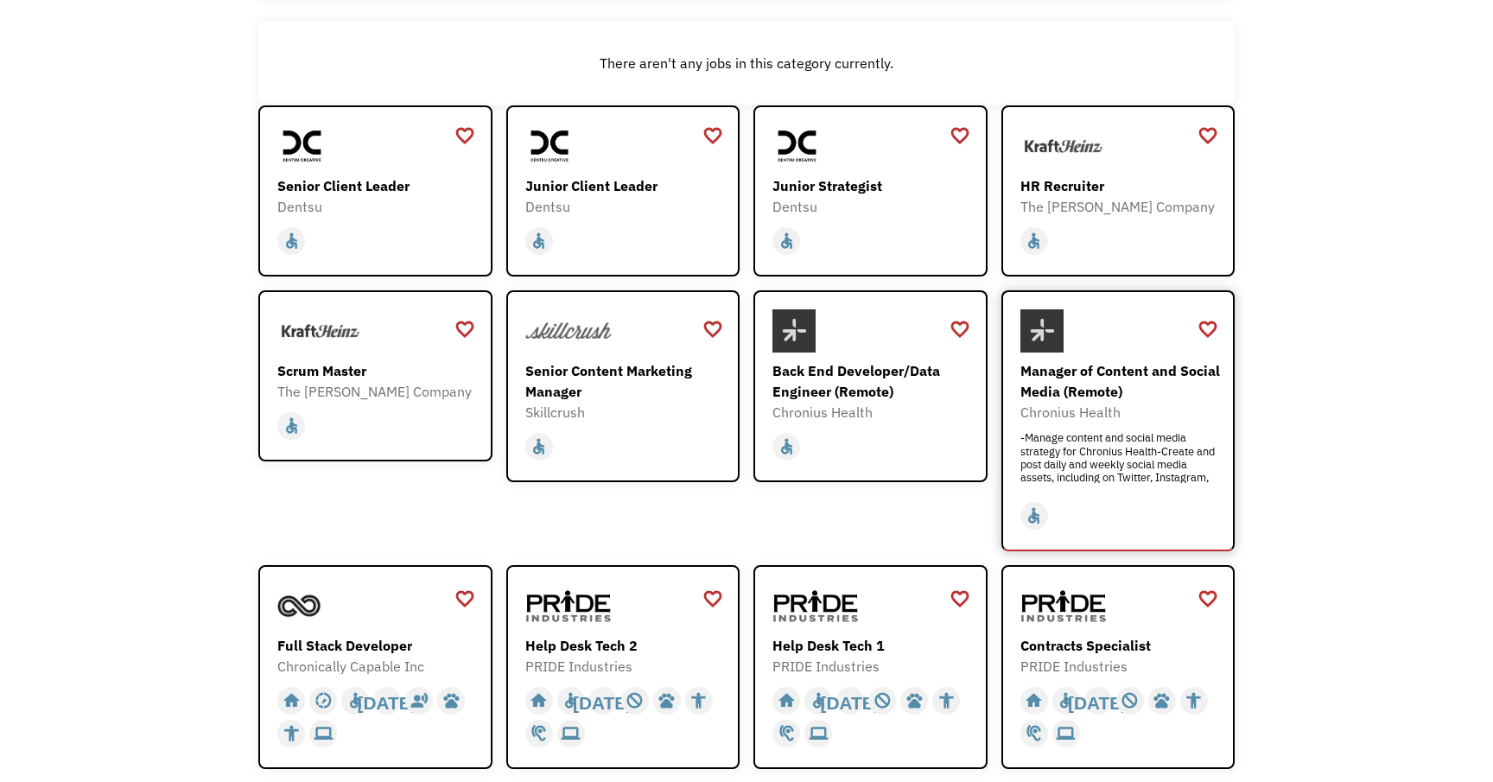
click at [1061, 389] on div "Manager of Content and Social Media (Remote)" at bounding box center [1121, 380] width 201 height 41
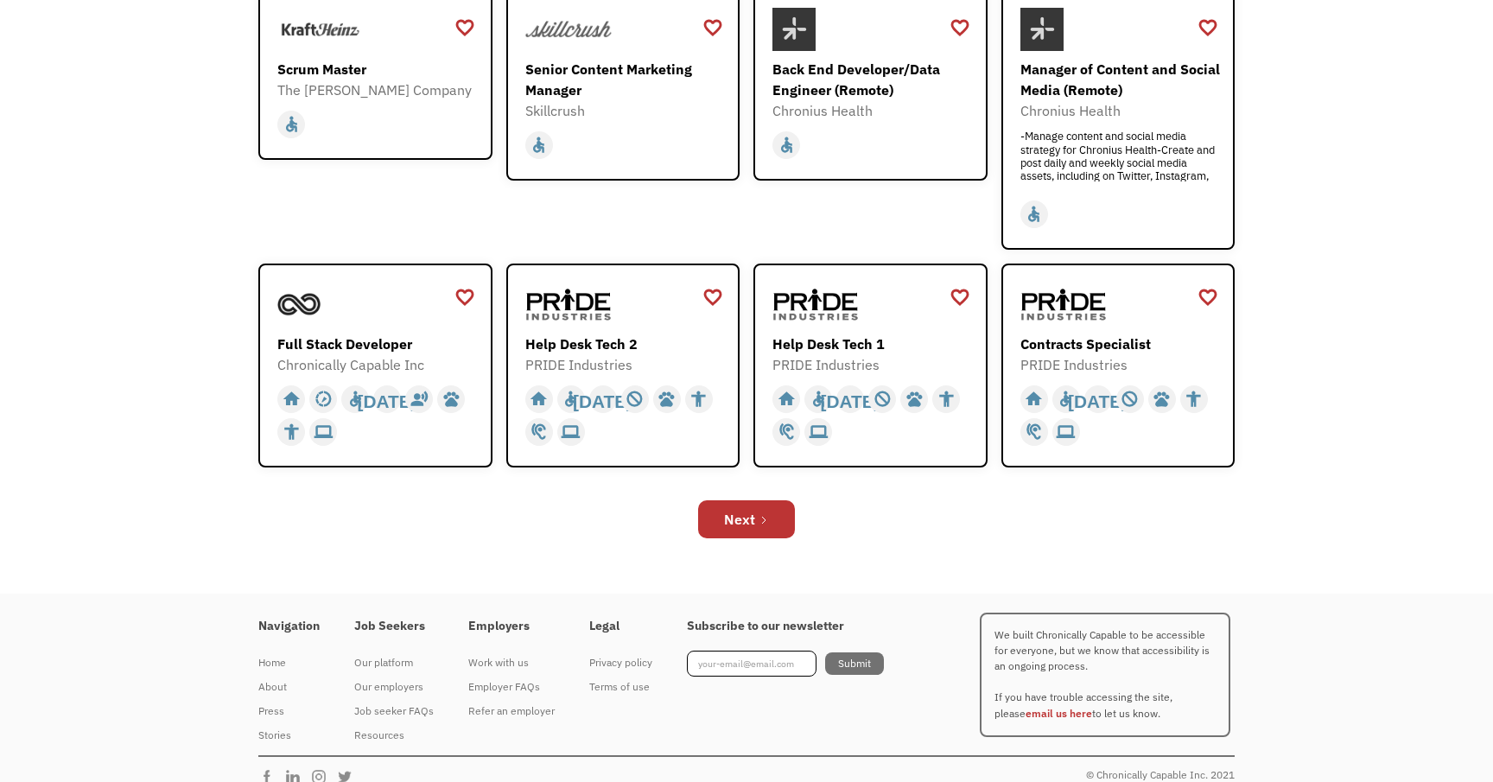
scroll to position [546, 0]
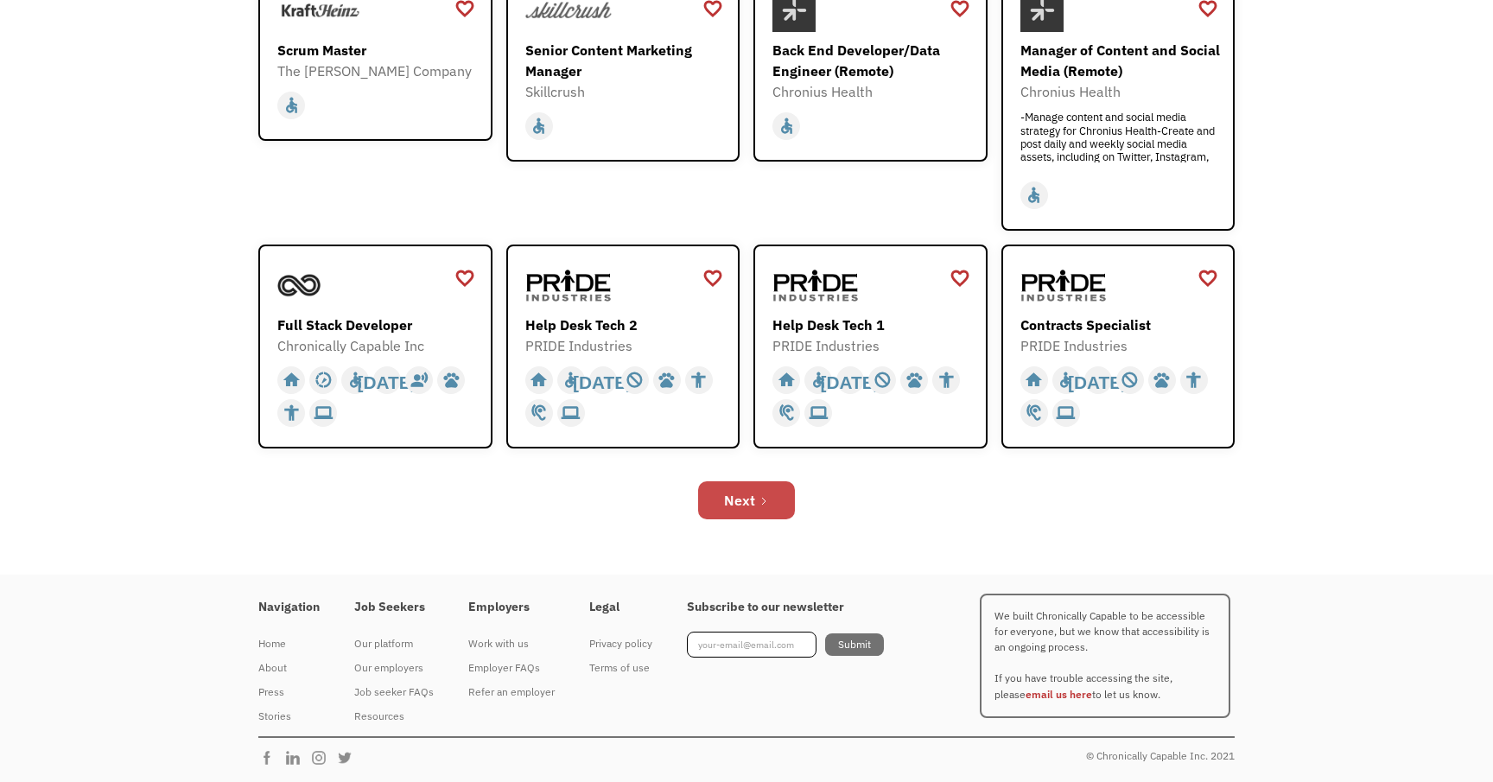
click at [726, 517] on link "Next" at bounding box center [746, 500] width 97 height 38
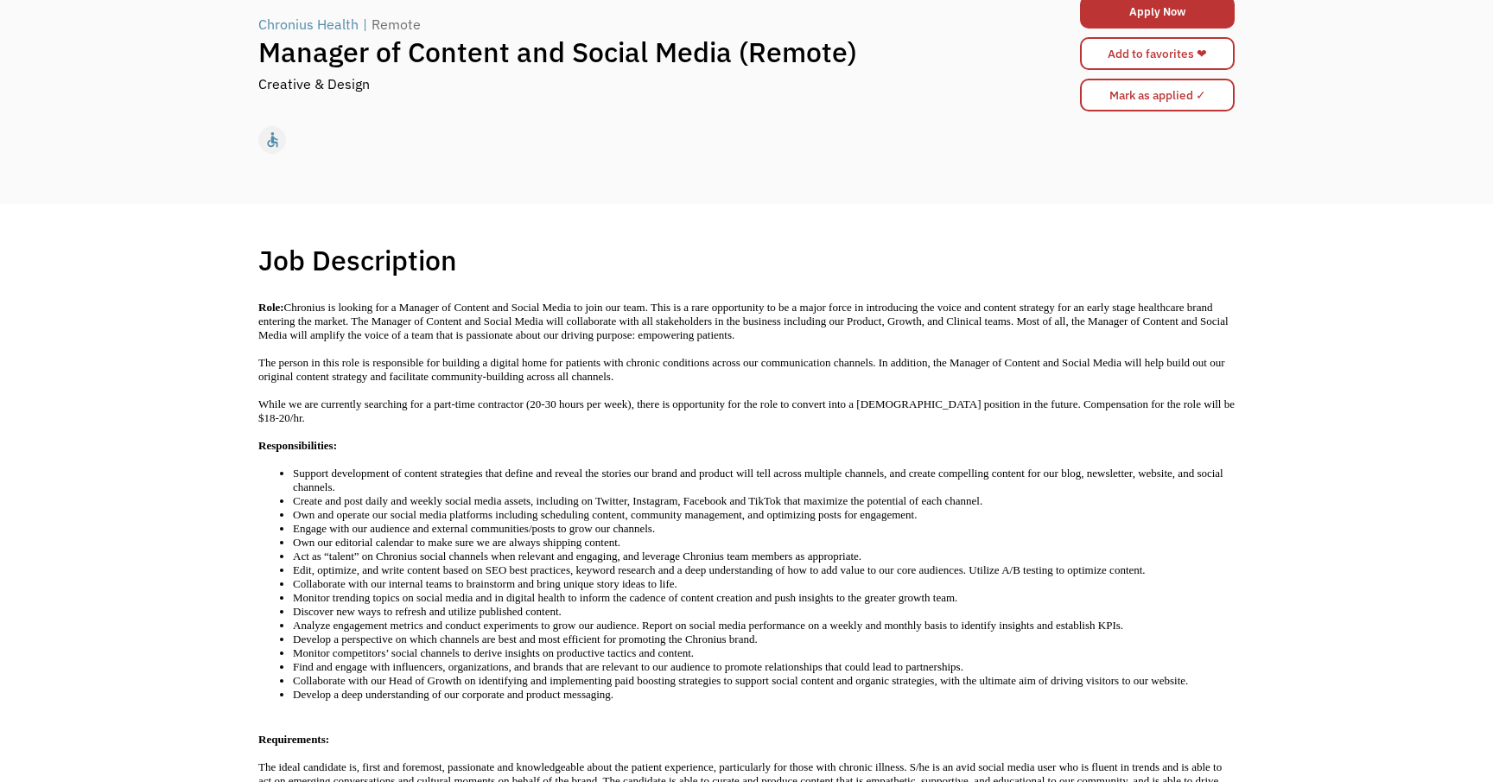
scroll to position [163, 0]
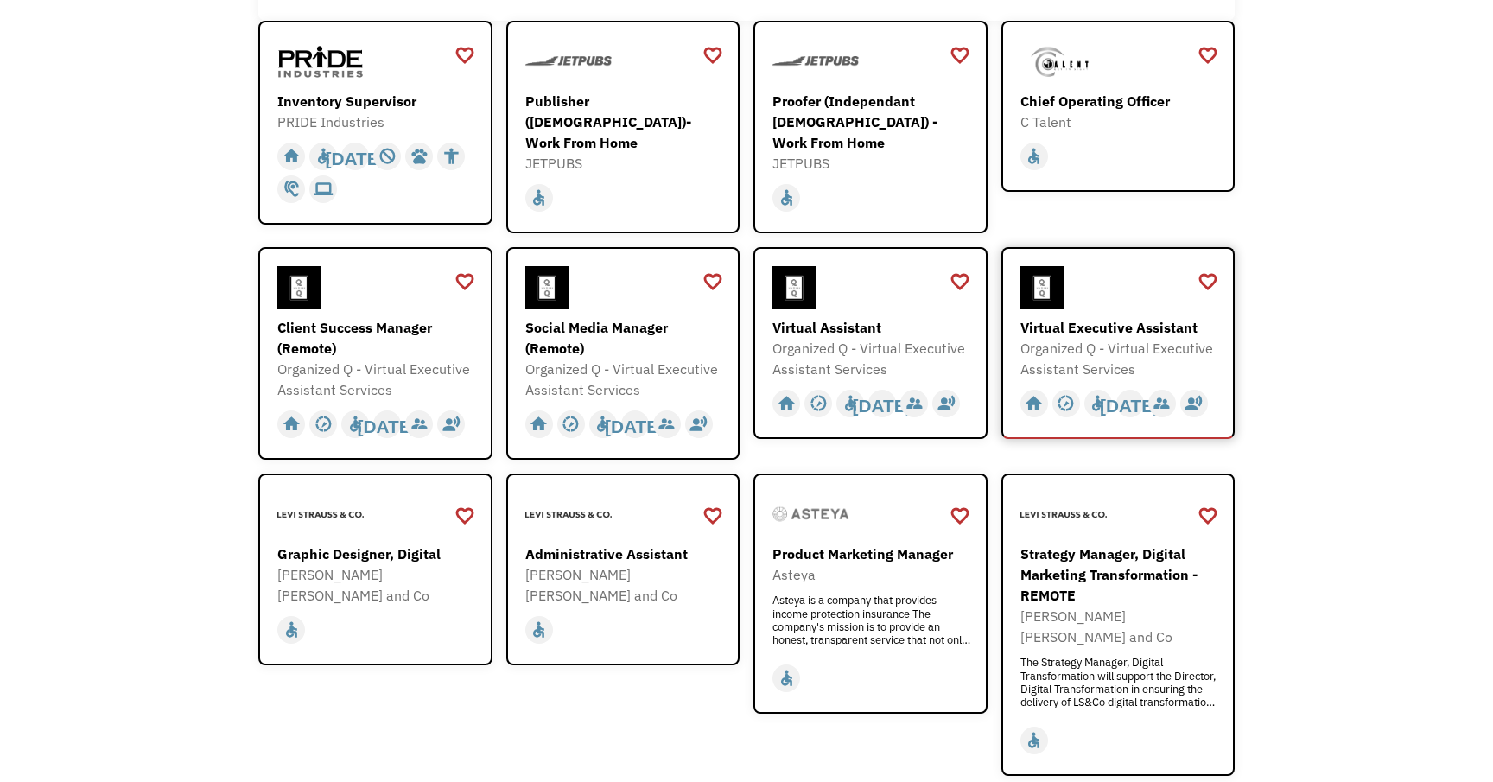
scroll to position [414, 0]
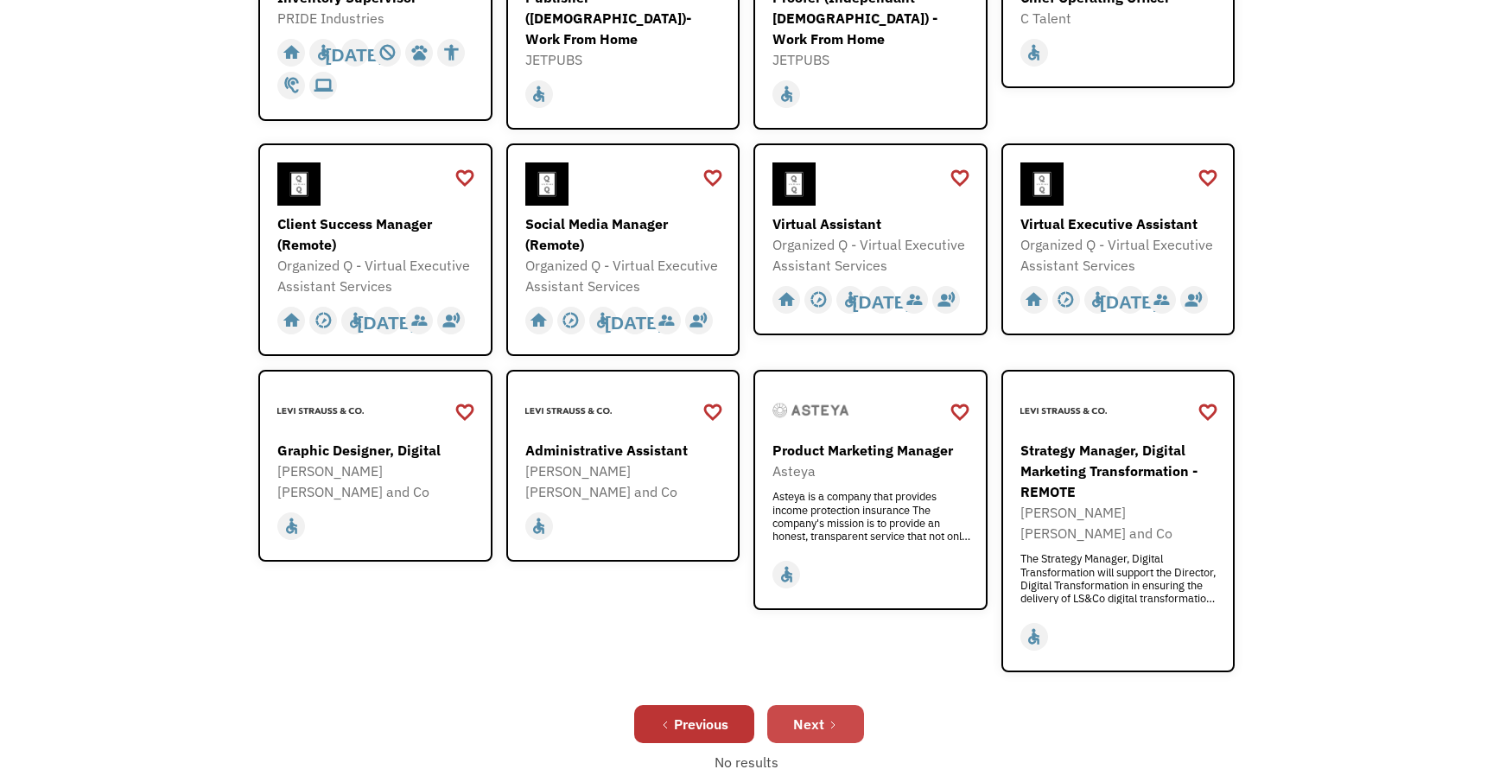
click at [837, 705] on link "Next" at bounding box center [815, 724] width 97 height 38
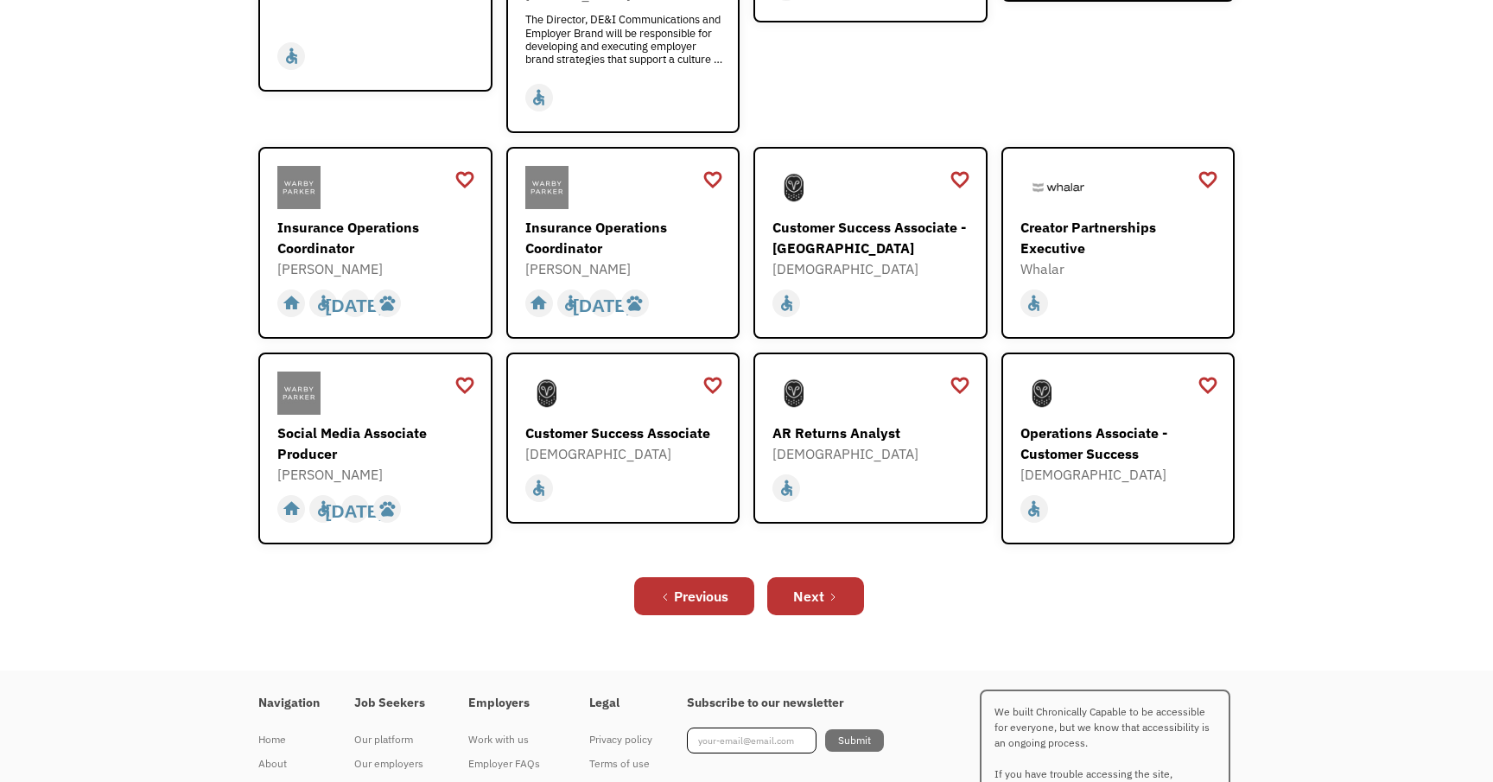
scroll to position [475, 0]
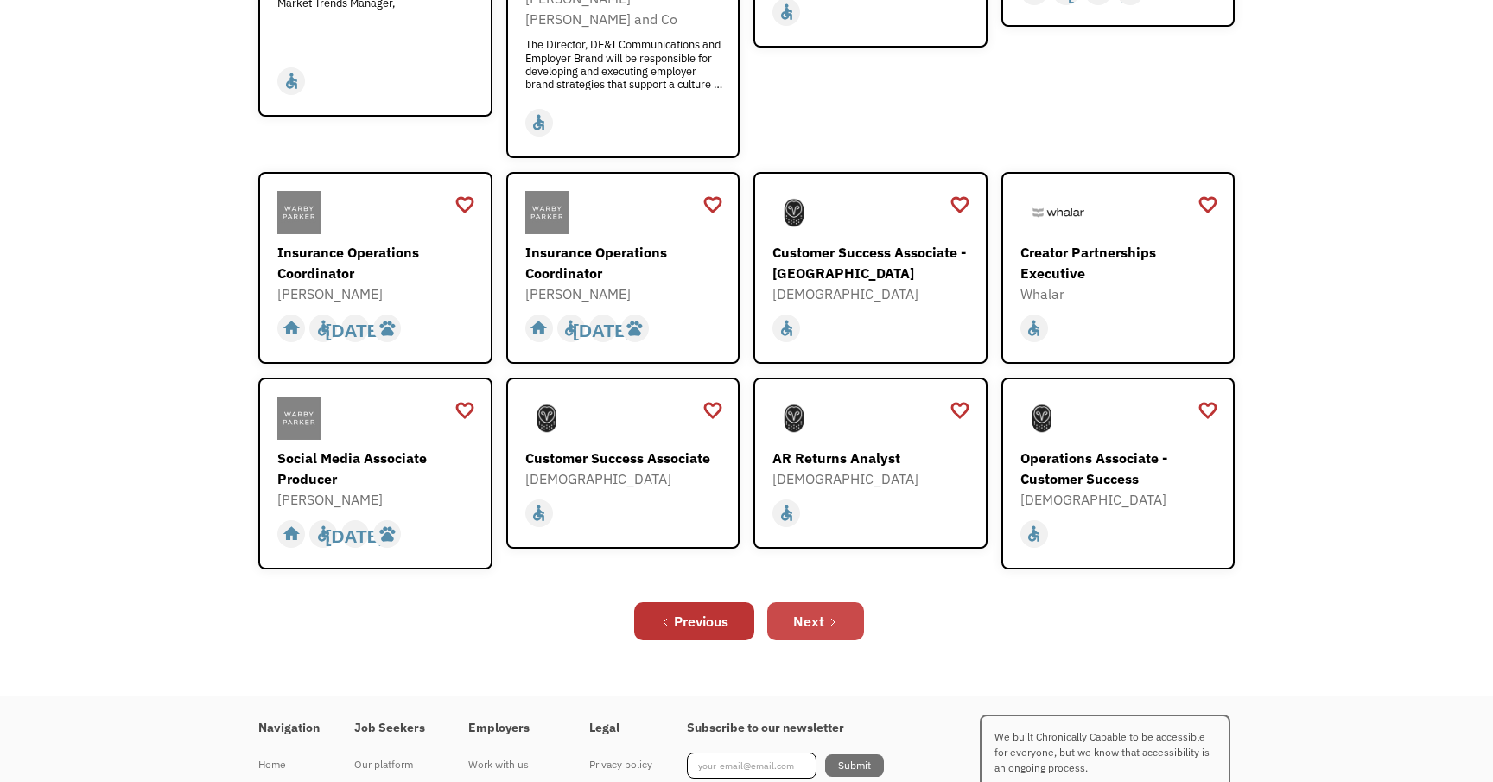
click at [831, 602] on link "Next" at bounding box center [815, 621] width 97 height 38
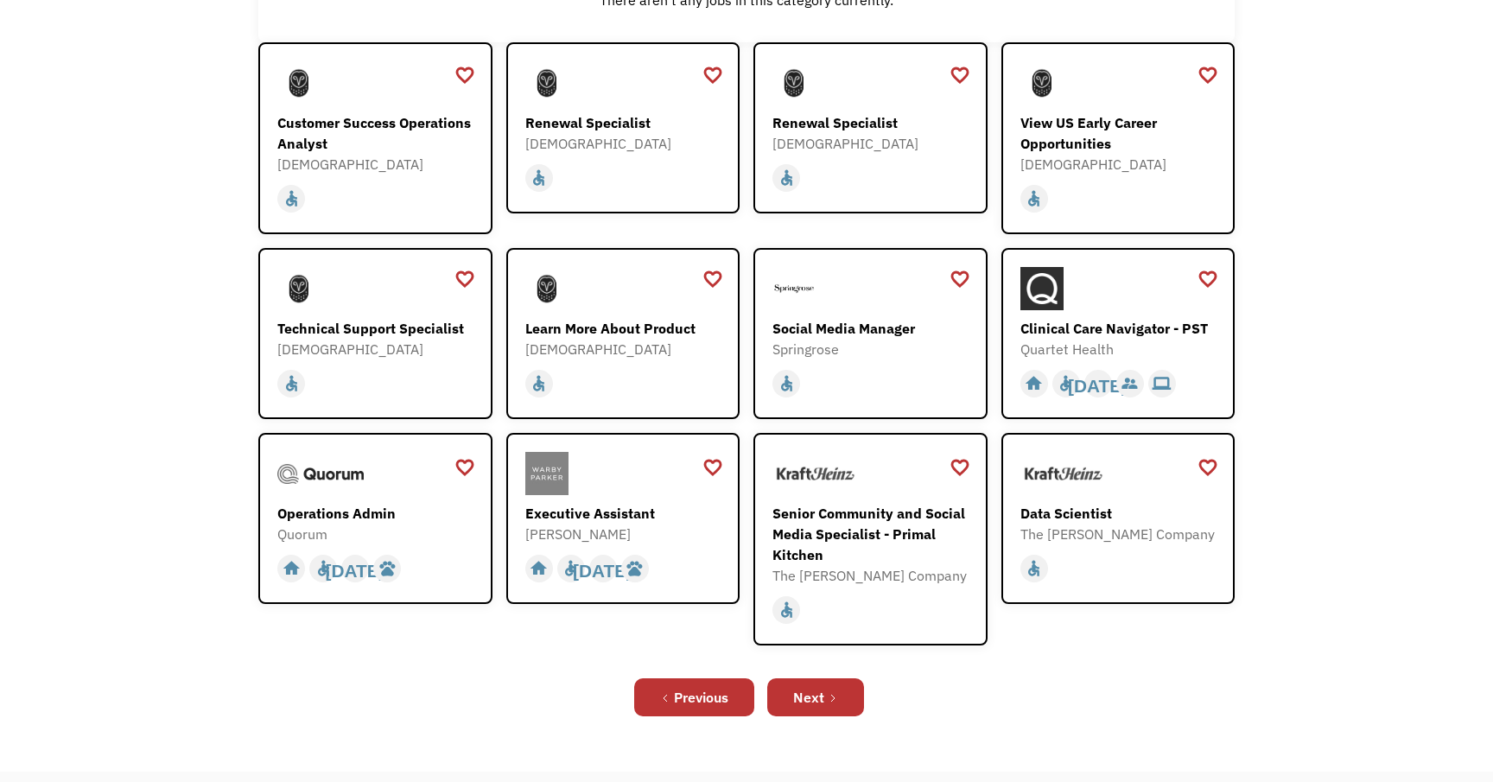
scroll to position [292, 0]
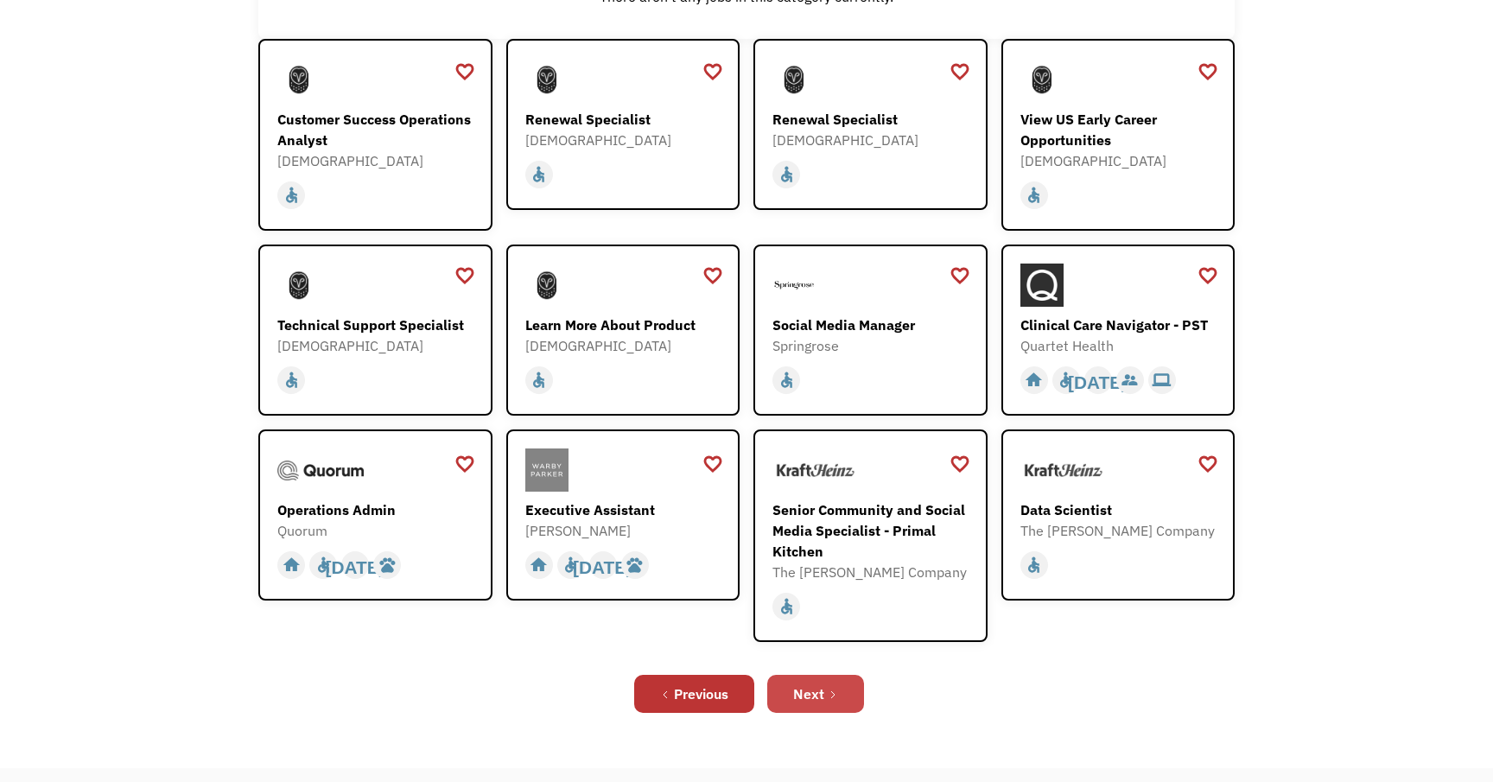
click at [804, 684] on div "Next" at bounding box center [808, 694] width 31 height 21
